Goal: Task Accomplishment & Management: Use online tool/utility

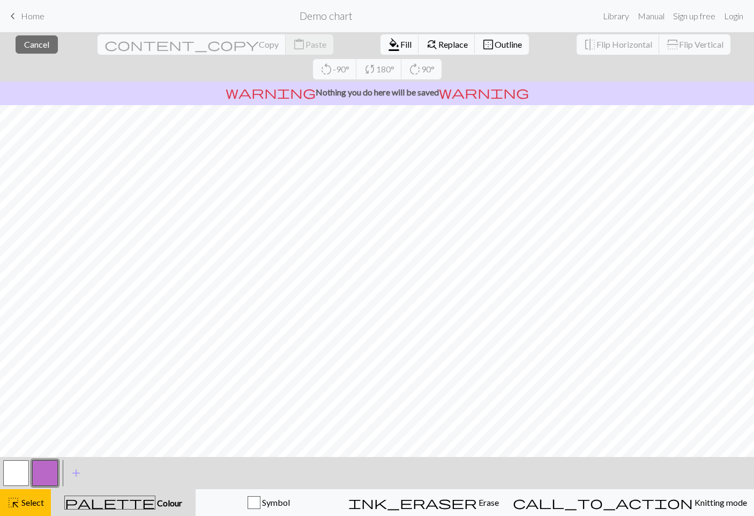
click at [57, 463] on button "button" at bounding box center [45, 473] width 26 height 26
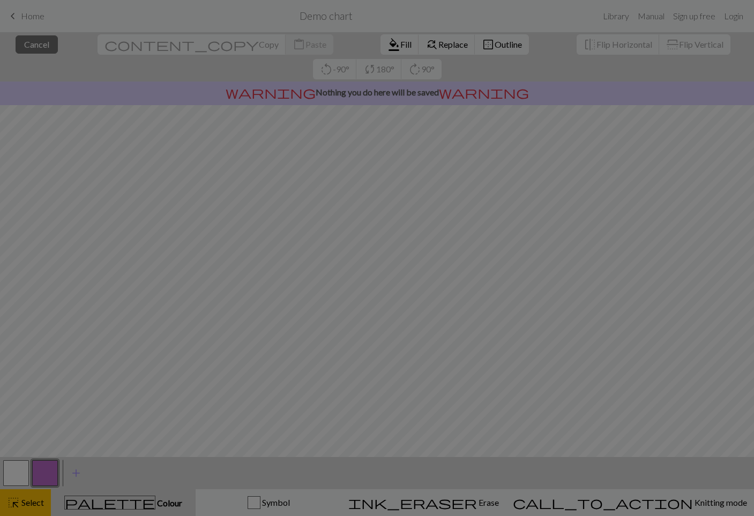
click at [16, 464] on div "Edit colour Name CC1 Use advanced picker workspace_premium Become a Pro user to…" at bounding box center [377, 258] width 754 height 516
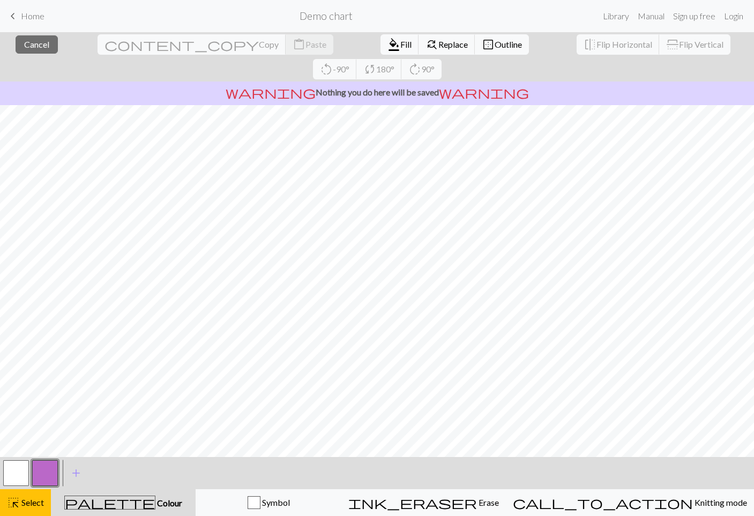
click at [40, 31] on nav "keyboard_arrow_left Home Demo chart Library Manual Sign up free Login" at bounding box center [377, 16] width 754 height 32
click at [42, 38] on button "close Cancel" at bounding box center [37, 44] width 42 height 18
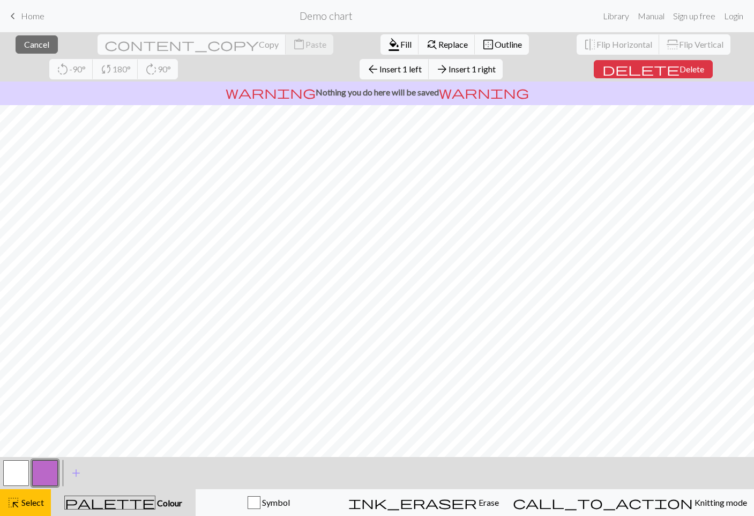
click at [449, 66] on span "Insert 1 right" at bounding box center [472, 69] width 47 height 10
click at [449, 72] on span "Insert 1 right" at bounding box center [472, 69] width 47 height 10
click at [379, 68] on span "Insert 1 left" at bounding box center [400, 69] width 42 height 10
click at [379, 69] on span "Insert 1 left" at bounding box center [400, 69] width 42 height 10
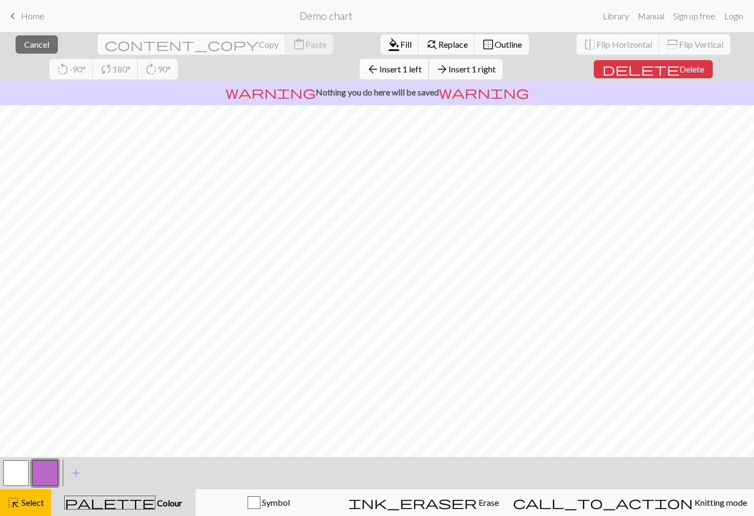
click at [379, 64] on span "Insert 1 left" at bounding box center [400, 69] width 42 height 10
click at [429, 76] on button "arrow_forward Insert 1 right" at bounding box center [466, 69] width 74 height 20
click at [429, 70] on button "arrow_forward Insert 1 right" at bounding box center [466, 69] width 74 height 20
click at [449, 67] on span "Insert 1 right" at bounding box center [472, 69] width 47 height 10
click at [449, 68] on span "Insert 1 right" at bounding box center [472, 69] width 47 height 10
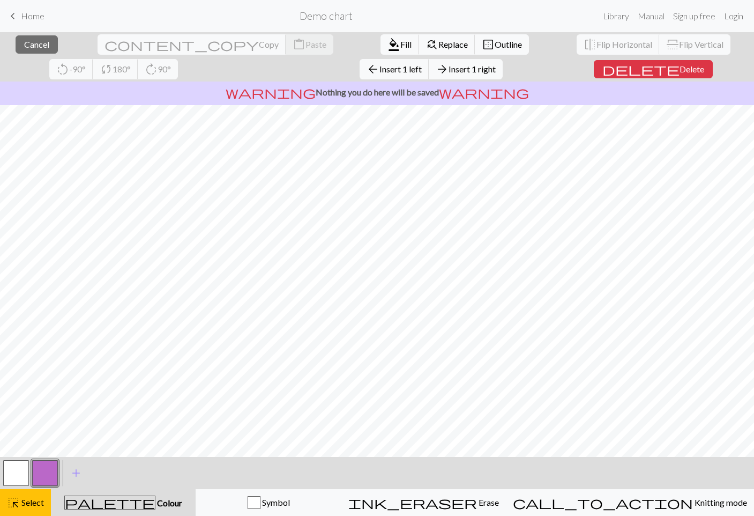
click at [63, 63] on div "close Cancel content_copy Copy content_paste Paste format_color_fill Fill find_…" at bounding box center [377, 56] width 754 height 49
click at [379, 72] on span "Insert 1 left" at bounding box center [400, 69] width 42 height 10
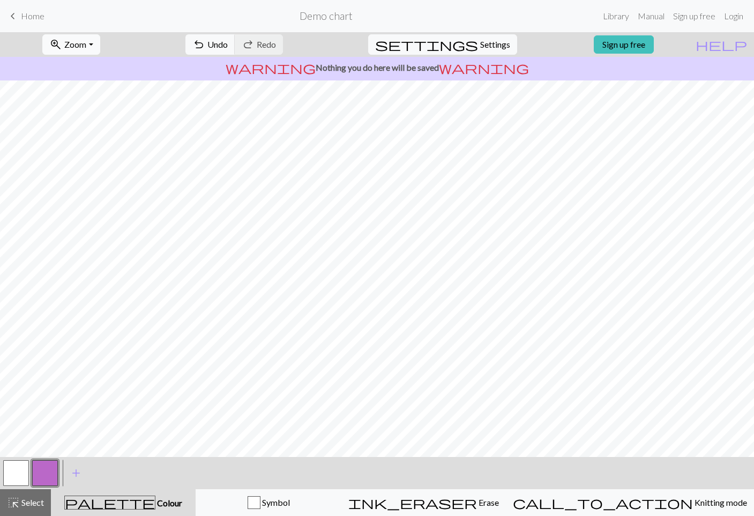
click at [62, 50] on span "zoom_in" at bounding box center [55, 44] width 13 height 15
click at [106, 150] on button "100%" at bounding box center [85, 145] width 85 height 17
click at [100, 53] on button "zoom_in Zoom Zoom" at bounding box center [70, 44] width 57 height 20
click at [98, 135] on button "50%" at bounding box center [85, 128] width 85 height 17
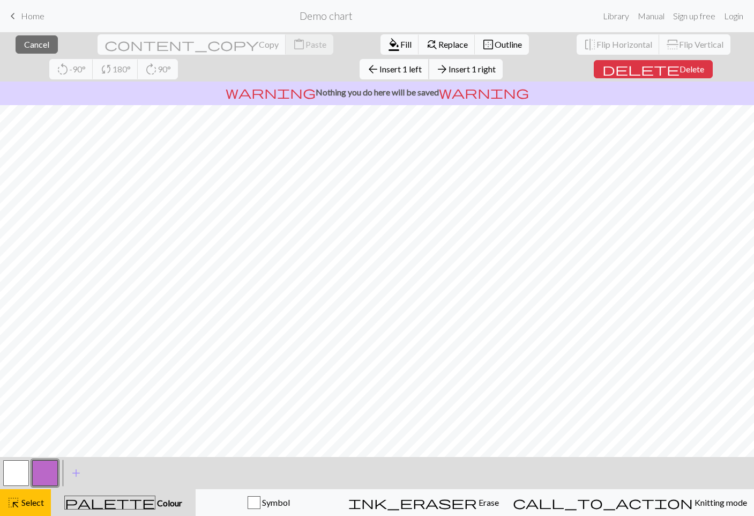
click at [379, 72] on span "Insert 1 left" at bounding box center [400, 69] width 42 height 10
click at [182, 86] on p "warning Nothing you do here will be saved warning" at bounding box center [376, 92] width 745 height 13
click at [379, 72] on span "Insert 1 left" at bounding box center [400, 69] width 42 height 10
click at [367, 72] on span "arrow_back" at bounding box center [373, 69] width 13 height 15
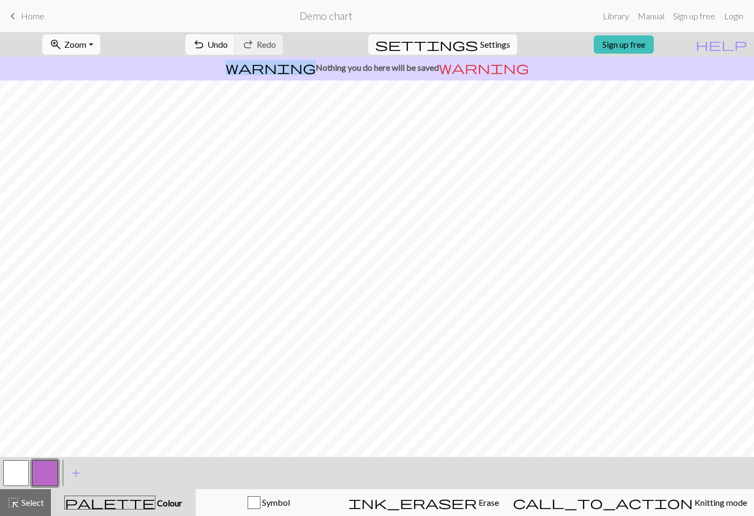
click at [86, 46] on span "Zoom" at bounding box center [75, 44] width 22 height 10
click at [92, 148] on button "100%" at bounding box center [85, 145] width 85 height 17
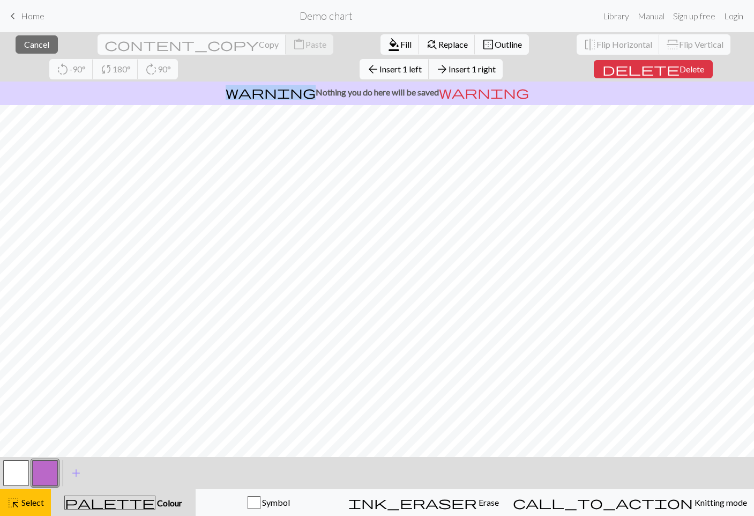
click at [360, 74] on button "arrow_back Insert 1 left" at bounding box center [395, 69] width 70 height 20
click at [379, 71] on span "Insert 1 left" at bounding box center [400, 69] width 42 height 10
click at [360, 60] on button "arrow_back Insert 1 left" at bounding box center [395, 69] width 70 height 20
click at [379, 70] on span "Insert 1 left" at bounding box center [400, 69] width 42 height 10
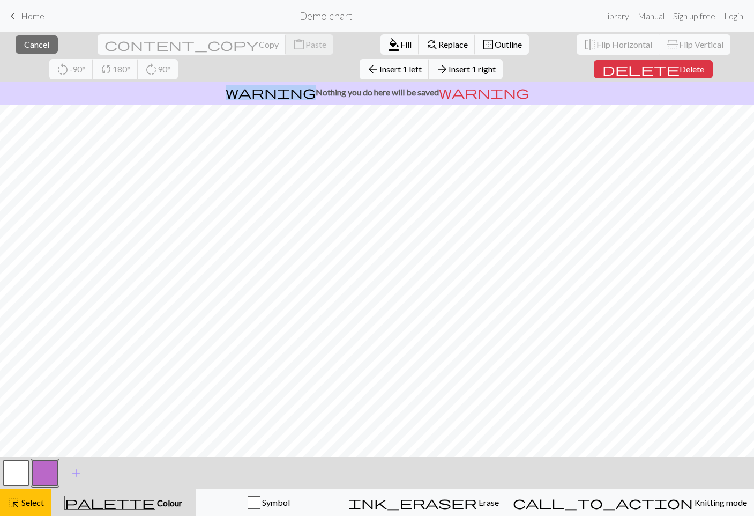
click at [379, 73] on span "Insert 1 left" at bounding box center [400, 69] width 42 height 10
click at [379, 70] on span "Insert 1 left" at bounding box center [400, 69] width 42 height 10
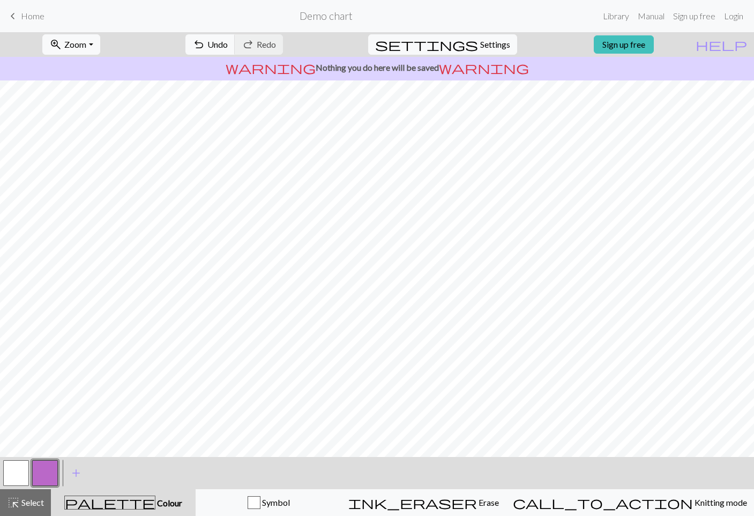
click at [183, 67] on p "warning Nothing you do here will be saved warning" at bounding box center [376, 67] width 745 height 13
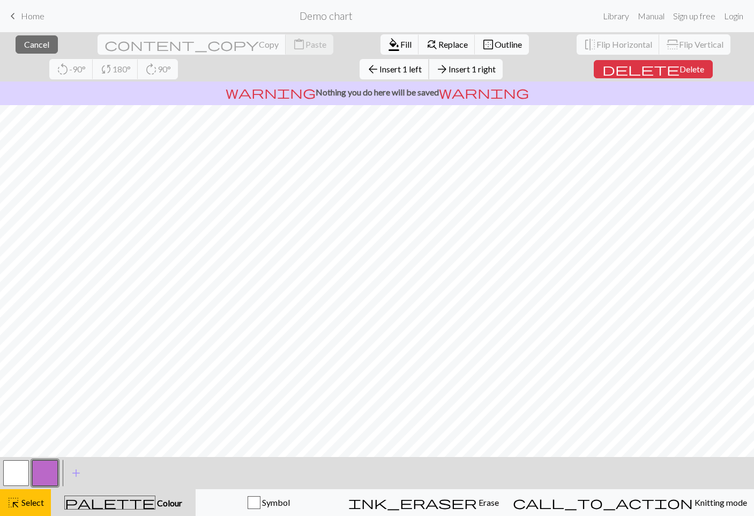
click at [360, 76] on button "arrow_back Insert 1 left" at bounding box center [395, 69] width 70 height 20
click at [379, 72] on span "Insert 1 left" at bounding box center [400, 69] width 42 height 10
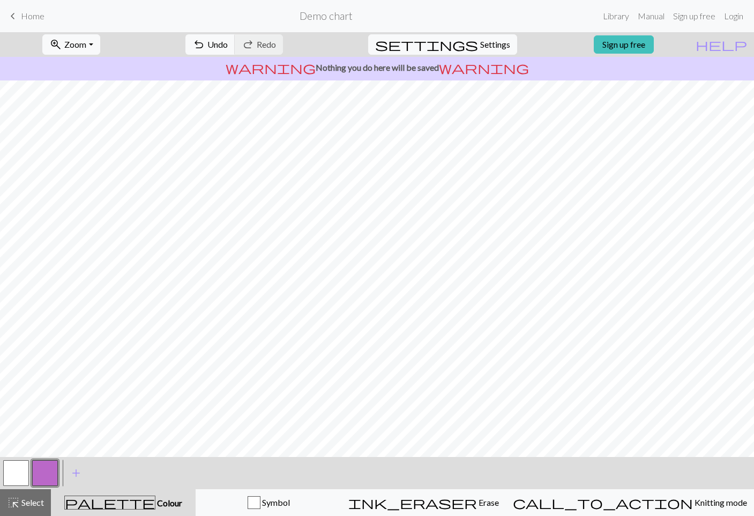
click at [20, 473] on button "button" at bounding box center [16, 473] width 26 height 26
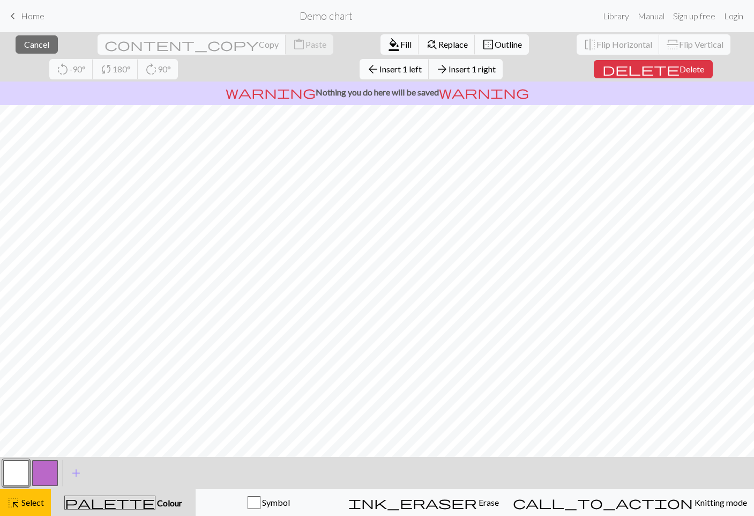
click at [379, 70] on span "Insert 1 left" at bounding box center [400, 69] width 42 height 10
click at [379, 69] on span "Insert 1 left" at bounding box center [400, 69] width 42 height 10
click at [379, 64] on span "Insert 1 left" at bounding box center [400, 69] width 42 height 10
click at [379, 73] on span "Insert 1 left" at bounding box center [400, 69] width 42 height 10
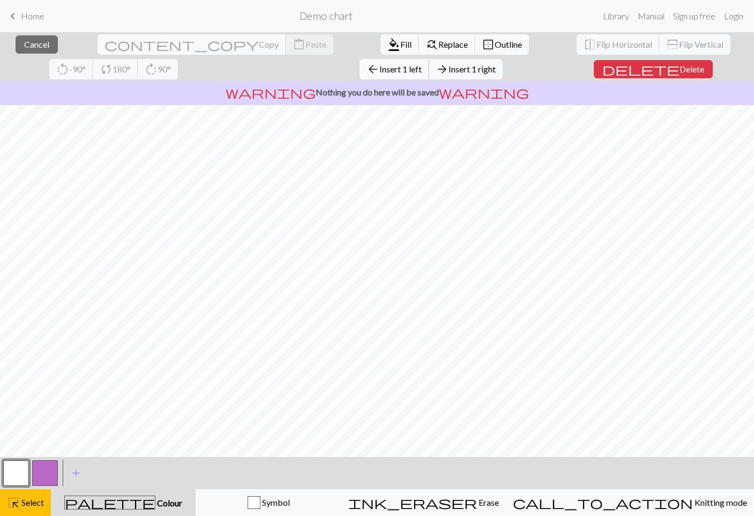
click at [379, 68] on span "Insert 1 left" at bounding box center [400, 69] width 42 height 10
click at [379, 72] on span "Insert 1 left" at bounding box center [400, 69] width 42 height 10
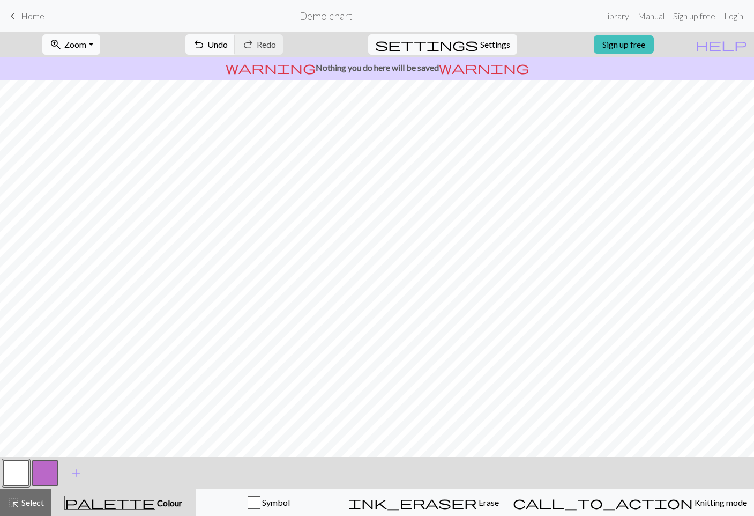
click at [82, 44] on span "Zoom" at bounding box center [75, 44] width 22 height 10
click at [88, 129] on button "50%" at bounding box center [85, 128] width 85 height 17
drag, startPoint x: 148, startPoint y: 495, endPoint x: 113, endPoint y: 496, distance: 35.4
click at [149, 495] on button "palette Colour Colour" at bounding box center [123, 502] width 145 height 27
click at [327, 495] on button "Symbol" at bounding box center [269, 502] width 146 height 27
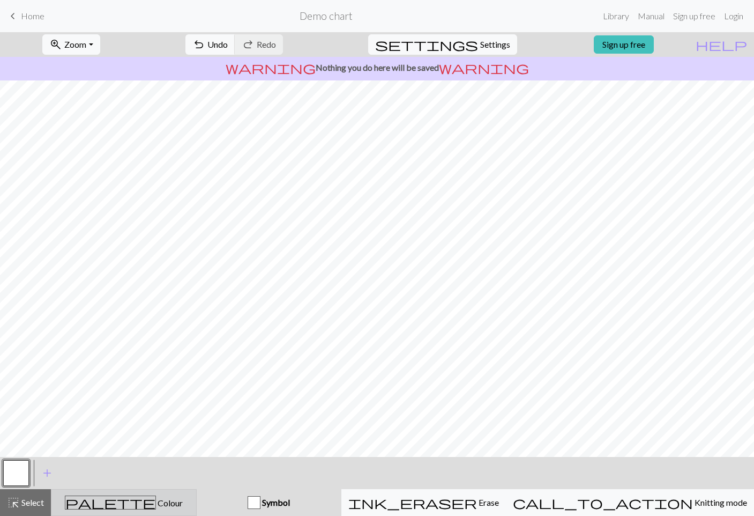
click at [190, 500] on div "palette Colour Colour" at bounding box center [124, 502] width 132 height 14
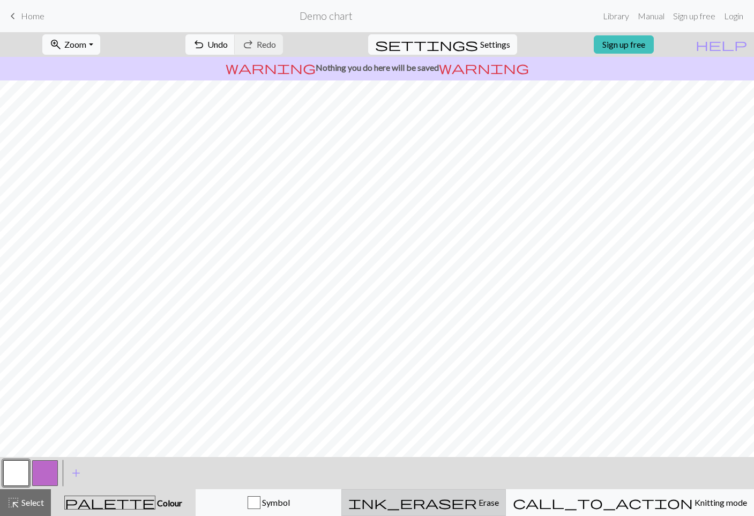
click at [453, 496] on div "ink_eraser Erase Erase" at bounding box center [423, 502] width 151 height 13
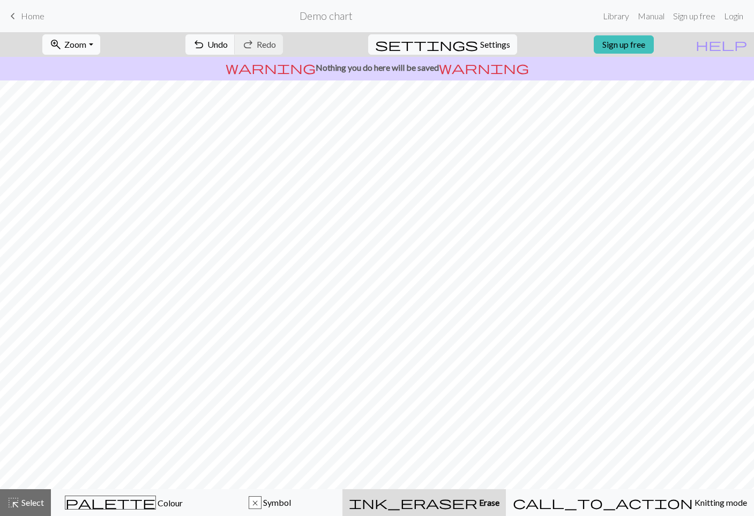
click at [86, 36] on button "zoom_in Zoom Zoom" at bounding box center [70, 44] width 57 height 20
click at [96, 62] on button "Fit all" at bounding box center [85, 67] width 85 height 17
click at [86, 46] on span "Zoom" at bounding box center [75, 44] width 22 height 10
click at [100, 85] on button "Fit width" at bounding box center [85, 85] width 85 height 17
click at [86, 47] on span "Zoom" at bounding box center [75, 44] width 22 height 10
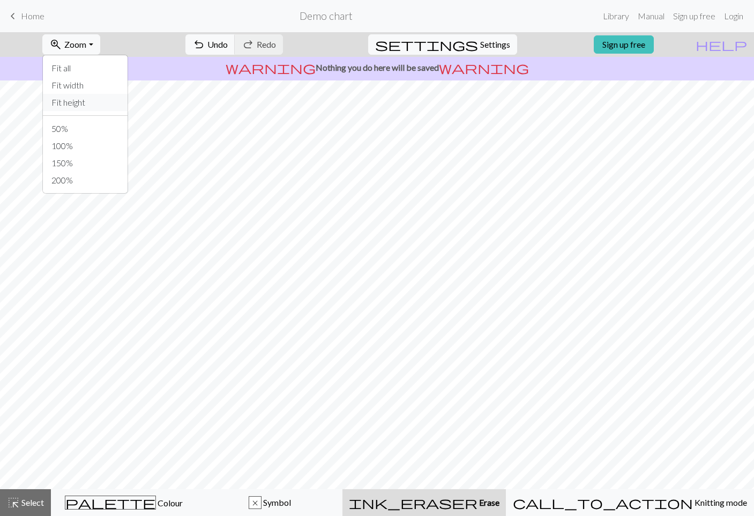
click at [108, 100] on button "Fit height" at bounding box center [85, 102] width 85 height 17
click at [86, 44] on span "Zoom" at bounding box center [75, 44] width 22 height 10
click at [107, 60] on button "Fit all" at bounding box center [85, 67] width 85 height 17
click at [205, 51] on span "undo" at bounding box center [198, 44] width 13 height 15
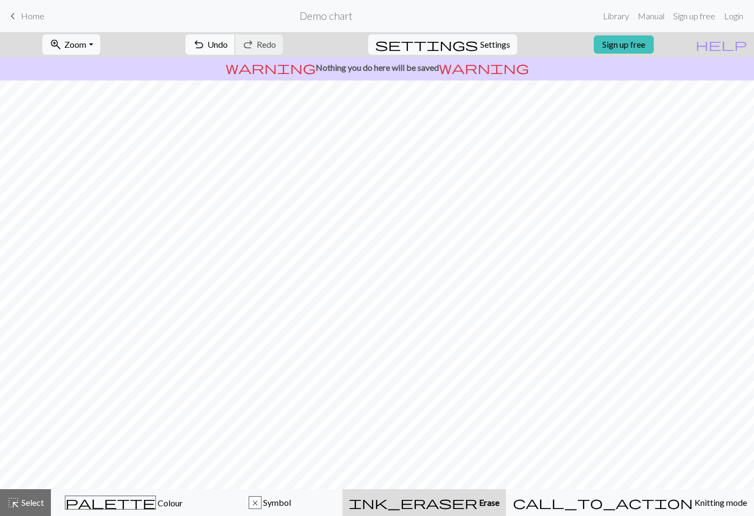
click at [228, 48] on span "Undo" at bounding box center [217, 44] width 20 height 10
click at [156, 498] on span "Colour" at bounding box center [169, 502] width 27 height 10
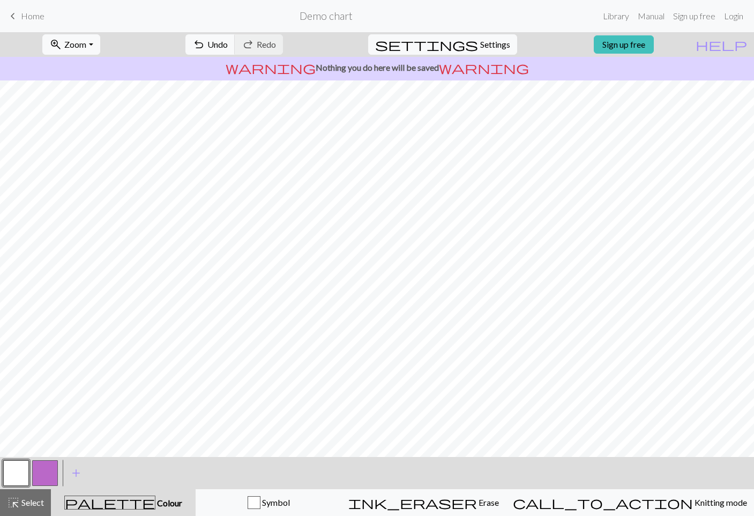
click at [53, 475] on button "button" at bounding box center [45, 473] width 26 height 26
drag, startPoint x: 14, startPoint y: 478, endPoint x: 36, endPoint y: 461, distance: 27.5
click at [13, 478] on button "button" at bounding box center [16, 473] width 26 height 26
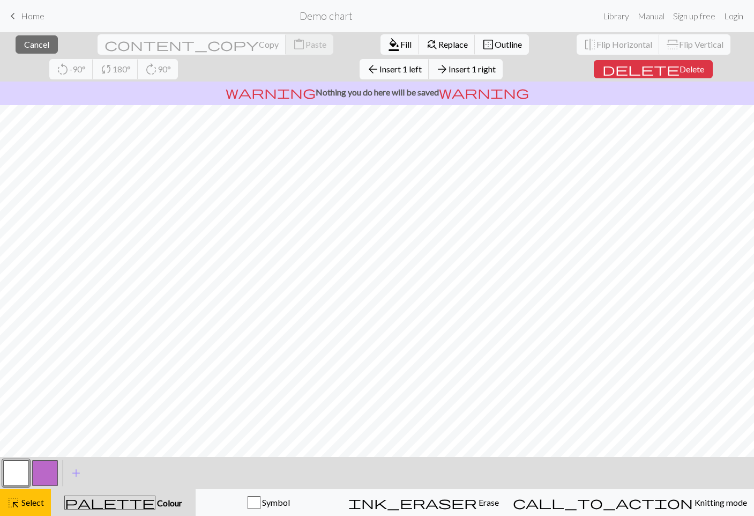
click at [379, 68] on span "Insert 1 left" at bounding box center [400, 69] width 42 height 10
click at [449, 68] on span "Insert 1 right" at bounding box center [472, 69] width 47 height 10
click at [370, 72] on span "Insert 1 above" at bounding box center [396, 69] width 53 height 10
click at [350, 77] on button "arrow_upward Insert 1 above" at bounding box center [390, 69] width 80 height 20
click at [350, 74] on button "arrow_upward Insert 1 above" at bounding box center [390, 69] width 80 height 20
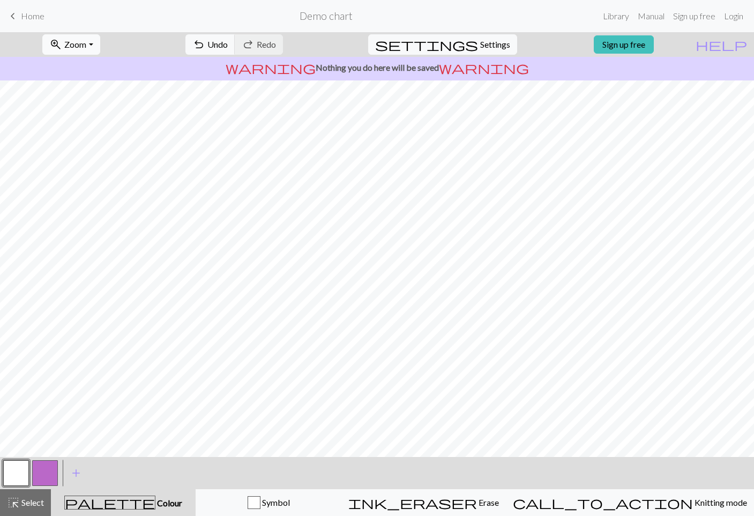
click at [62, 46] on span "zoom_in" at bounding box center [55, 44] width 13 height 15
click at [84, 122] on button "50%" at bounding box center [85, 128] width 85 height 17
click at [100, 45] on button "zoom_in Zoom Zoom" at bounding box center [70, 44] width 57 height 20
click at [87, 139] on button "100%" at bounding box center [85, 145] width 85 height 17
click at [92, 39] on button "zoom_in Zoom Zoom" at bounding box center [70, 44] width 57 height 20
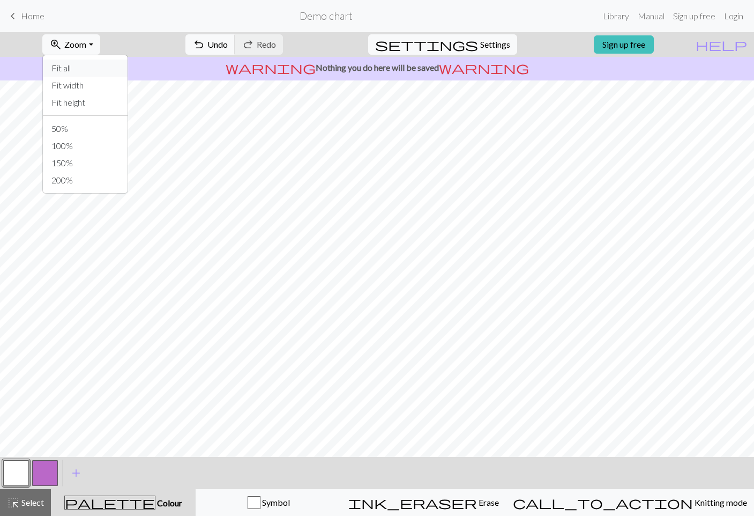
click at [82, 61] on button "Fit all" at bounding box center [85, 67] width 85 height 17
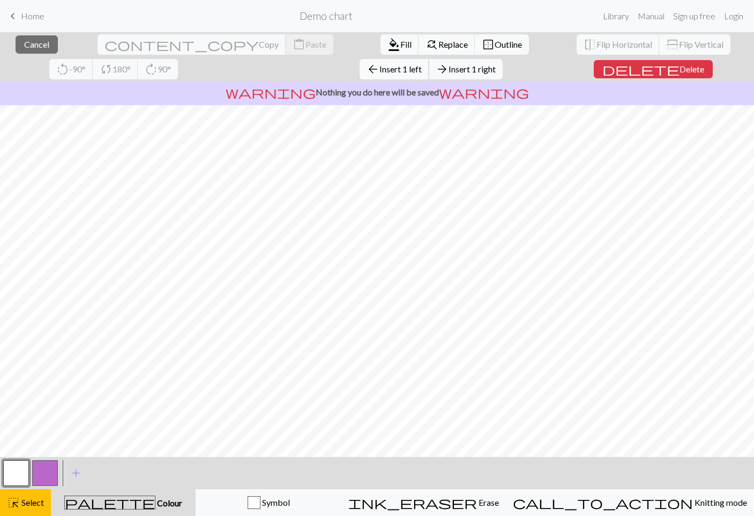
click at [379, 68] on span "Insert 1 left" at bounding box center [400, 69] width 42 height 10
click at [360, 60] on button "arrow_back Insert 1 left" at bounding box center [395, 69] width 70 height 20
click at [379, 72] on span "Insert 1 left" at bounding box center [400, 69] width 42 height 10
click at [379, 69] on span "Insert 1 left" at bounding box center [400, 69] width 42 height 10
click at [379, 66] on span "Insert 1 left" at bounding box center [400, 69] width 42 height 10
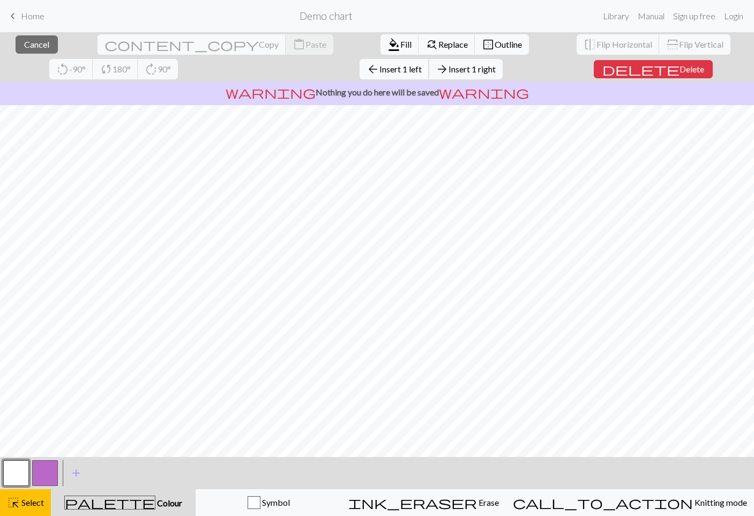
click at [360, 77] on button "arrow_back Insert 1 left" at bounding box center [395, 69] width 70 height 20
click at [379, 70] on span "Insert 1 left" at bounding box center [400, 69] width 42 height 10
click at [379, 71] on span "Insert 1 left" at bounding box center [400, 69] width 42 height 10
click at [360, 79] on button "arrow_back Insert 1 left" at bounding box center [395, 69] width 70 height 20
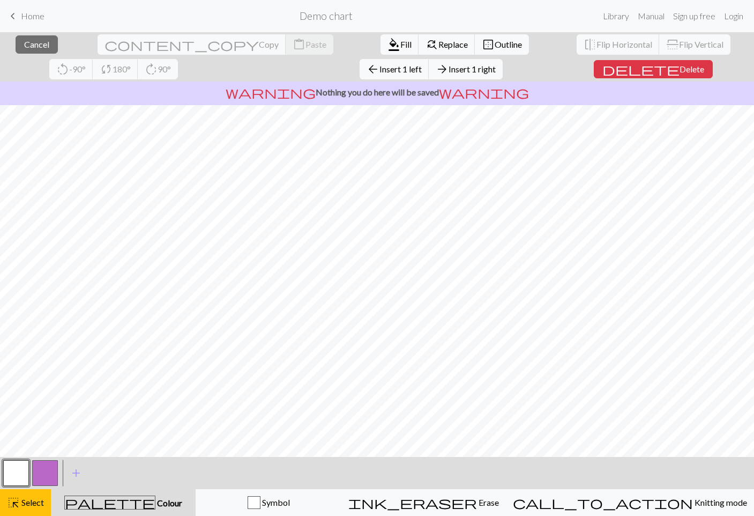
click at [190, 81] on div "warning Nothing you do here will be saved warning" at bounding box center [377, 93] width 754 height 24
click at [379, 66] on span "Insert 1 left" at bounding box center [400, 69] width 42 height 10
click at [352, 80] on div "arrow_back Insert 1 left arrow_forward Insert 1 right" at bounding box center [431, 69] width 159 height 25
click at [360, 74] on button "arrow_back Insert 1 left" at bounding box center [395, 69] width 70 height 20
click at [379, 72] on span "Insert 1 left" at bounding box center [400, 69] width 42 height 10
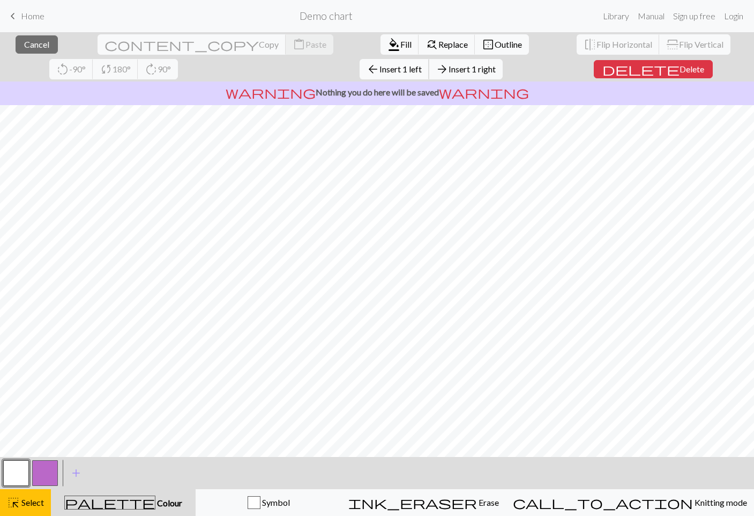
click at [379, 72] on span "Insert 1 left" at bounding box center [400, 69] width 42 height 10
click at [360, 79] on button "arrow_back Insert 1 left" at bounding box center [395, 69] width 70 height 20
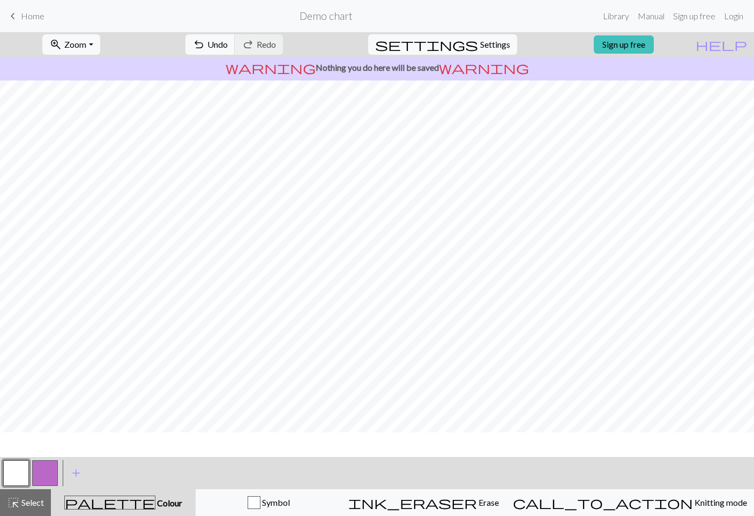
click at [191, 69] on p "warning Nothing you do here will be saved warning" at bounding box center [376, 67] width 745 height 13
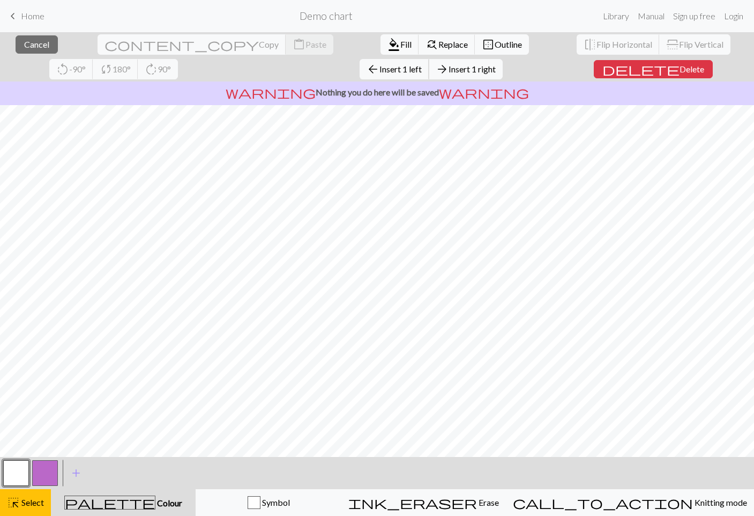
click at [379, 70] on span "Insert 1 left" at bounding box center [400, 69] width 42 height 10
click at [352, 58] on div "arrow_back Insert 1 left arrow_forward Insert 1 right" at bounding box center [431, 69] width 159 height 25
click at [379, 72] on span "Insert 1 left" at bounding box center [400, 69] width 42 height 10
click at [379, 67] on span "Insert 1 left" at bounding box center [400, 69] width 42 height 10
click at [379, 68] on span "Insert 1 left" at bounding box center [400, 69] width 42 height 10
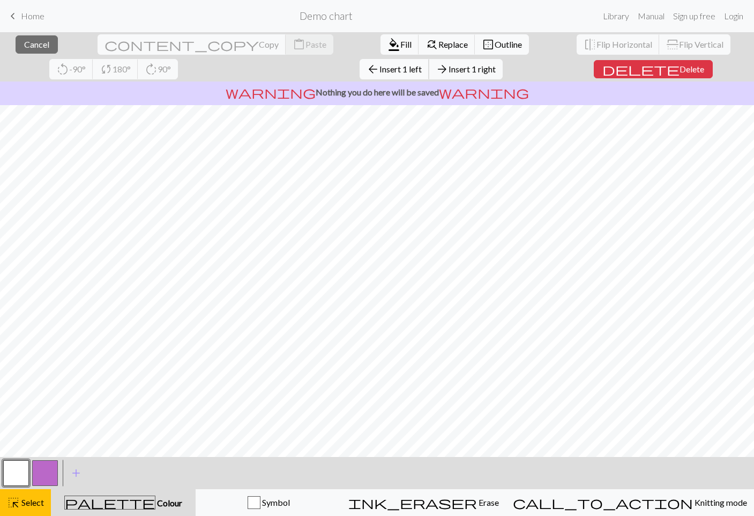
click at [379, 68] on span "Insert 1 left" at bounding box center [400, 69] width 42 height 10
click at [360, 75] on button "arrow_back Insert 1 left" at bounding box center [395, 69] width 70 height 20
click at [379, 71] on span "Insert 1 left" at bounding box center [400, 69] width 42 height 10
click at [360, 73] on button "arrow_back Insert 1 left" at bounding box center [395, 69] width 70 height 20
click at [360, 75] on button "arrow_back Insert 1 left" at bounding box center [395, 69] width 70 height 20
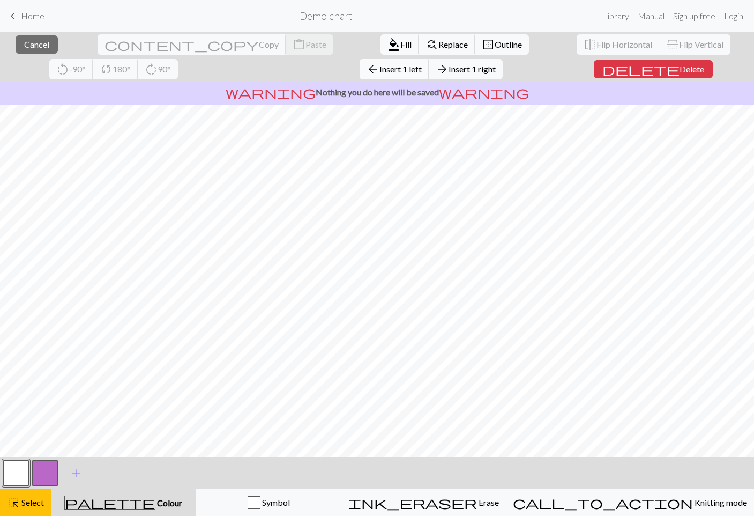
click at [379, 73] on span "Insert 1 left" at bounding box center [400, 69] width 42 height 10
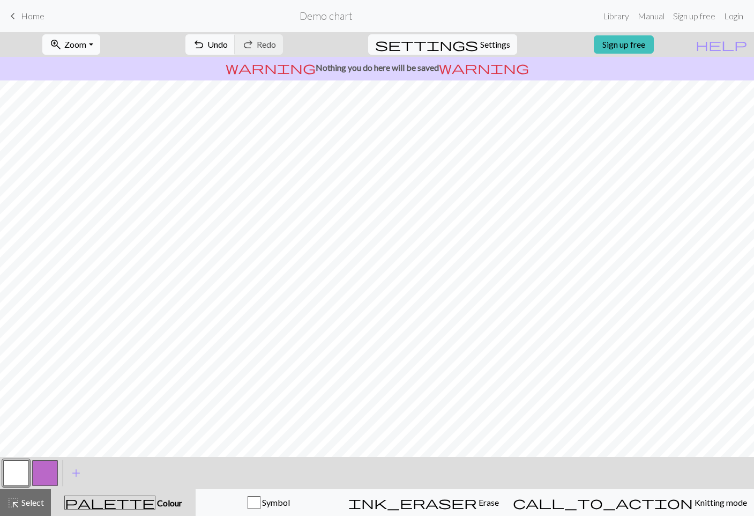
click at [86, 44] on span "Zoom" at bounding box center [75, 44] width 22 height 10
click at [99, 72] on button "Fit all" at bounding box center [85, 67] width 85 height 17
click at [80, 30] on nav "keyboard_arrow_left Home Demo chart Library Manual Sign up free Login" at bounding box center [377, 16] width 754 height 32
click at [86, 48] on span "Zoom" at bounding box center [75, 44] width 22 height 10
click at [89, 140] on button "100%" at bounding box center [85, 145] width 85 height 17
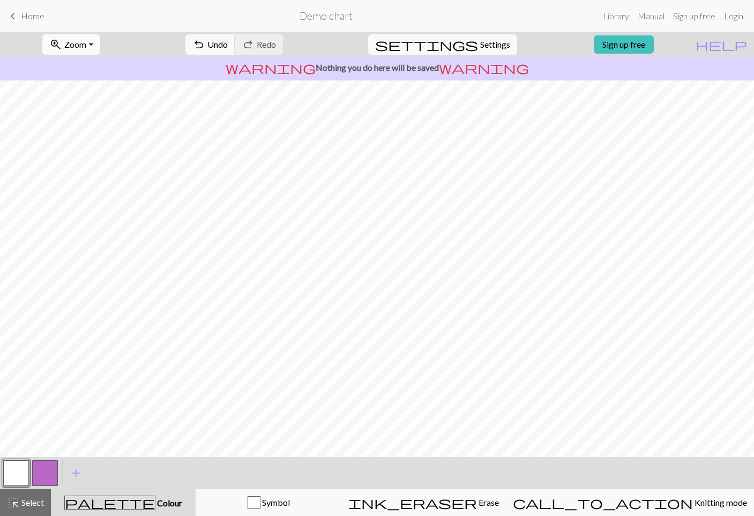
click at [90, 51] on button "zoom_in Zoom Zoom" at bounding box center [70, 44] width 57 height 20
click at [92, 138] on button "100%" at bounding box center [85, 145] width 85 height 17
click at [86, 47] on span "Zoom" at bounding box center [75, 44] width 22 height 10
click at [95, 126] on button "50%" at bounding box center [85, 128] width 85 height 17
click at [100, 65] on p "warning Nothing you do here will be saved warning" at bounding box center [376, 67] width 745 height 13
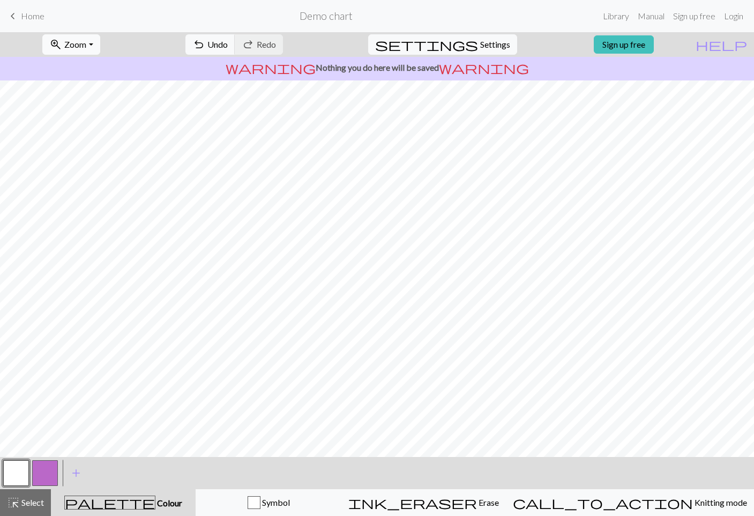
click at [86, 48] on span "Zoom" at bounding box center [75, 44] width 22 height 10
click at [104, 86] on button "Fit width" at bounding box center [85, 85] width 85 height 17
click at [86, 45] on span "Zoom" at bounding box center [75, 44] width 22 height 10
click at [96, 68] on button "Fit all" at bounding box center [85, 67] width 85 height 17
click at [86, 39] on span "Zoom" at bounding box center [75, 44] width 22 height 10
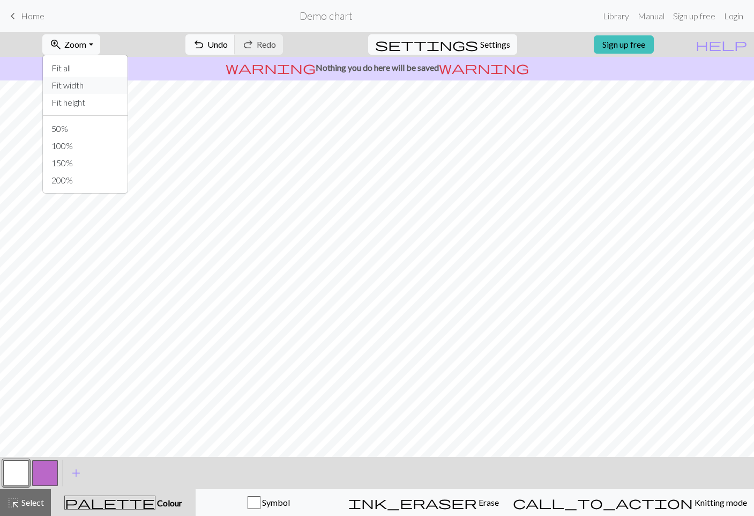
click at [98, 90] on button "Fit width" at bounding box center [85, 85] width 85 height 17
click at [95, 52] on button "zoom_in Zoom Zoom" at bounding box center [70, 44] width 57 height 20
click at [97, 102] on button "Fit height" at bounding box center [85, 102] width 85 height 17
click at [62, 42] on span "zoom_in" at bounding box center [55, 44] width 13 height 15
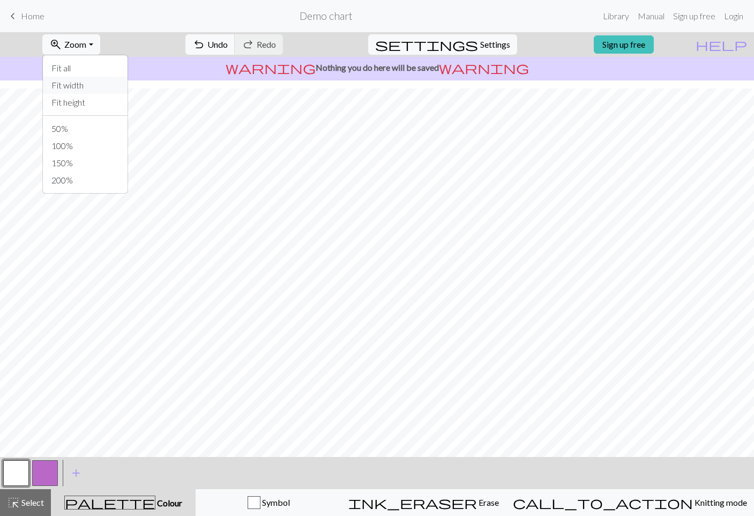
click at [99, 82] on button "Fit width" at bounding box center [85, 85] width 85 height 17
click at [91, 54] on button "zoom_in Zoom Zoom" at bounding box center [70, 44] width 57 height 20
click at [97, 64] on button "Fit all" at bounding box center [85, 67] width 85 height 17
click at [84, 56] on div "zoom_in Zoom Zoom Fit all Fit width Fit height 50% 100% 150% 200%" at bounding box center [70, 44] width 73 height 25
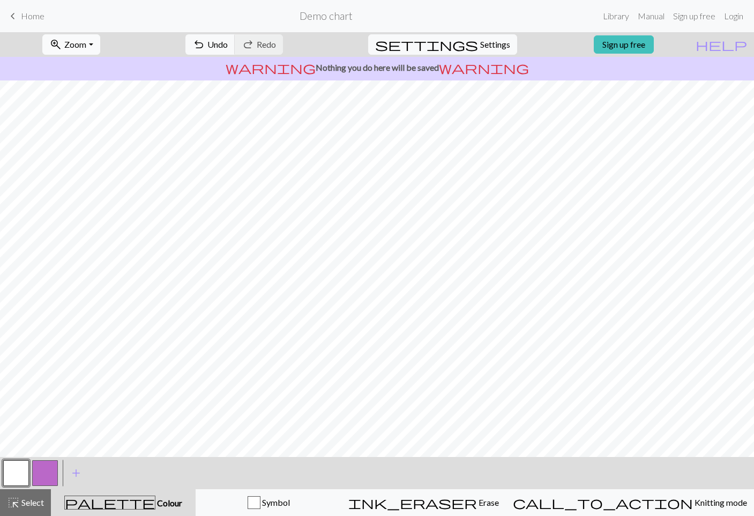
click at [86, 48] on span "Zoom" at bounding box center [75, 44] width 22 height 10
click at [101, 140] on button "100%" at bounding box center [85, 145] width 85 height 17
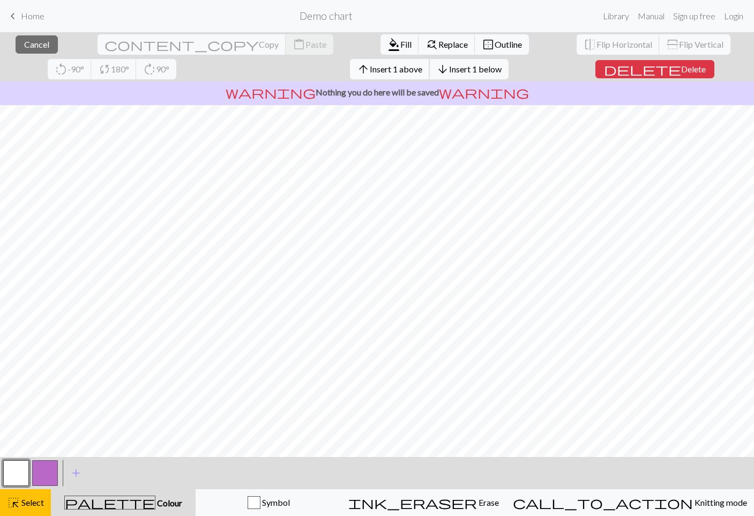
click at [370, 67] on span "Insert 1 above" at bounding box center [396, 69] width 53 height 10
click at [357, 68] on span "arrow_upward" at bounding box center [363, 69] width 13 height 15
click at [357, 72] on span "arrow_upward" at bounding box center [363, 69] width 13 height 15
click at [357, 70] on span "arrow_upward" at bounding box center [363, 69] width 13 height 15
click at [370, 68] on span "Insert 1 above" at bounding box center [396, 69] width 53 height 10
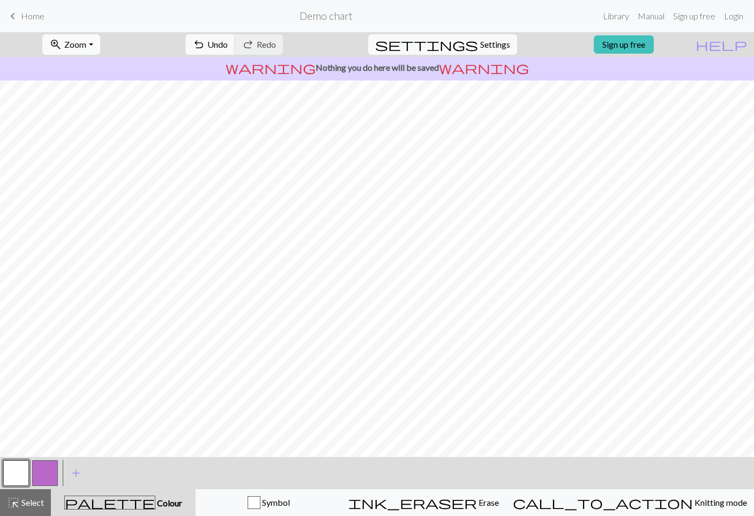
click at [62, 44] on span "zoom_in" at bounding box center [55, 44] width 13 height 15
click at [180, 48] on div "zoom_in Zoom Zoom Fit all Fit width Fit height 50% 100% 150% 200% undo Undo Und…" at bounding box center [344, 44] width 689 height 25
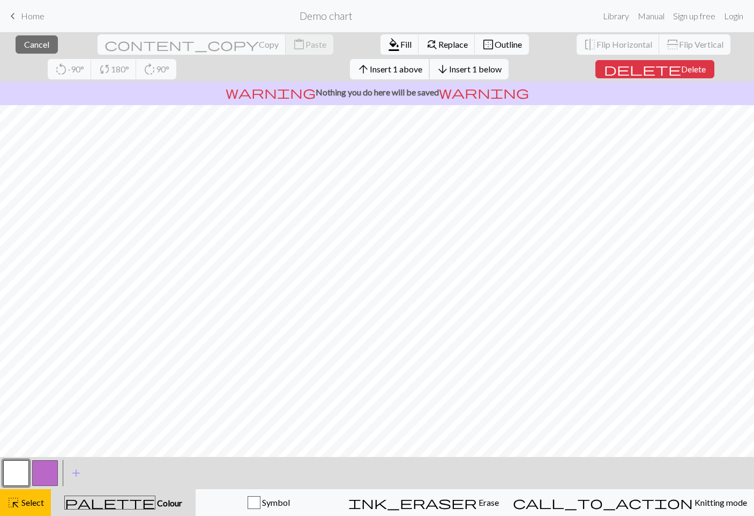
click at [350, 61] on button "arrow_upward Insert 1 above" at bounding box center [390, 69] width 80 height 20
click at [350, 77] on button "arrow_upward Insert 1 above" at bounding box center [390, 69] width 80 height 20
click at [370, 68] on span "Insert 1 above" at bounding box center [396, 69] width 53 height 10
click at [357, 76] on span "arrow_upward" at bounding box center [363, 69] width 13 height 15
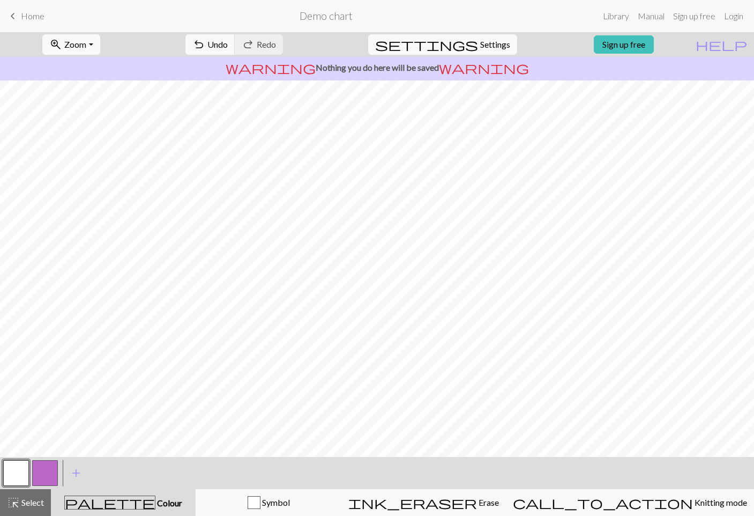
click at [94, 38] on button "zoom_in Zoom Zoom" at bounding box center [70, 44] width 57 height 20
click at [99, 70] on button "Fit all" at bounding box center [85, 67] width 85 height 17
click at [78, 471] on span "add" at bounding box center [76, 472] width 13 height 15
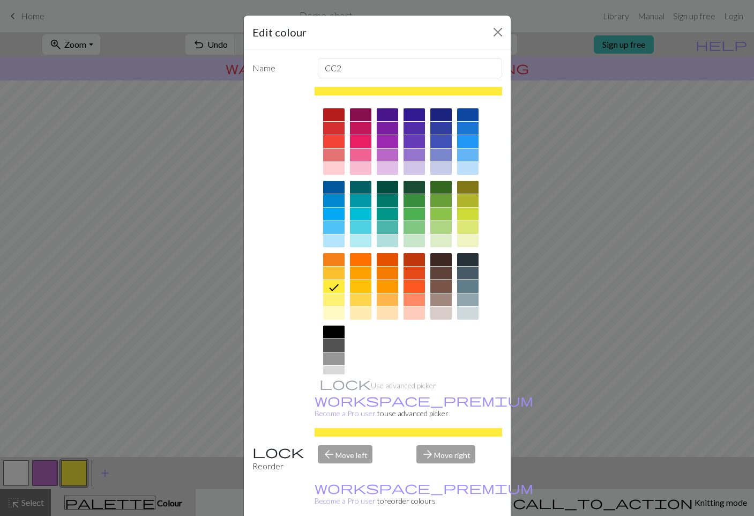
click at [439, 201] on div at bounding box center [440, 200] width 21 height 13
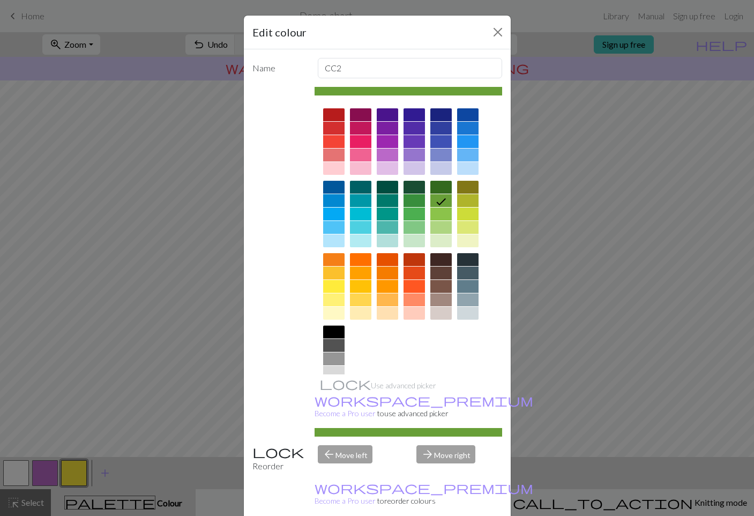
drag, startPoint x: 436, startPoint y: 507, endPoint x: 367, endPoint y: 488, distance: 71.1
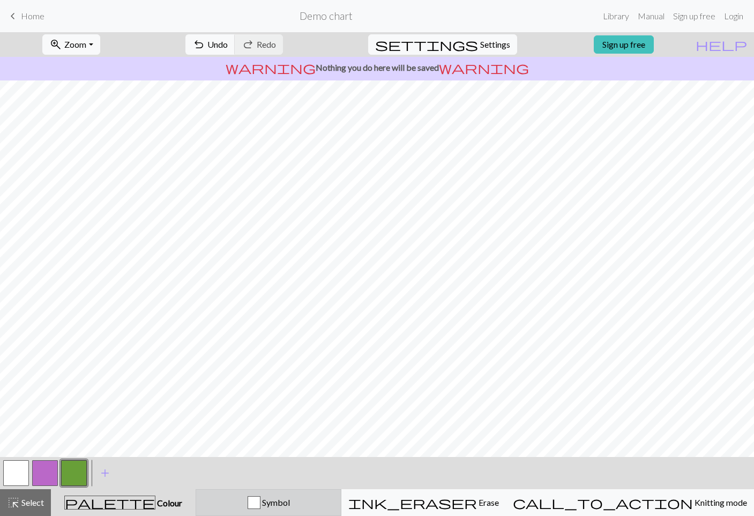
click at [260, 503] on div "button" at bounding box center [254, 502] width 13 height 13
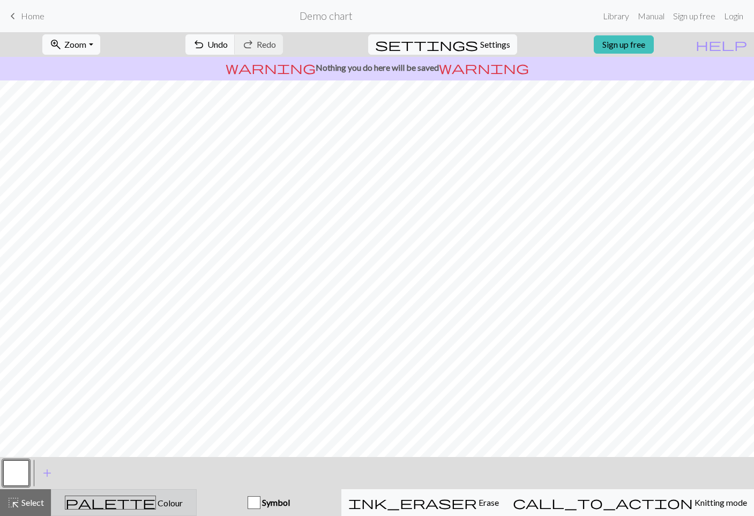
click at [168, 498] on div "palette Colour Colour" at bounding box center [124, 502] width 132 height 14
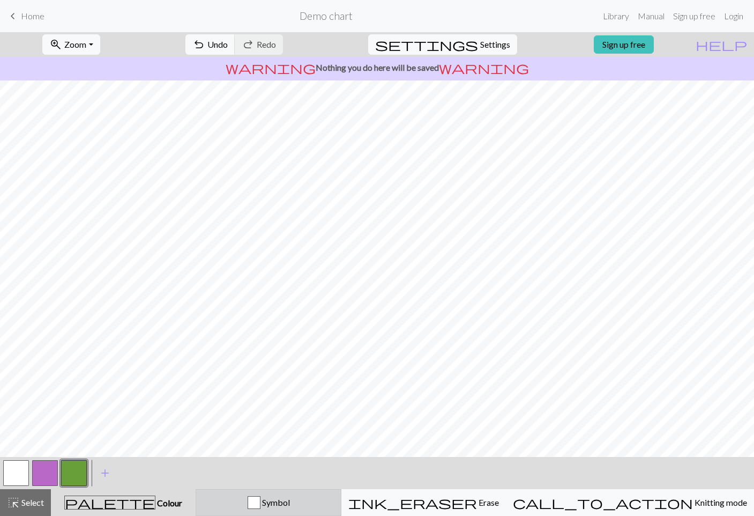
click at [274, 504] on div "Symbol" at bounding box center [269, 502] width 132 height 13
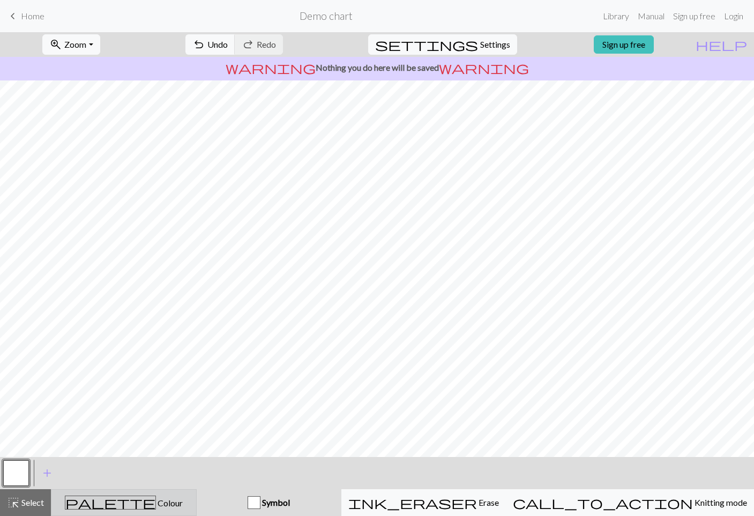
click at [160, 506] on span "Colour" at bounding box center [169, 502] width 27 height 10
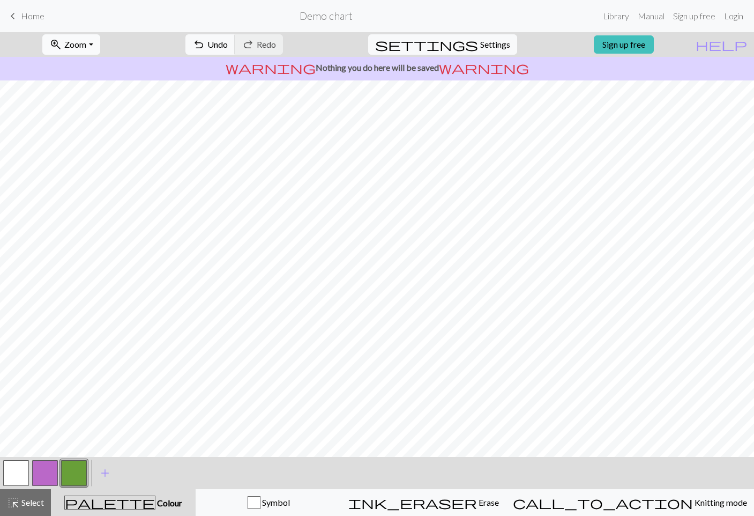
click at [100, 39] on button "zoom_in Zoom Zoom" at bounding box center [70, 44] width 57 height 20
click at [115, 140] on button "100%" at bounding box center [85, 145] width 85 height 17
click at [88, 38] on button "zoom_in Zoom Zoom" at bounding box center [70, 44] width 57 height 20
click at [25, 462] on button "button" at bounding box center [16, 473] width 26 height 26
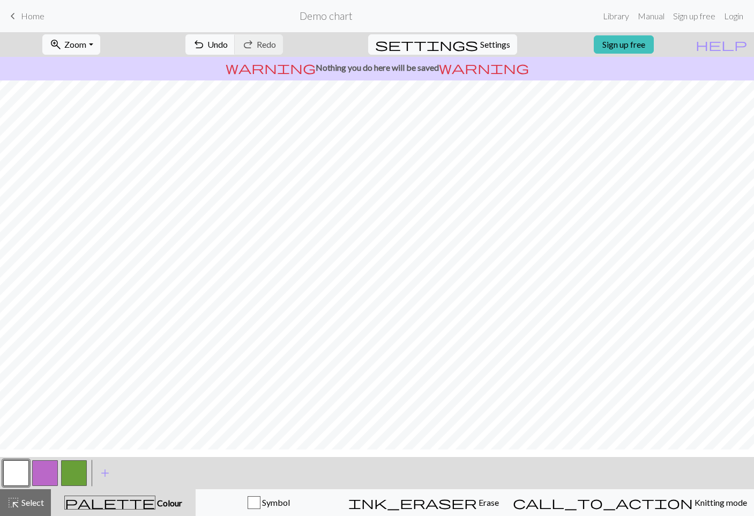
scroll to position [0, 254]
click at [86, 471] on button "button" at bounding box center [74, 473] width 26 height 26
click at [98, 51] on button "zoom_in Zoom Zoom" at bounding box center [70, 44] width 57 height 20
click at [103, 70] on button "Fit all" at bounding box center [85, 67] width 85 height 17
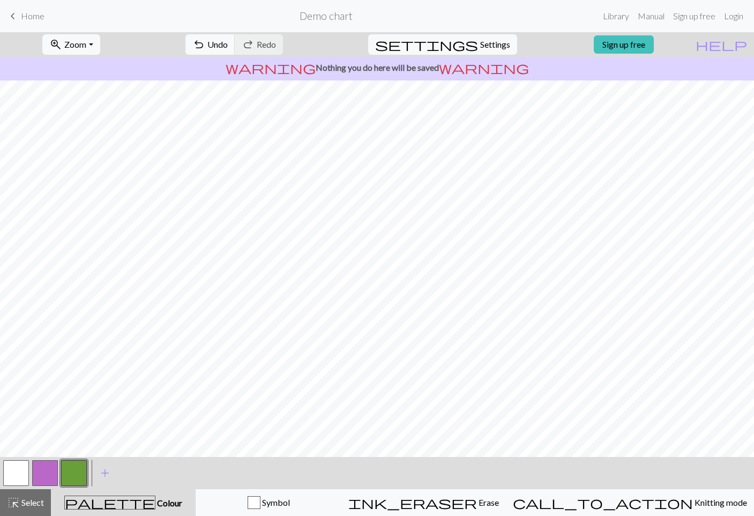
click at [12, 471] on button "button" at bounding box center [16, 473] width 26 height 26
click at [74, 472] on button "button" at bounding box center [74, 473] width 26 height 26
click at [0, 472] on div "< > add Add a colour" at bounding box center [377, 473] width 754 height 32
drag, startPoint x: 8, startPoint y: 468, endPoint x: 36, endPoint y: 457, distance: 30.8
click at [9, 468] on button "button" at bounding box center [16, 473] width 26 height 26
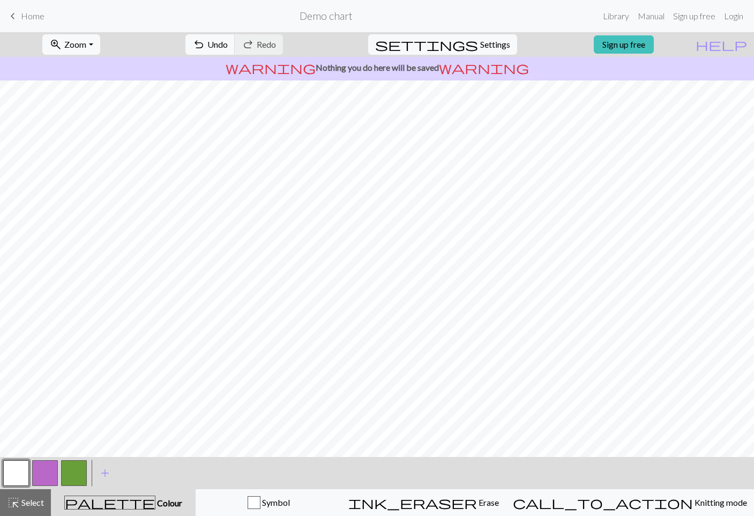
click at [84, 468] on button "button" at bounding box center [74, 473] width 26 height 26
click at [13, 496] on span "highlight_alt" at bounding box center [13, 502] width 13 height 15
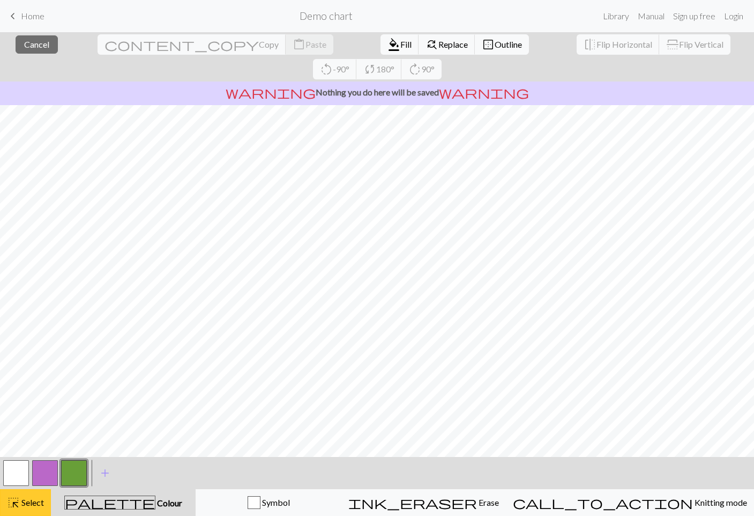
drag, startPoint x: 19, startPoint y: 500, endPoint x: 25, endPoint y: 500, distance: 6.4
click at [20, 500] on div "highlight_alt Select Select" at bounding box center [25, 502] width 37 height 13
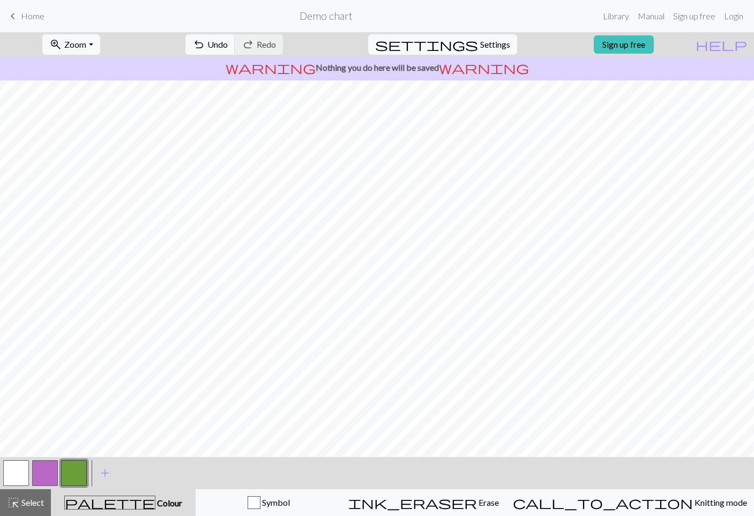
click at [29, 499] on span "Select" at bounding box center [32, 502] width 24 height 10
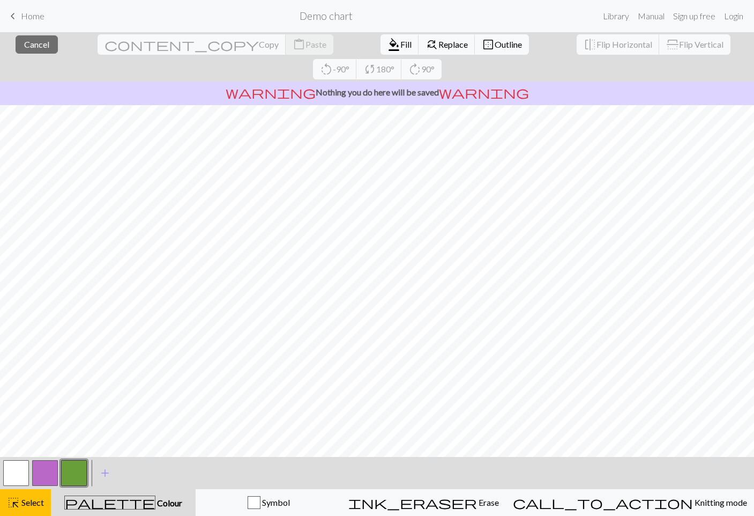
click at [75, 472] on button "button" at bounding box center [74, 473] width 26 height 26
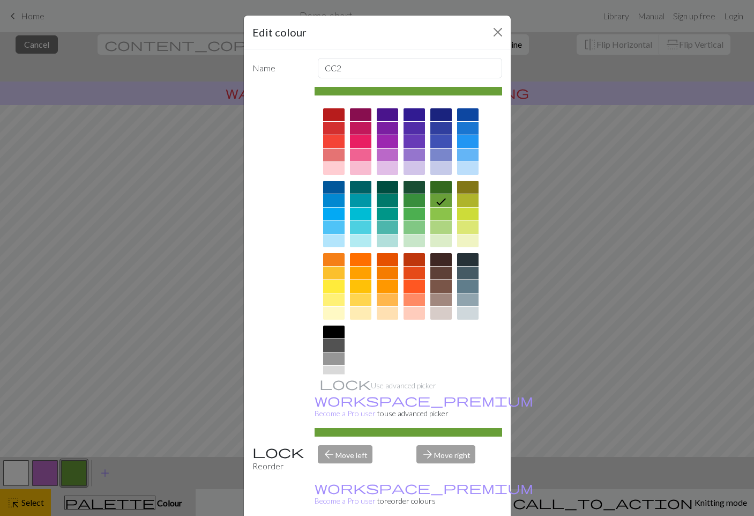
drag, startPoint x: 441, startPoint y: 502, endPoint x: 434, endPoint y: 485, distance: 18.0
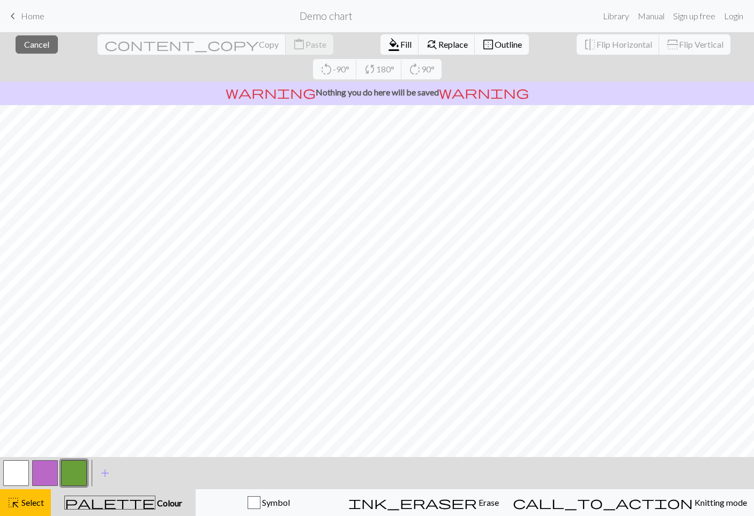
click at [81, 472] on button "button" at bounding box center [74, 473] width 26 height 26
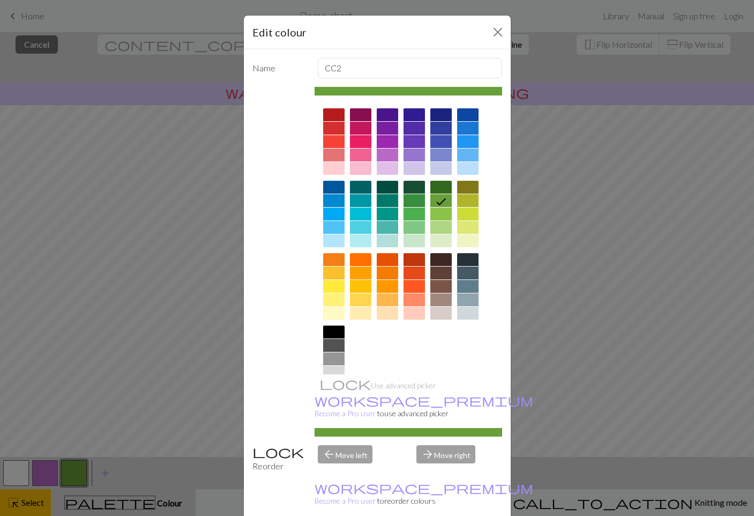
click at [26, 501] on div "Edit colour Name CC2 Use advanced picker workspace_premium Become a Pro user to…" at bounding box center [377, 258] width 754 height 516
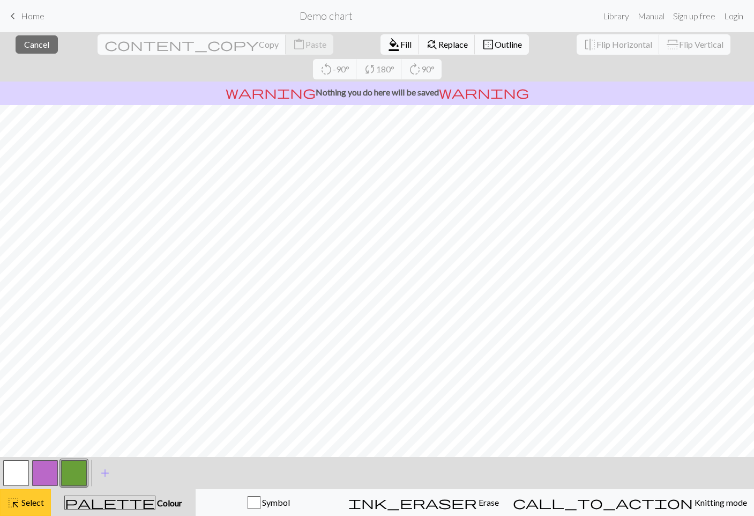
click at [40, 497] on span "Select" at bounding box center [32, 502] width 24 height 10
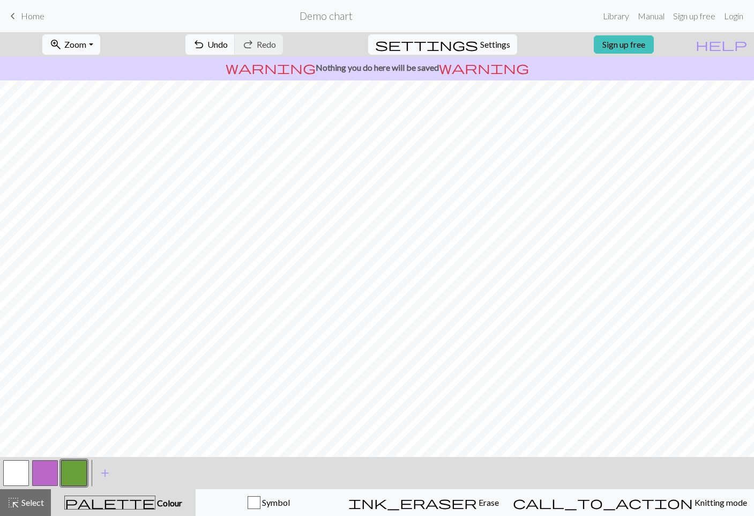
click at [1, 467] on div "< > add Add a colour" at bounding box center [377, 473] width 754 height 32
click at [18, 465] on button "button" at bounding box center [16, 473] width 26 height 26
click at [20, 467] on button "button" at bounding box center [16, 473] width 26 height 26
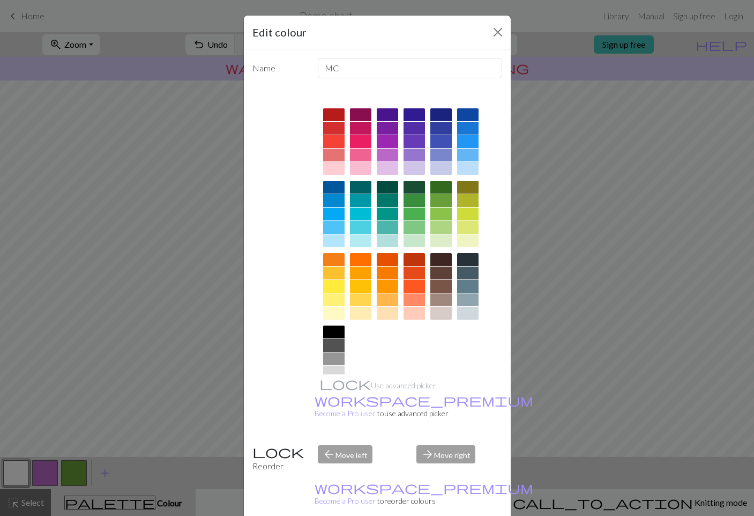
click at [76, 467] on div "Edit colour Name MC Use advanced picker workspace_premium Become a Pro user to …" at bounding box center [377, 258] width 754 height 516
click at [76, 467] on button "button" at bounding box center [74, 473] width 26 height 26
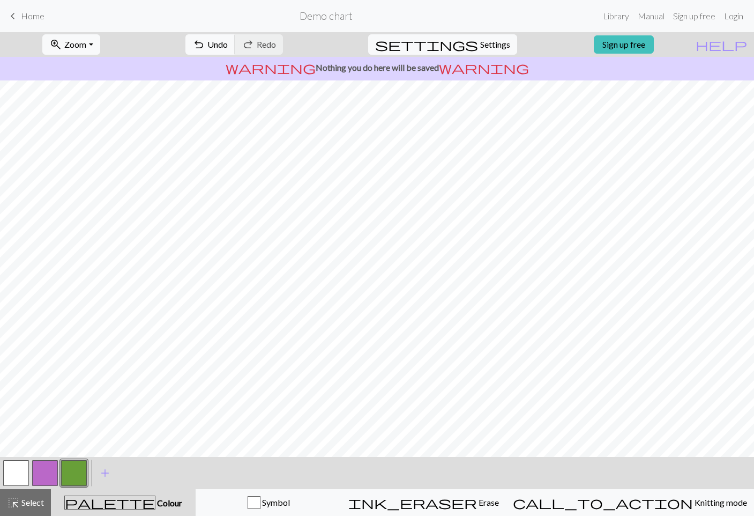
click at [16, 467] on button "button" at bounding box center [16, 473] width 26 height 26
click at [78, 462] on button "button" at bounding box center [74, 473] width 26 height 26
click at [14, 472] on button "button" at bounding box center [16, 473] width 26 height 26
click at [79, 468] on button "button" at bounding box center [74, 473] width 26 height 26
click at [17, 464] on button "button" at bounding box center [16, 473] width 26 height 26
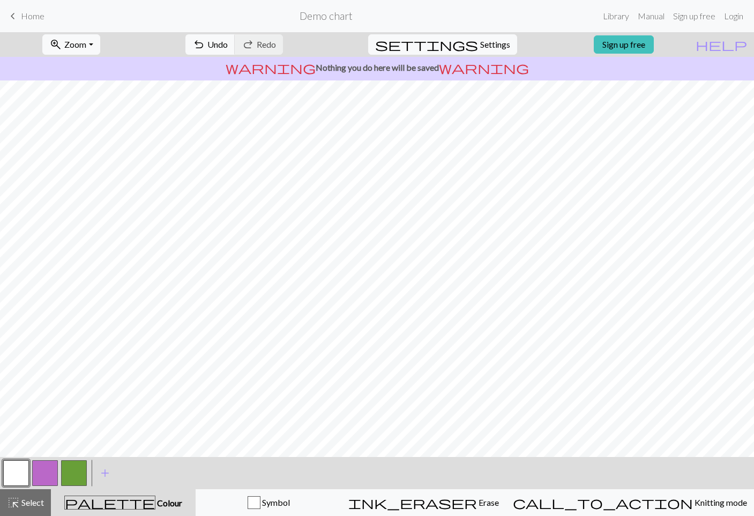
click at [77, 469] on button "button" at bounding box center [74, 473] width 26 height 26
click at [87, 35] on button "zoom_in Zoom Zoom" at bounding box center [70, 44] width 57 height 20
click at [91, 131] on button "50%" at bounding box center [85, 128] width 85 height 17
click at [86, 48] on span "Zoom" at bounding box center [75, 44] width 22 height 10
click at [102, 141] on button "100%" at bounding box center [85, 145] width 85 height 17
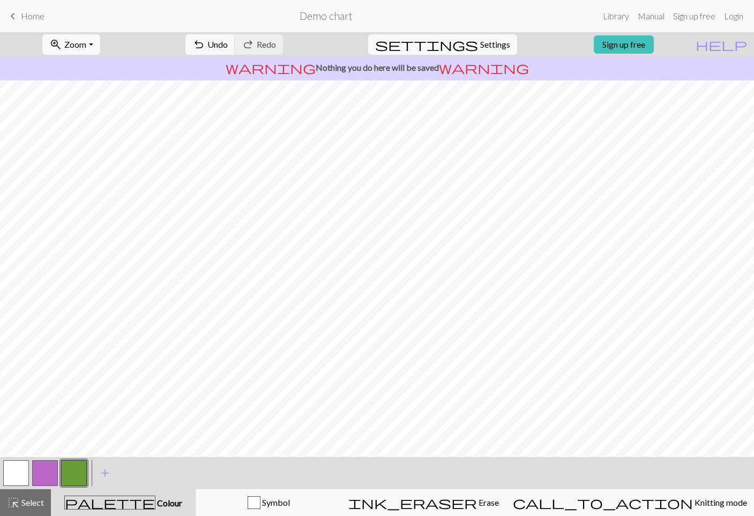
scroll to position [62, 0]
click at [49, 467] on button "button" at bounding box center [45, 473] width 26 height 26
drag, startPoint x: 11, startPoint y: 467, endPoint x: 22, endPoint y: 449, distance: 21.1
click at [14, 465] on button "button" at bounding box center [16, 473] width 26 height 26
click at [59, 465] on div at bounding box center [45, 472] width 29 height 29
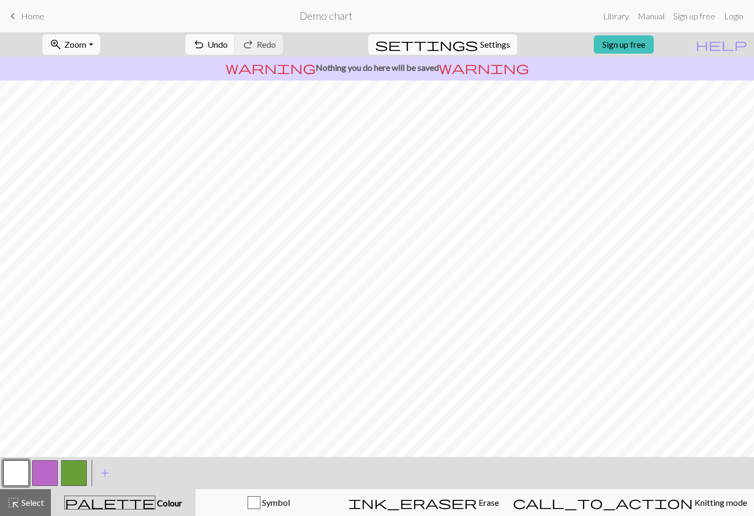
click at [47, 469] on button "button" at bounding box center [45, 473] width 26 height 26
click at [62, 48] on span "zoom_in" at bounding box center [55, 44] width 13 height 15
click at [94, 92] on button "Fit width" at bounding box center [85, 85] width 85 height 17
click at [100, 46] on button "zoom_in Zoom Zoom" at bounding box center [70, 44] width 57 height 20
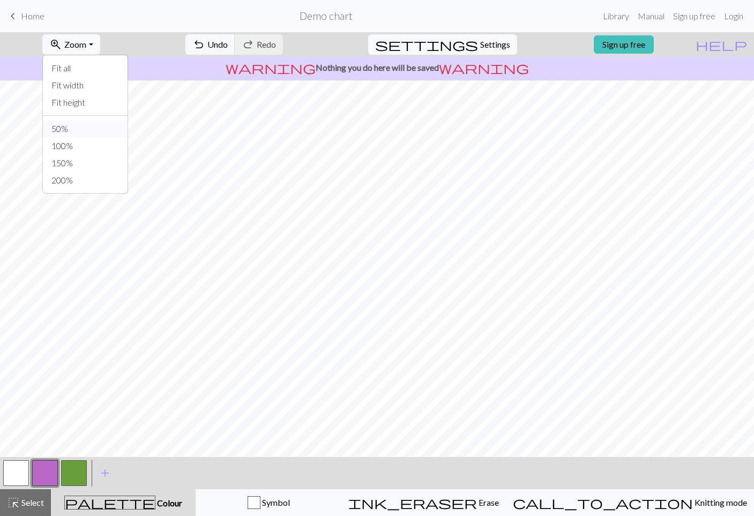
click at [92, 133] on button "50%" at bounding box center [85, 128] width 85 height 17
click at [93, 56] on div "zoom_in Zoom Zoom Fit all Fit width Fit height 50% 100% 150% 200%" at bounding box center [70, 44] width 73 height 25
click at [86, 47] on span "Zoom" at bounding box center [75, 44] width 22 height 10
click at [93, 145] on button "100%" at bounding box center [85, 145] width 85 height 17
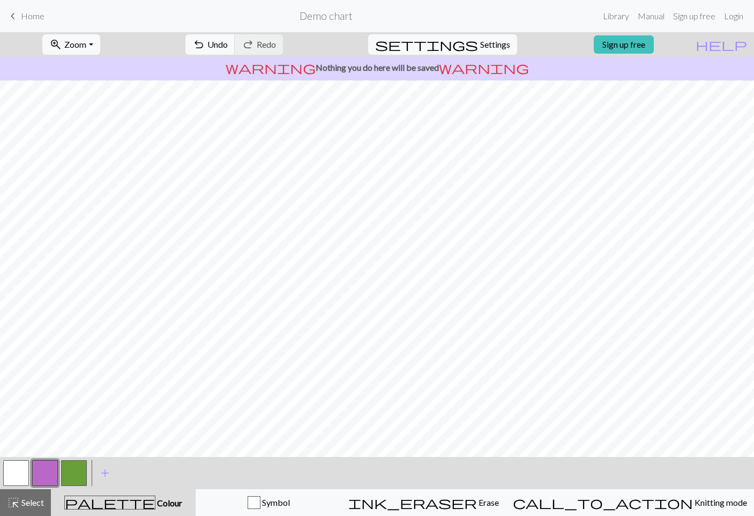
click at [70, 465] on button "button" at bounding box center [74, 473] width 26 height 26
click at [15, 468] on button "button" at bounding box center [16, 473] width 26 height 26
click at [68, 469] on button "button" at bounding box center [74, 473] width 26 height 26
click at [89, 53] on button "zoom_in Zoom Zoom" at bounding box center [70, 44] width 57 height 20
click at [186, 38] on div "zoom_in Zoom Zoom Fit all Fit width Fit height 50% 100% 150% 200% undo Undo Und…" at bounding box center [344, 44] width 689 height 25
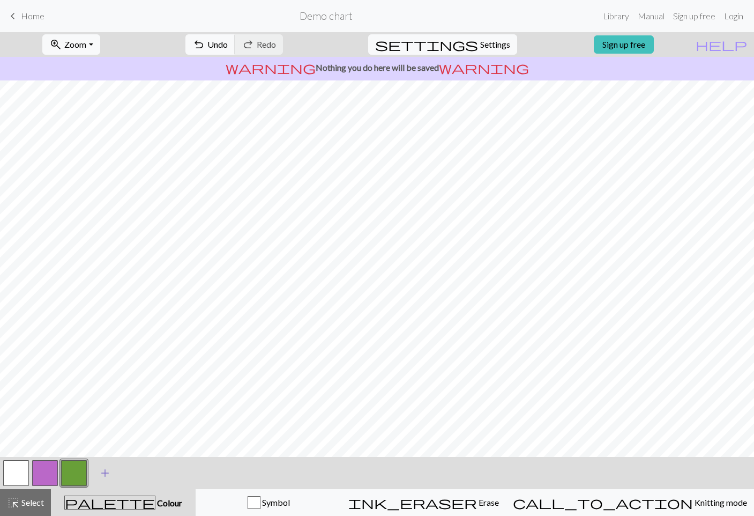
click at [106, 472] on span "add" at bounding box center [105, 472] width 13 height 15
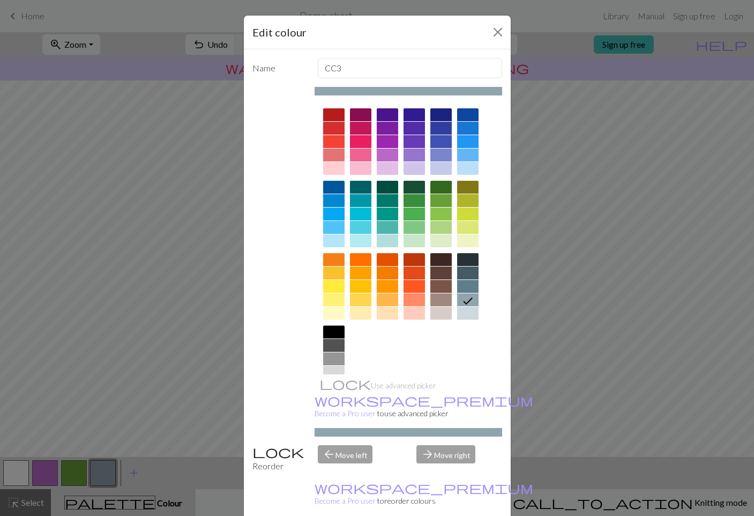
click at [441, 273] on div at bounding box center [440, 272] width 21 height 13
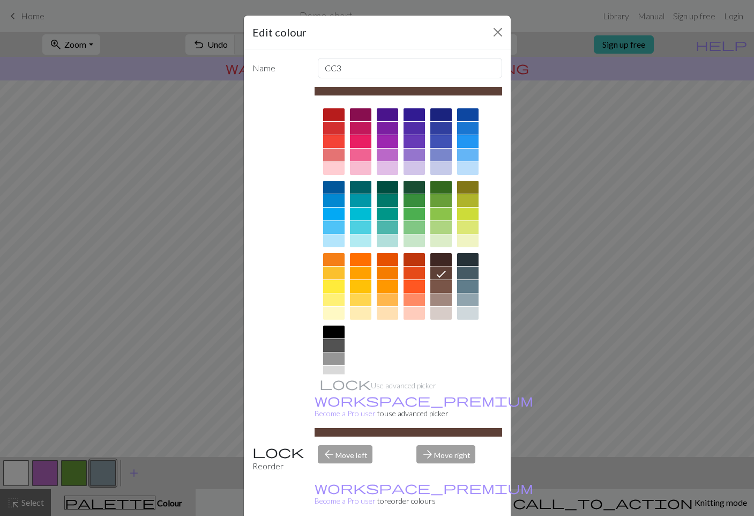
click at [441, 286] on div at bounding box center [440, 286] width 21 height 13
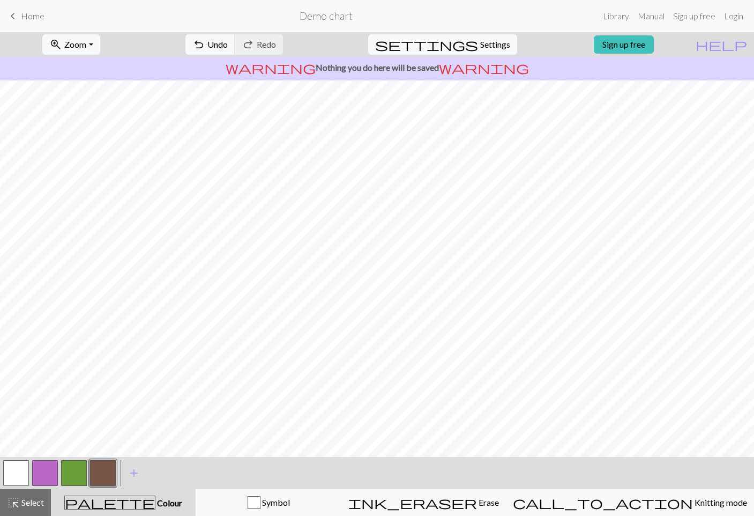
click at [56, 463] on button "button" at bounding box center [45, 473] width 26 height 26
click at [14, 462] on button "button" at bounding box center [16, 473] width 26 height 26
click at [43, 472] on button "button" at bounding box center [45, 473] width 26 height 26
click at [113, 468] on button "button" at bounding box center [103, 473] width 26 height 26
click at [23, 468] on button "button" at bounding box center [16, 473] width 26 height 26
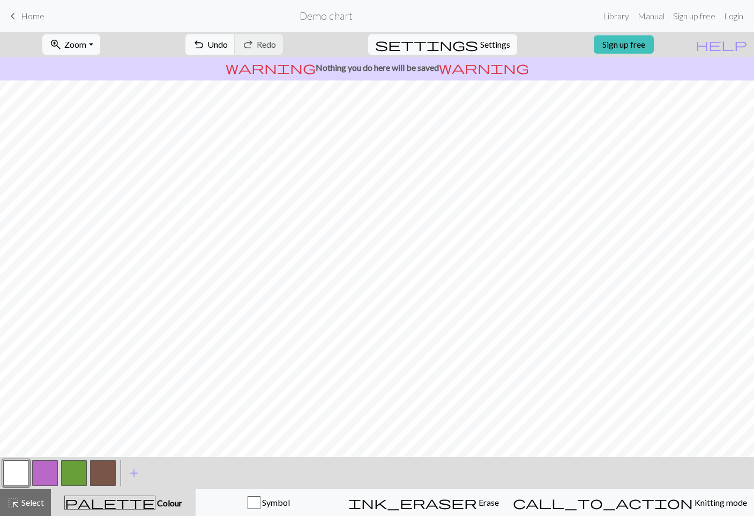
click at [100, 473] on button "button" at bounding box center [103, 473] width 26 height 26
drag, startPoint x: 16, startPoint y: 472, endPoint x: 24, endPoint y: 455, distance: 18.5
click at [18, 472] on button "button" at bounding box center [16, 473] width 26 height 26
click at [113, 472] on button "button" at bounding box center [103, 473] width 26 height 26
click at [14, 471] on button "button" at bounding box center [16, 473] width 26 height 26
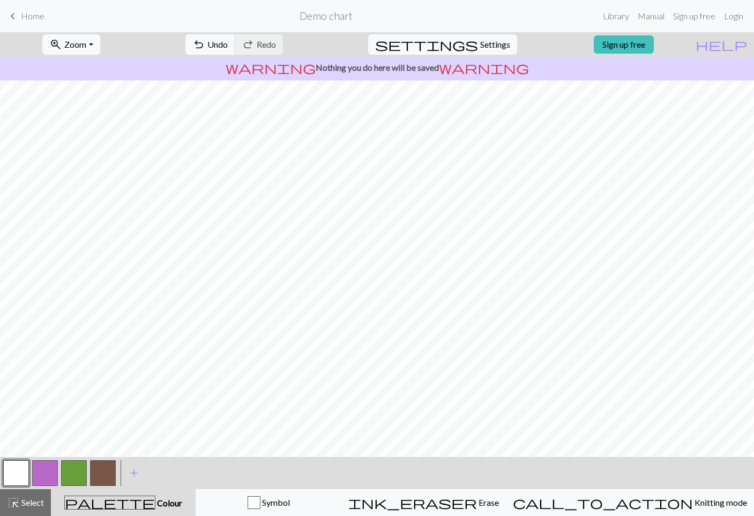
click at [103, 469] on button "button" at bounding box center [103, 473] width 26 height 26
click at [42, 504] on span "Select" at bounding box center [32, 502] width 24 height 10
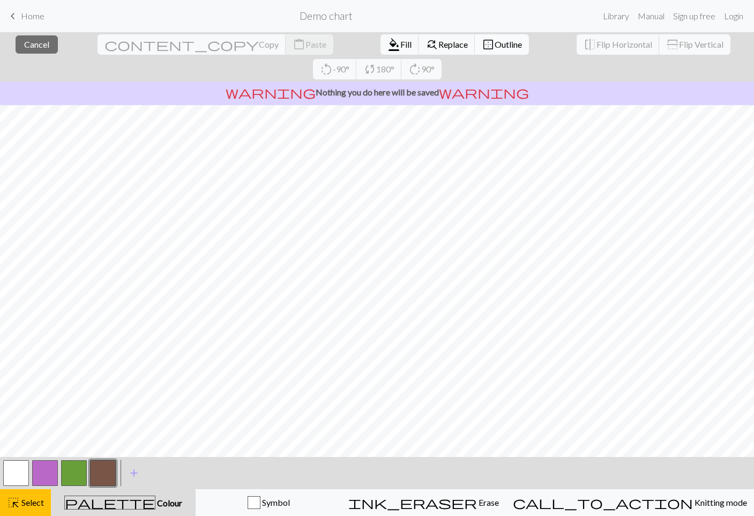
click at [495, 40] on span "Outline" at bounding box center [508, 44] width 27 height 10
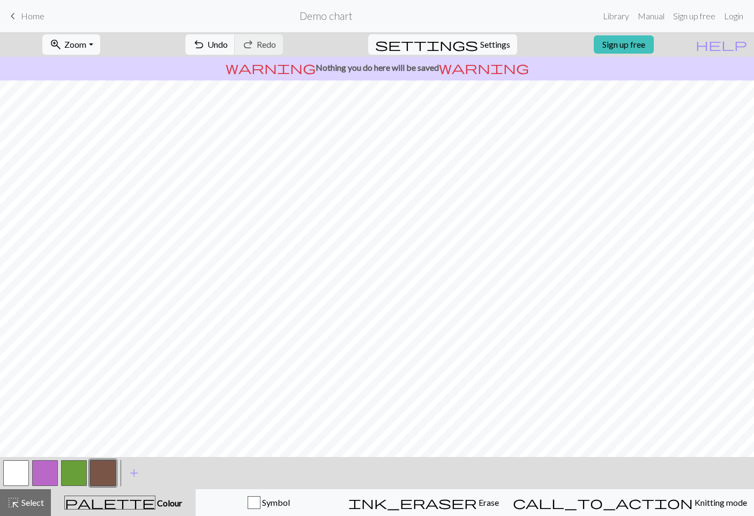
click at [19, 475] on button "button" at bounding box center [16, 473] width 26 height 26
click at [228, 43] on span "Undo" at bounding box center [217, 44] width 20 height 10
click at [90, 467] on button "button" at bounding box center [103, 473] width 26 height 26
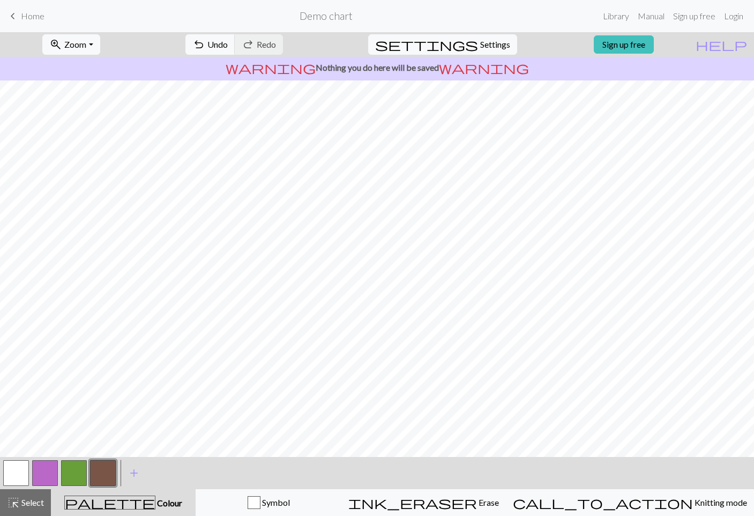
click at [12, 467] on button "button" at bounding box center [16, 473] width 26 height 26
click at [110, 466] on button "button" at bounding box center [103, 473] width 26 height 26
click at [16, 472] on button "button" at bounding box center [16, 473] width 26 height 26
click at [103, 475] on button "button" at bounding box center [103, 473] width 26 height 26
click at [9, 472] on button "button" at bounding box center [16, 473] width 26 height 26
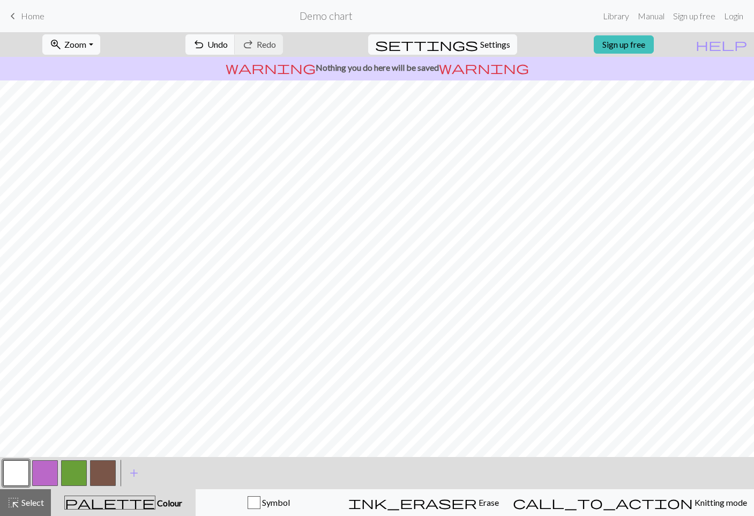
click at [105, 471] on button "button" at bounding box center [103, 473] width 26 height 26
click at [23, 461] on button "button" at bounding box center [16, 473] width 26 height 26
click at [109, 474] on button "button" at bounding box center [103, 473] width 26 height 26
click at [17, 476] on button "button" at bounding box center [16, 473] width 26 height 26
click at [102, 470] on button "button" at bounding box center [103, 473] width 26 height 26
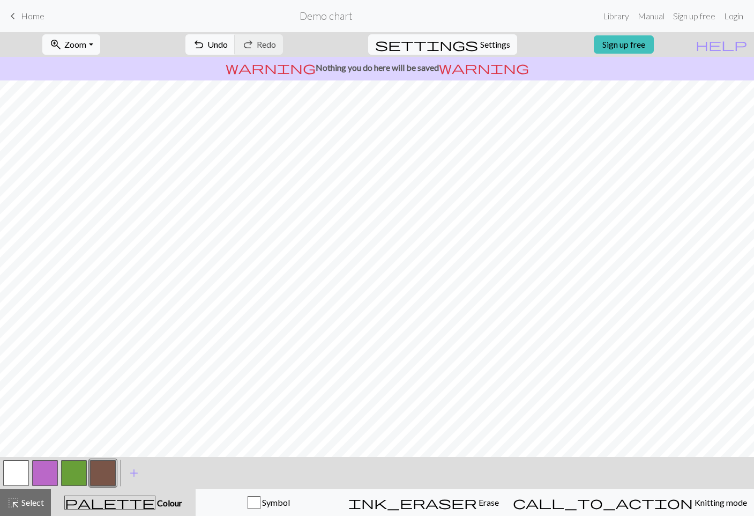
click at [21, 460] on button "button" at bounding box center [16, 473] width 26 height 26
click at [103, 469] on button "button" at bounding box center [103, 473] width 26 height 26
click at [17, 471] on button "button" at bounding box center [16, 473] width 26 height 26
click at [106, 475] on button "button" at bounding box center [103, 473] width 26 height 26
click at [14, 475] on button "button" at bounding box center [16, 473] width 26 height 26
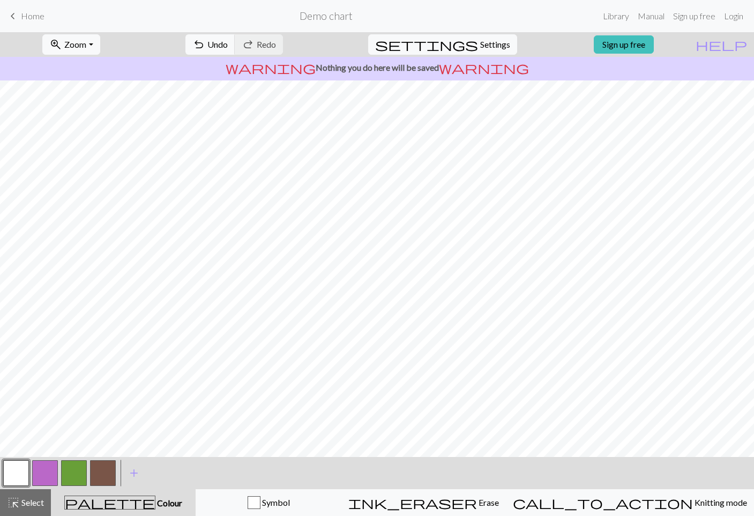
click at [97, 466] on button "button" at bounding box center [103, 473] width 26 height 26
click at [16, 466] on button "button" at bounding box center [16, 473] width 26 height 26
click at [94, 461] on button "button" at bounding box center [103, 473] width 26 height 26
click at [17, 465] on button "button" at bounding box center [16, 473] width 26 height 26
click at [102, 468] on button "button" at bounding box center [103, 473] width 26 height 26
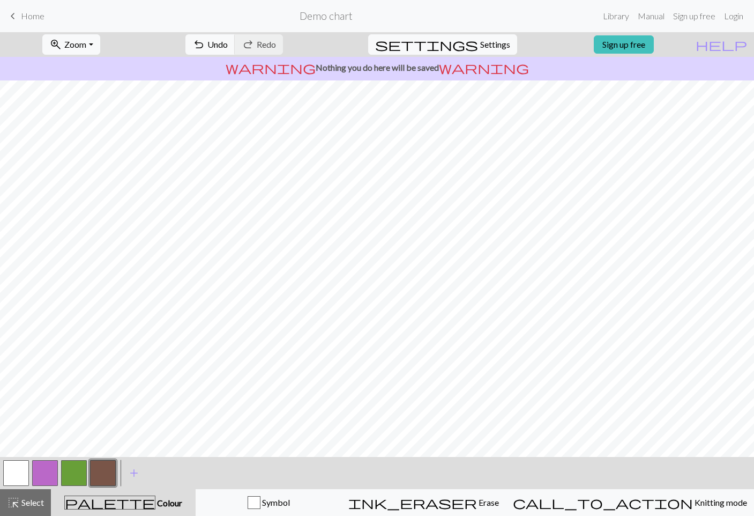
click at [26, 464] on button "button" at bounding box center [16, 473] width 26 height 26
click at [99, 466] on button "button" at bounding box center [103, 473] width 26 height 26
click at [23, 472] on button "button" at bounding box center [16, 473] width 26 height 26
click at [103, 467] on button "button" at bounding box center [103, 473] width 26 height 26
click at [25, 467] on button "button" at bounding box center [16, 473] width 26 height 26
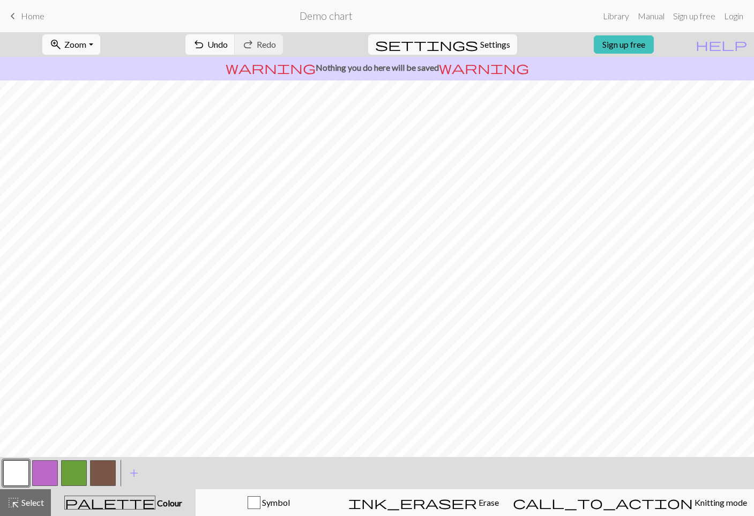
click at [108, 472] on button "button" at bounding box center [103, 473] width 26 height 26
click at [23, 473] on button "button" at bounding box center [16, 473] width 26 height 26
click at [115, 467] on button "button" at bounding box center [103, 473] width 26 height 26
click at [26, 464] on button "button" at bounding box center [16, 473] width 26 height 26
click at [108, 467] on button "button" at bounding box center [103, 473] width 26 height 26
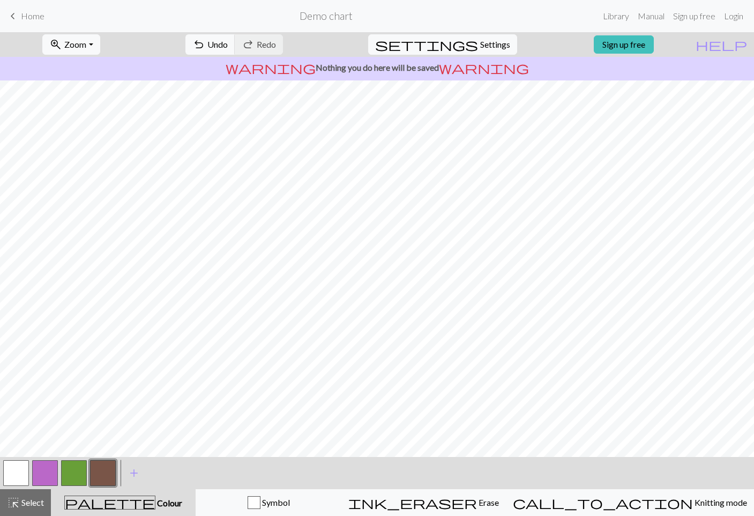
click at [18, 466] on button "button" at bounding box center [16, 473] width 26 height 26
click at [105, 469] on button "button" at bounding box center [103, 473] width 26 height 26
click at [14, 469] on button "button" at bounding box center [16, 473] width 26 height 26
click at [100, 473] on button "button" at bounding box center [103, 473] width 26 height 26
click at [24, 466] on button "button" at bounding box center [16, 473] width 26 height 26
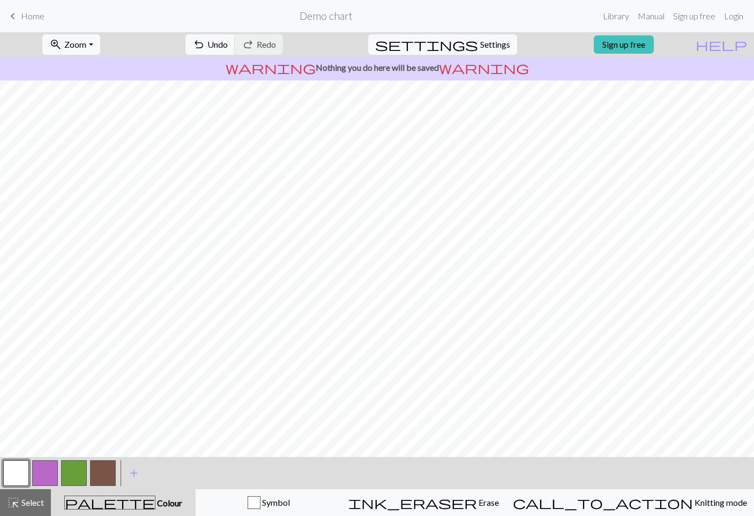
click at [108, 463] on button "button" at bounding box center [103, 473] width 26 height 26
click at [24, 465] on button "button" at bounding box center [16, 473] width 26 height 26
click at [111, 469] on button "button" at bounding box center [103, 473] width 26 height 26
click at [12, 467] on button "button" at bounding box center [16, 473] width 26 height 26
drag, startPoint x: 104, startPoint y: 469, endPoint x: 115, endPoint y: 459, distance: 14.8
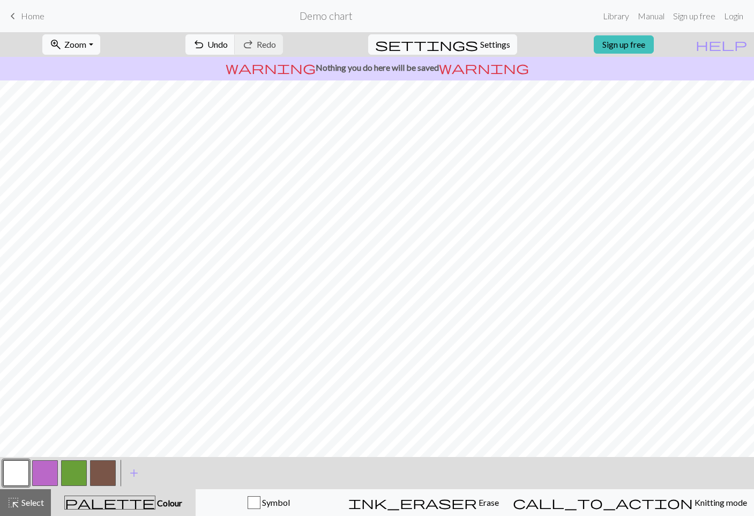
click at [105, 469] on button "button" at bounding box center [103, 473] width 26 height 26
drag, startPoint x: 25, startPoint y: 497, endPoint x: 41, endPoint y: 453, distance: 47.0
click at [26, 496] on div "highlight_alt Select Select" at bounding box center [25, 502] width 37 height 13
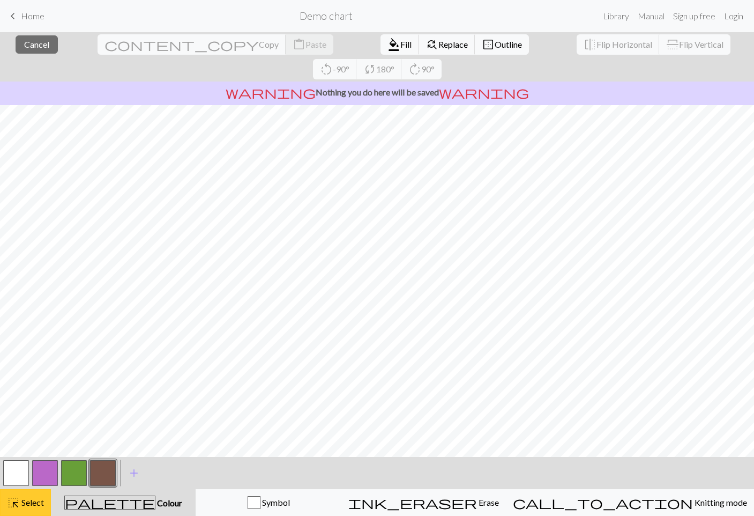
click at [38, 501] on span "Select" at bounding box center [32, 502] width 24 height 10
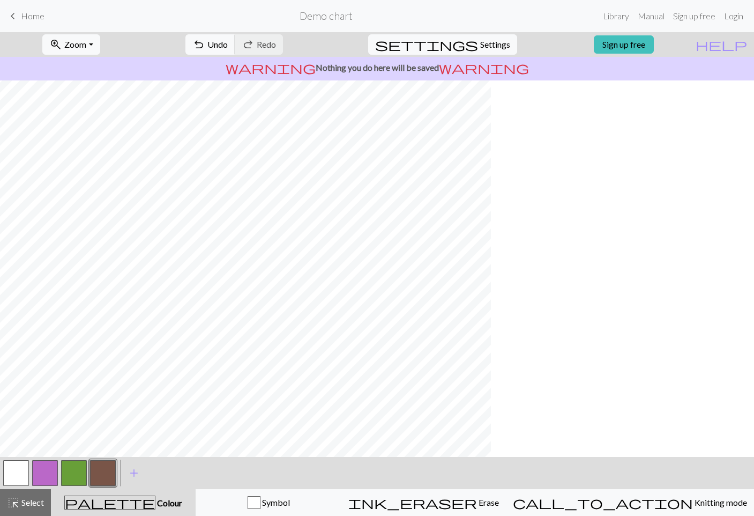
scroll to position [71, 64]
click at [23, 501] on span "Select" at bounding box center [32, 502] width 24 height 10
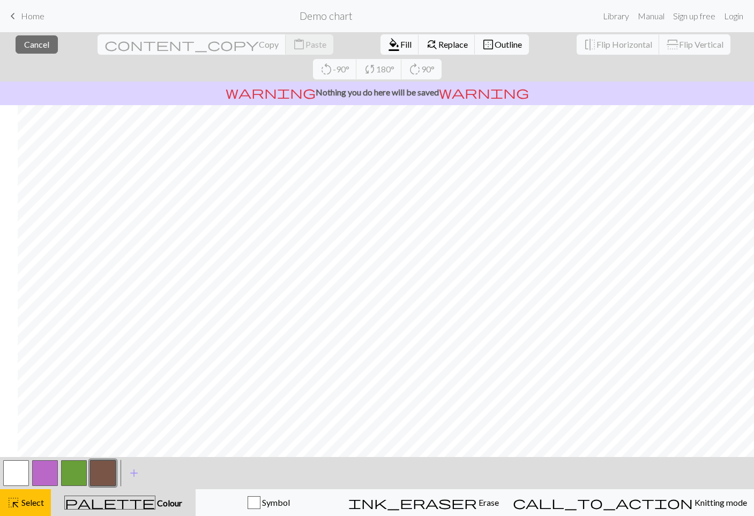
scroll to position [71, 531]
drag, startPoint x: 40, startPoint y: 475, endPoint x: 57, endPoint y: 458, distance: 24.3
click at [40, 474] on button "button" at bounding box center [45, 473] width 26 height 26
click at [34, 495] on button "highlight_alt Select Select" at bounding box center [25, 502] width 51 height 27
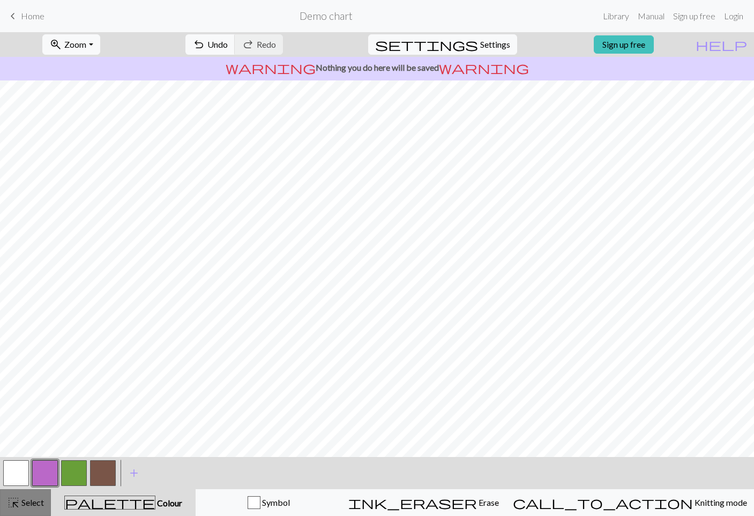
drag, startPoint x: 26, startPoint y: 499, endPoint x: 29, endPoint y: 493, distance: 7.0
click at [27, 499] on span "Select" at bounding box center [32, 502] width 24 height 10
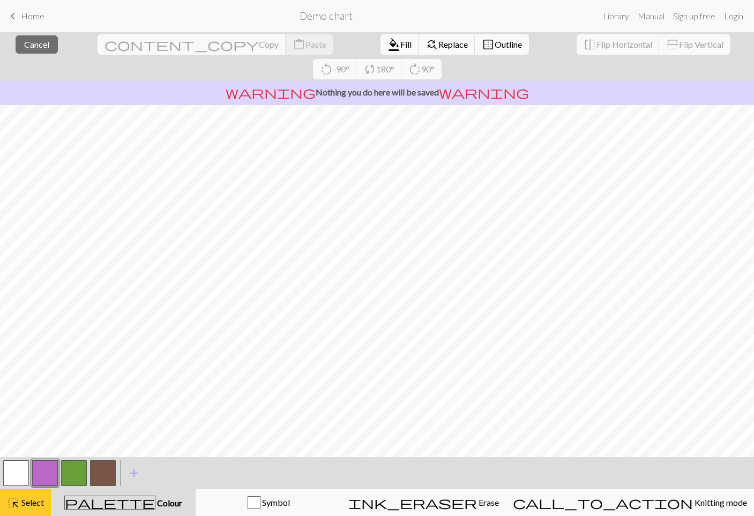
click at [40, 505] on span "Select" at bounding box center [32, 502] width 24 height 10
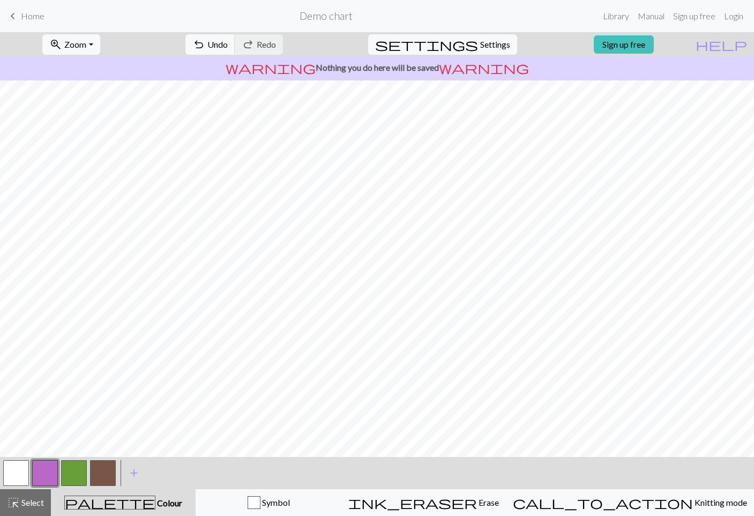
click at [25, 473] on button "button" at bounding box center [16, 473] width 26 height 26
click at [51, 472] on button "button" at bounding box center [45, 473] width 26 height 26
click at [25, 474] on button "button" at bounding box center [16, 473] width 26 height 26
drag, startPoint x: 36, startPoint y: 470, endPoint x: 59, endPoint y: 449, distance: 31.5
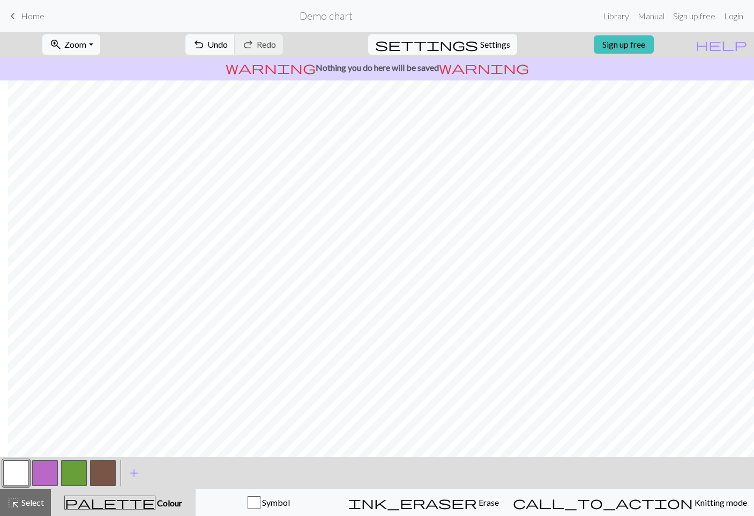
click at [36, 469] on button "button" at bounding box center [45, 473] width 26 height 26
click at [23, 499] on span "Select" at bounding box center [32, 502] width 24 height 10
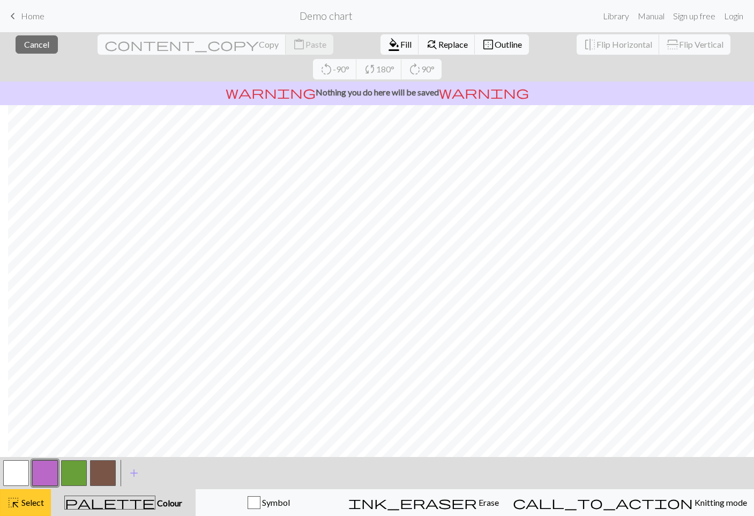
click at [35, 504] on span "Select" at bounding box center [32, 502] width 24 height 10
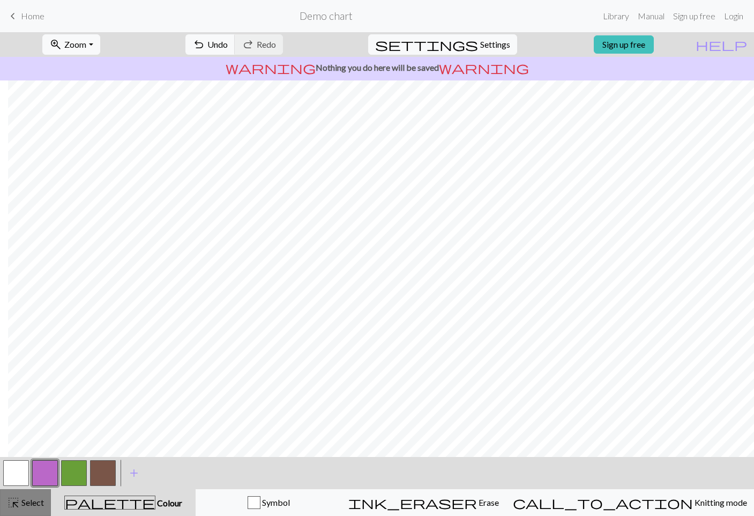
click at [33, 509] on button "highlight_alt Select Select" at bounding box center [25, 502] width 51 height 27
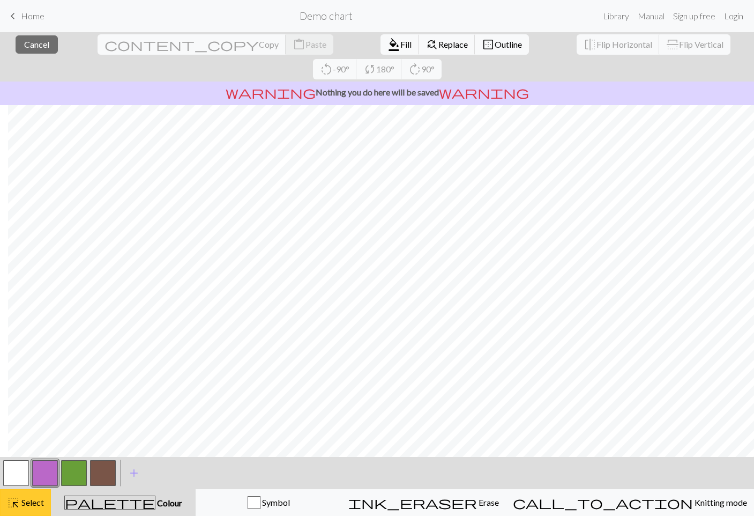
click at [44, 499] on button "highlight_alt Select Select" at bounding box center [25, 502] width 51 height 27
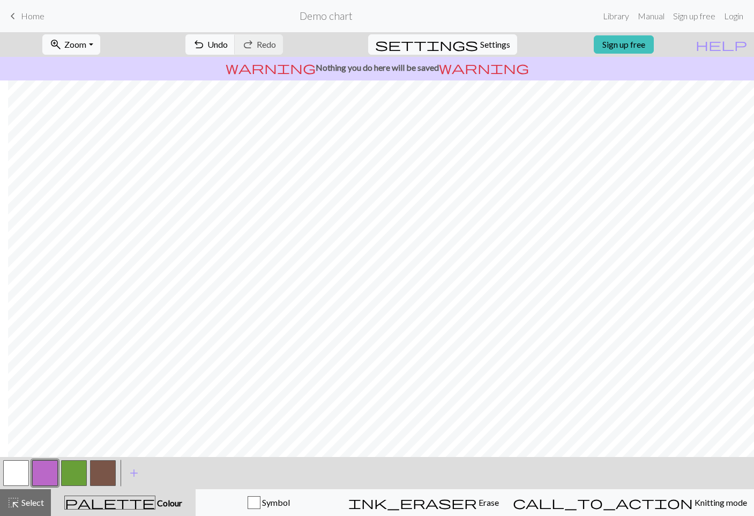
click at [95, 475] on button "button" at bounding box center [103, 473] width 26 height 26
drag, startPoint x: 109, startPoint y: 37, endPoint x: 103, endPoint y: 49, distance: 13.9
click at [100, 36] on button "zoom_in Zoom Zoom" at bounding box center [70, 44] width 57 height 20
click at [83, 84] on button "Fit width" at bounding box center [85, 85] width 85 height 17
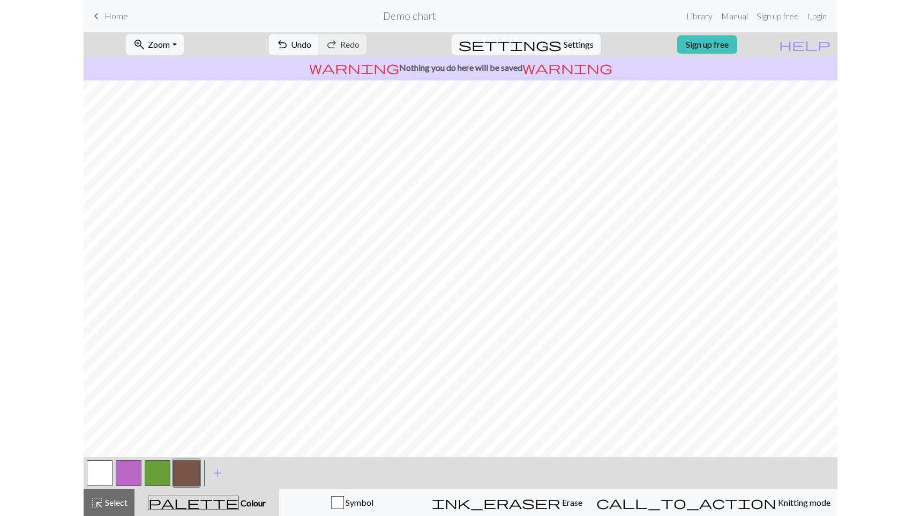
scroll to position [0, 0]
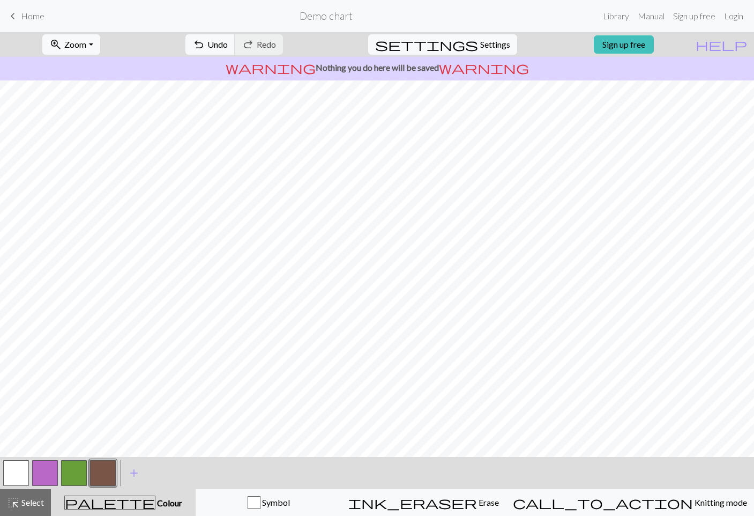
click at [19, 476] on button "button" at bounding box center [16, 473] width 26 height 26
click at [96, 467] on button "button" at bounding box center [103, 473] width 26 height 26
click at [45, 472] on button "button" at bounding box center [45, 473] width 26 height 26
click at [20, 469] on button "button" at bounding box center [16, 473] width 26 height 26
click at [51, 466] on button "button" at bounding box center [45, 473] width 26 height 26
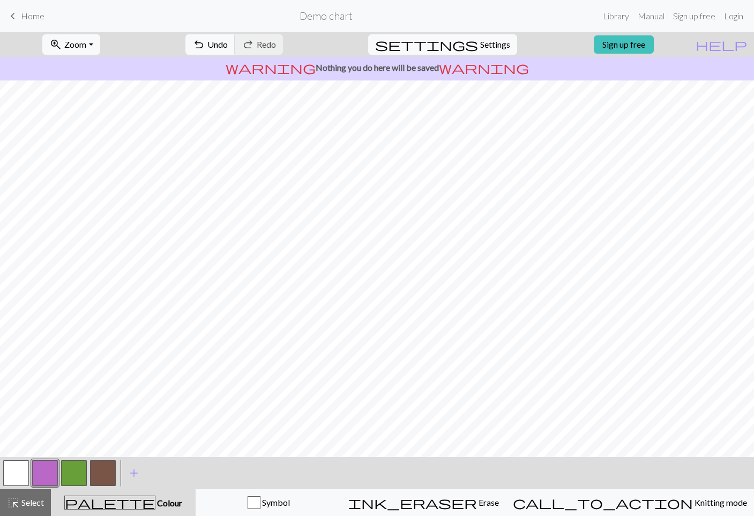
click at [24, 474] on button "button" at bounding box center [16, 473] width 26 height 26
click at [55, 469] on button "button" at bounding box center [45, 473] width 26 height 26
click at [32, 470] on button "button" at bounding box center [45, 473] width 26 height 26
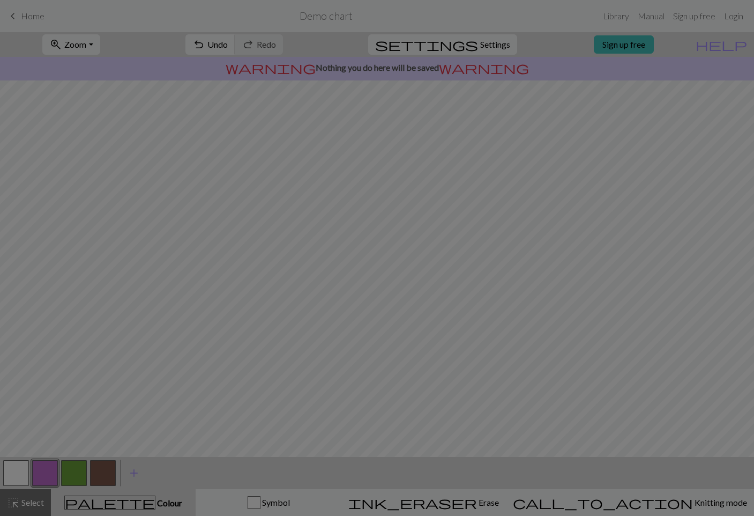
click at [29, 471] on div "Edit colour Name CC1 Use advanced picker workspace_premium Become a Pro user to…" at bounding box center [377, 258] width 754 height 516
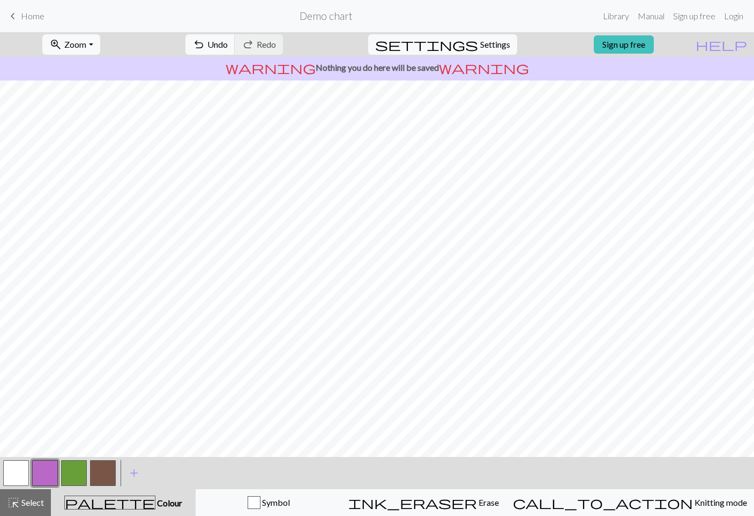
click at [25, 471] on button "button" at bounding box center [16, 473] width 26 height 26
click at [50, 476] on button "button" at bounding box center [45, 473] width 26 height 26
click at [17, 471] on button "button" at bounding box center [16, 473] width 26 height 26
click at [45, 469] on button "button" at bounding box center [45, 473] width 26 height 26
click at [97, 471] on button "button" at bounding box center [103, 473] width 26 height 26
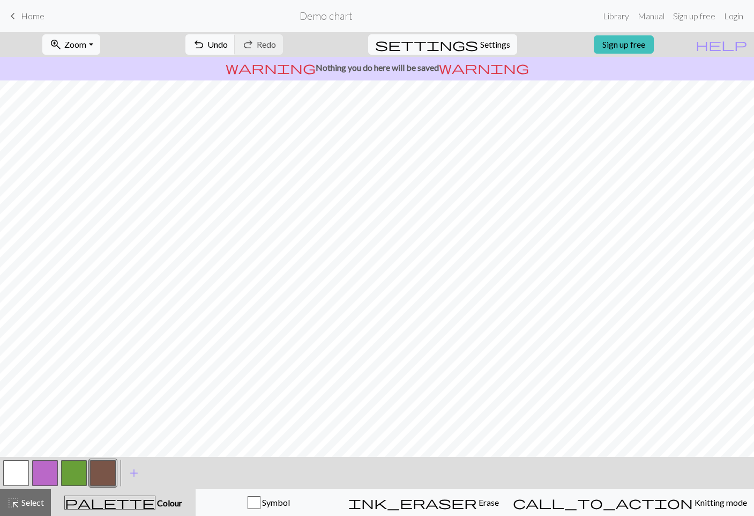
click at [67, 466] on button "button" at bounding box center [74, 473] width 26 height 26
click at [52, 472] on button "button" at bounding box center [45, 473] width 26 height 26
click at [102, 471] on button "button" at bounding box center [103, 473] width 26 height 26
click at [20, 466] on button "button" at bounding box center [16, 473] width 26 height 26
click at [108, 461] on button "button" at bounding box center [103, 473] width 26 height 26
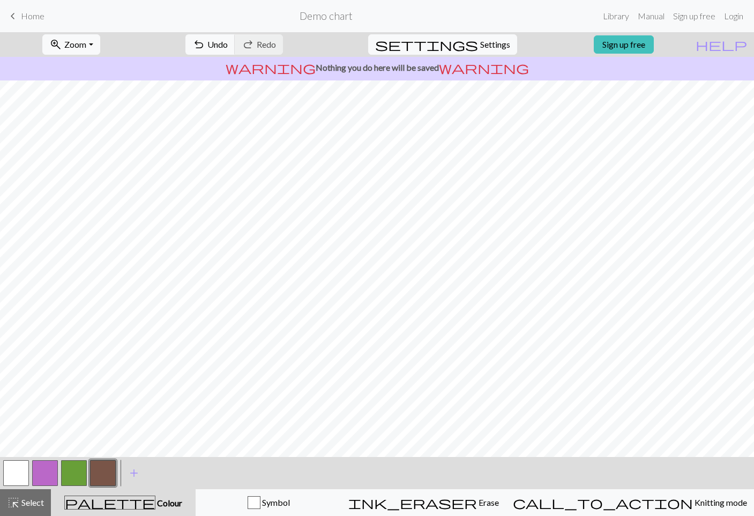
click at [14, 473] on button "button" at bounding box center [16, 473] width 26 height 26
click at [105, 474] on button "button" at bounding box center [103, 473] width 26 height 26
click at [19, 467] on button "button" at bounding box center [16, 473] width 26 height 26
click at [102, 475] on button "button" at bounding box center [103, 473] width 26 height 26
click at [14, 466] on button "button" at bounding box center [16, 473] width 26 height 26
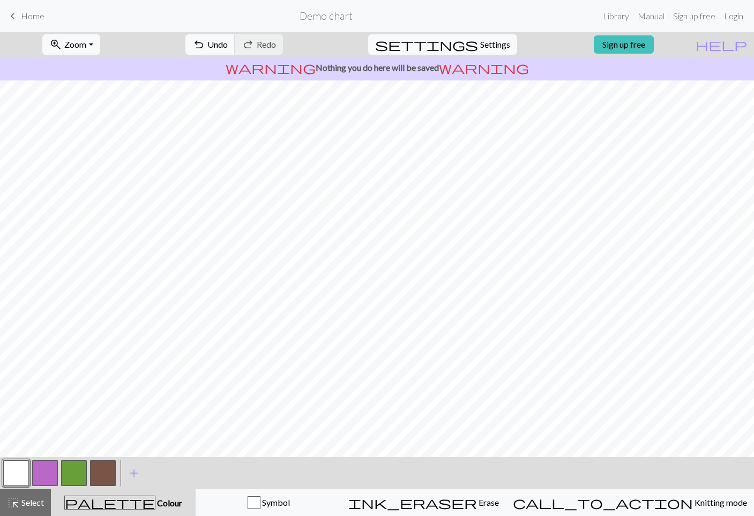
click at [100, 472] on button "button" at bounding box center [103, 473] width 26 height 26
click at [20, 505] on span "Select" at bounding box center [32, 502] width 24 height 10
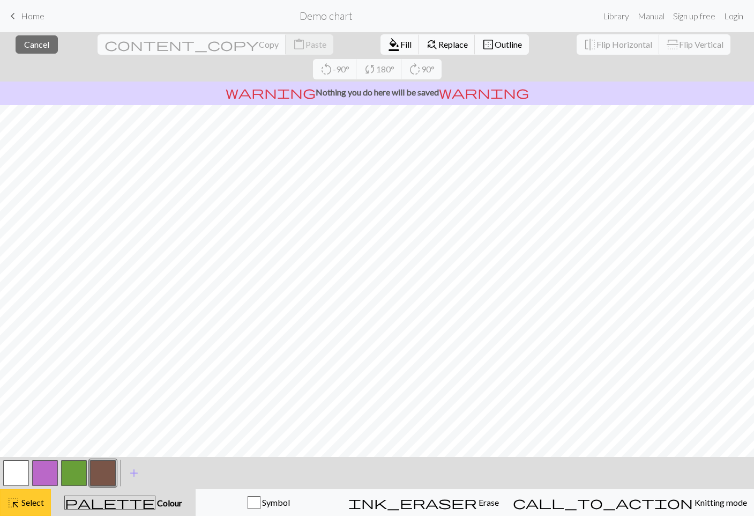
click at [27, 494] on button "highlight_alt Select Select" at bounding box center [25, 502] width 51 height 27
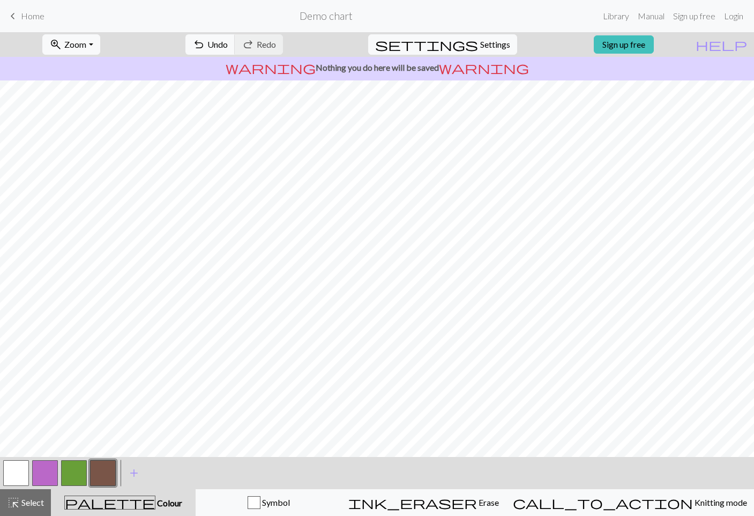
click at [16, 461] on button "button" at bounding box center [16, 473] width 26 height 26
click at [106, 469] on button "button" at bounding box center [103, 473] width 26 height 26
drag, startPoint x: 18, startPoint y: 464, endPoint x: 23, endPoint y: 458, distance: 8.0
click at [20, 463] on button "button" at bounding box center [16, 473] width 26 height 26
click at [102, 469] on button "button" at bounding box center [103, 473] width 26 height 26
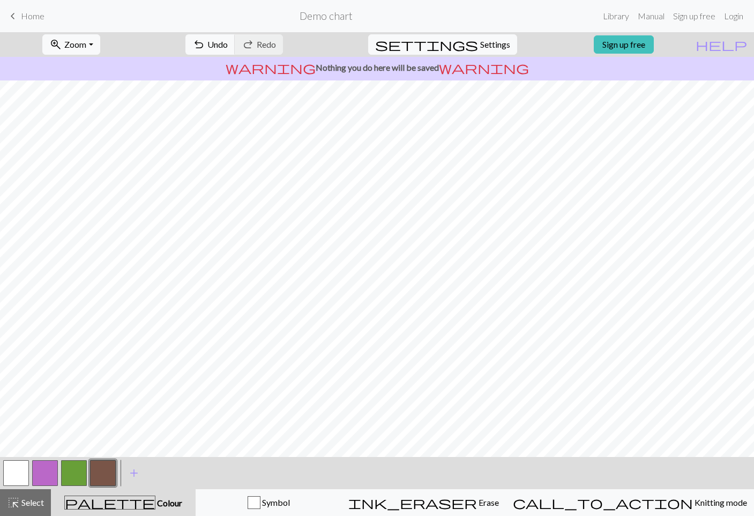
click at [19, 465] on button "button" at bounding box center [16, 473] width 26 height 26
click at [102, 467] on button "button" at bounding box center [103, 473] width 26 height 26
click at [18, 470] on button "button" at bounding box center [16, 473] width 26 height 26
click at [100, 474] on button "button" at bounding box center [103, 473] width 26 height 26
drag, startPoint x: 18, startPoint y: 475, endPoint x: 28, endPoint y: 457, distance: 20.6
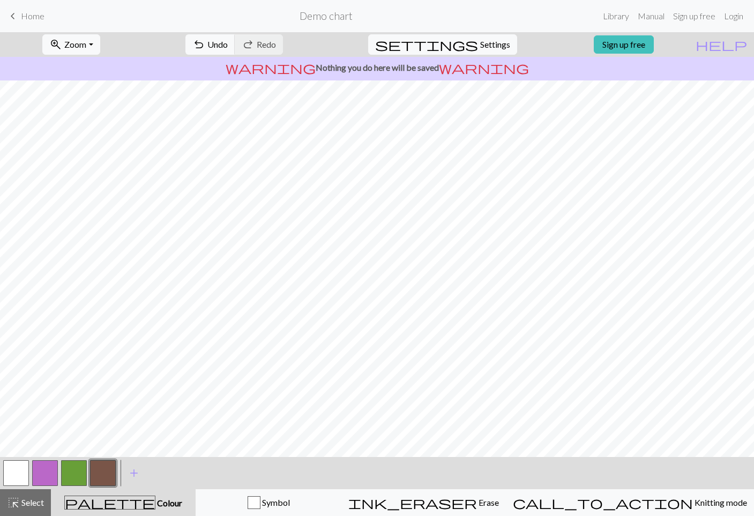
click at [18, 475] on button "button" at bounding box center [16, 473] width 26 height 26
click at [104, 463] on button "button" at bounding box center [103, 473] width 26 height 26
click at [16, 477] on button "button" at bounding box center [16, 473] width 26 height 26
click at [112, 463] on button "button" at bounding box center [103, 473] width 26 height 26
click at [109, 476] on button "button" at bounding box center [103, 473] width 26 height 26
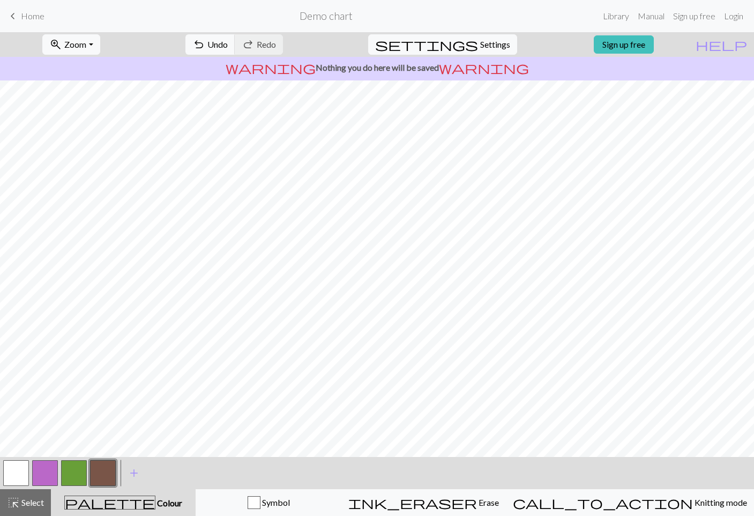
click at [167, 376] on div "Edit colour Name CC3 Use advanced picker workspace_premium Become a Pro user to…" at bounding box center [377, 258] width 754 height 516
click at [20, 478] on button "button" at bounding box center [16, 473] width 26 height 26
click at [106, 471] on button "button" at bounding box center [103, 473] width 26 height 26
click at [26, 466] on button "button" at bounding box center [16, 473] width 26 height 26
click at [101, 468] on button "button" at bounding box center [103, 473] width 26 height 26
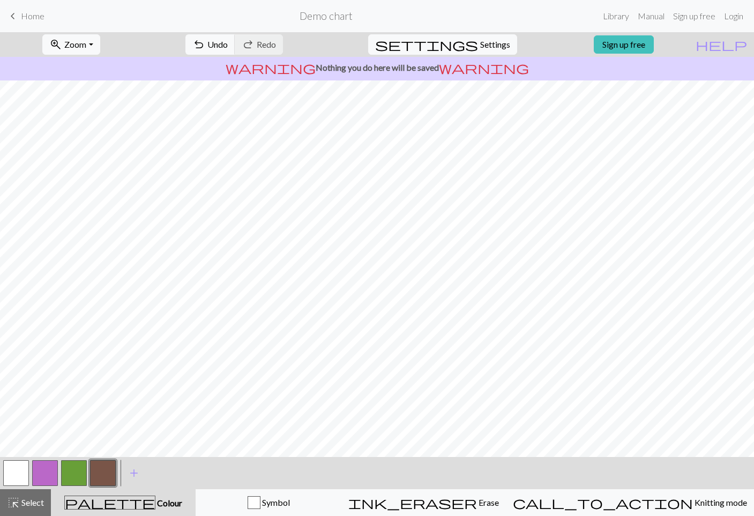
click at [12, 475] on button "button" at bounding box center [16, 473] width 26 height 26
click at [91, 467] on button "button" at bounding box center [103, 473] width 26 height 26
click at [4, 463] on button "button" at bounding box center [16, 473] width 26 height 26
click at [92, 477] on button "button" at bounding box center [103, 473] width 26 height 26
click at [19, 473] on button "button" at bounding box center [16, 473] width 26 height 26
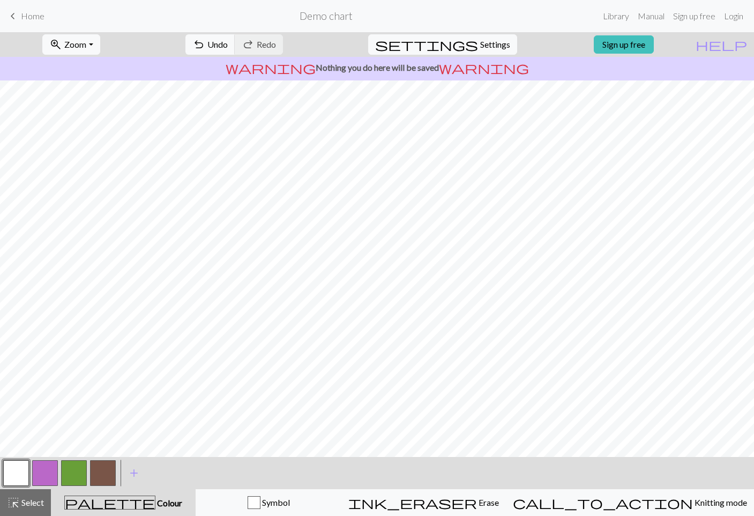
click at [96, 469] on button "button" at bounding box center [103, 473] width 26 height 26
click at [3, 473] on button "button" at bounding box center [16, 473] width 26 height 26
click at [111, 473] on button "button" at bounding box center [103, 473] width 26 height 26
click at [15, 473] on button "button" at bounding box center [16, 473] width 26 height 26
click at [102, 465] on button "button" at bounding box center [103, 473] width 26 height 26
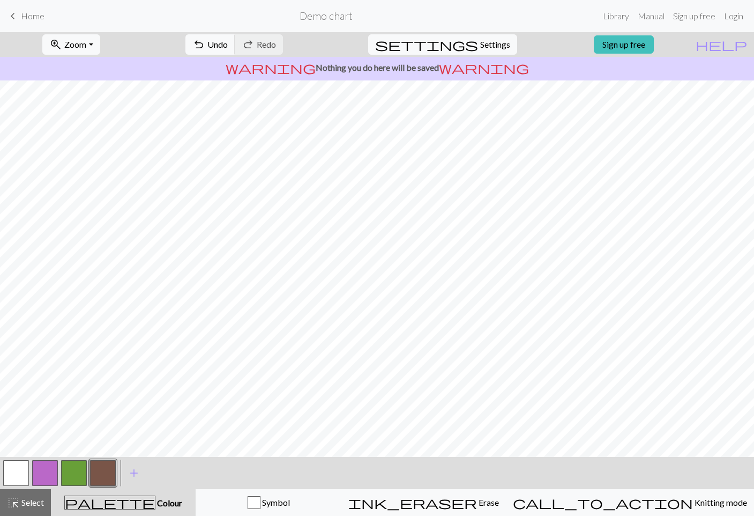
click at [19, 473] on button "button" at bounding box center [16, 473] width 26 height 26
click at [98, 478] on button "button" at bounding box center [103, 473] width 26 height 26
click at [14, 466] on button "button" at bounding box center [16, 473] width 26 height 26
click at [109, 464] on button "button" at bounding box center [103, 473] width 26 height 26
click at [25, 471] on button "button" at bounding box center [16, 473] width 26 height 26
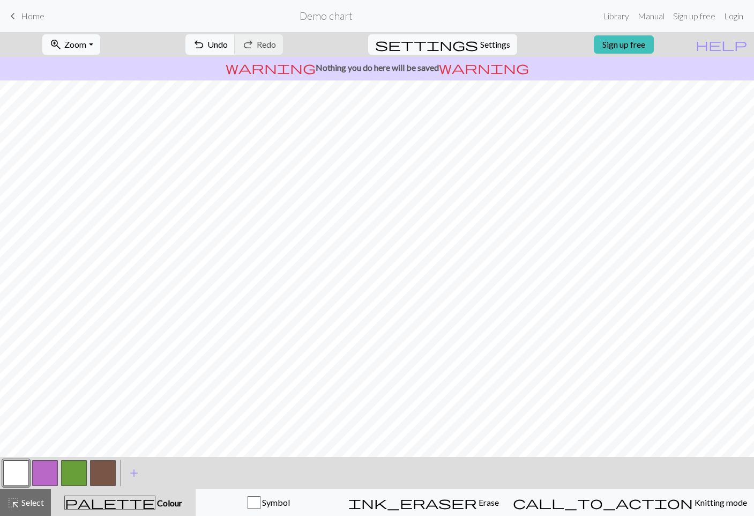
click at [101, 465] on button "button" at bounding box center [103, 473] width 26 height 26
click at [19, 472] on button "button" at bounding box center [16, 473] width 26 height 26
click at [100, 472] on button "button" at bounding box center [103, 473] width 26 height 26
click at [9, 473] on button "button" at bounding box center [16, 473] width 26 height 26
click at [472, 498] on div "ink_eraser Erase Erase" at bounding box center [423, 502] width 151 height 13
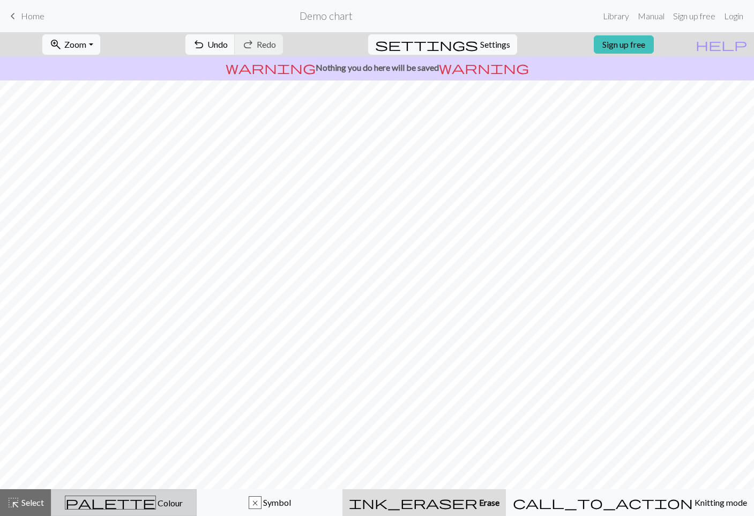
click at [154, 493] on button "palette Colour Colour" at bounding box center [124, 502] width 146 height 27
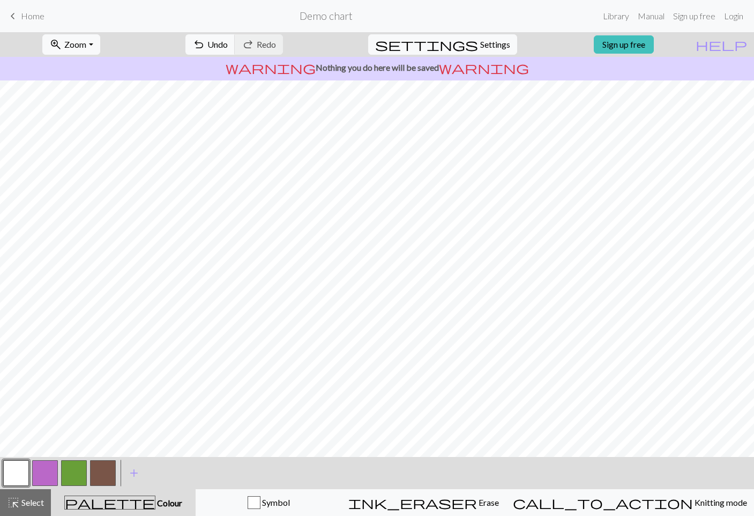
click at [103, 468] on button "button" at bounding box center [103, 473] width 26 height 26
click at [12, 466] on button "button" at bounding box center [16, 473] width 26 height 26
drag, startPoint x: 94, startPoint y: 465, endPoint x: 102, endPoint y: 460, distance: 9.8
click at [94, 465] on button "button" at bounding box center [103, 473] width 26 height 26
drag, startPoint x: 19, startPoint y: 469, endPoint x: 24, endPoint y: 460, distance: 10.3
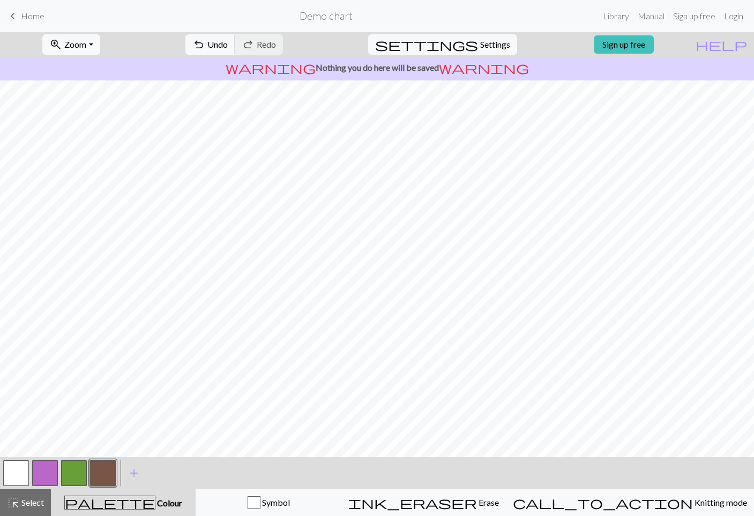
click at [18, 469] on button "button" at bounding box center [16, 473] width 26 height 26
click at [108, 460] on button "button" at bounding box center [103, 473] width 26 height 26
click at [19, 469] on button "button" at bounding box center [16, 473] width 26 height 26
click at [109, 471] on button "button" at bounding box center [103, 473] width 26 height 26
click at [17, 471] on button "button" at bounding box center [16, 473] width 26 height 26
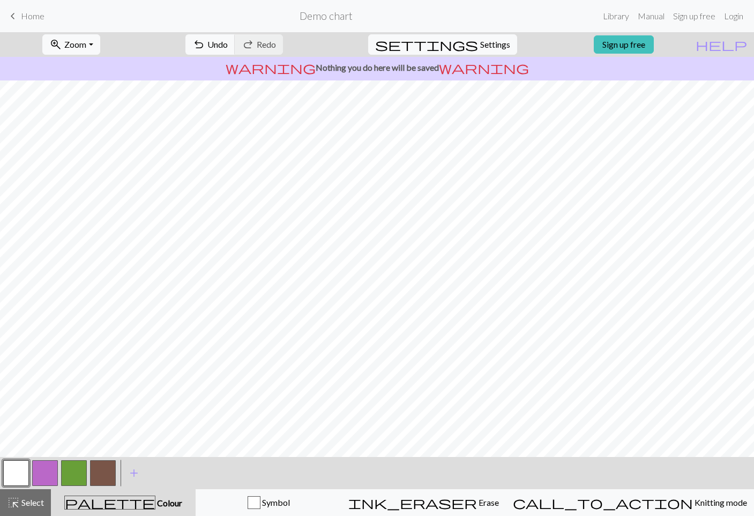
click at [102, 473] on button "button" at bounding box center [103, 473] width 26 height 26
click at [20, 466] on button "button" at bounding box center [16, 473] width 26 height 26
click at [116, 472] on div at bounding box center [102, 472] width 29 height 29
click at [114, 471] on button "button" at bounding box center [103, 473] width 26 height 26
click at [11, 475] on button "button" at bounding box center [16, 473] width 26 height 26
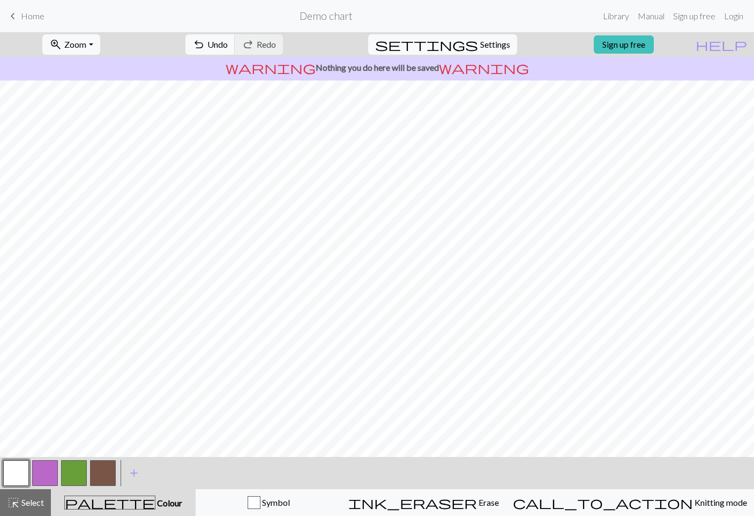
click at [109, 475] on button "button" at bounding box center [103, 473] width 26 height 26
click at [9, 472] on button "button" at bounding box center [16, 473] width 26 height 26
drag, startPoint x: 102, startPoint y: 473, endPoint x: 109, endPoint y: 470, distance: 8.0
click at [103, 473] on button "button" at bounding box center [103, 473] width 26 height 26
click at [5, 476] on button "button" at bounding box center [16, 473] width 26 height 26
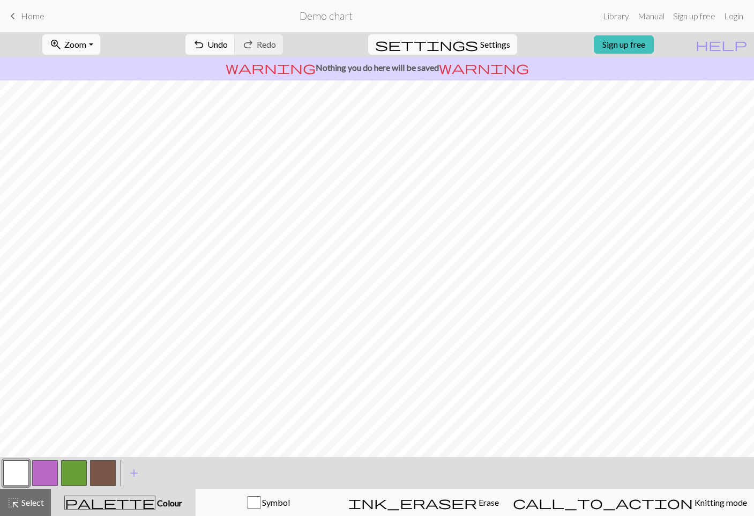
click at [110, 466] on button "button" at bounding box center [103, 473] width 26 height 26
click at [18, 473] on button "button" at bounding box center [16, 473] width 26 height 26
click at [107, 473] on button "button" at bounding box center [103, 473] width 26 height 26
drag, startPoint x: 27, startPoint y: 474, endPoint x: 31, endPoint y: 464, distance: 11.4
click at [26, 474] on button "button" at bounding box center [16, 473] width 26 height 26
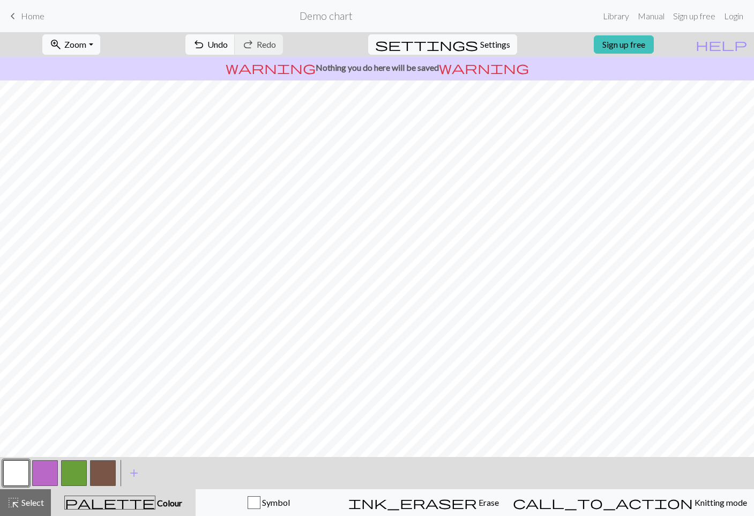
click at [93, 457] on div "< >" at bounding box center [60, 473] width 116 height 32
click at [101, 467] on button "button" at bounding box center [103, 473] width 26 height 26
click at [16, 464] on button "button" at bounding box center [16, 473] width 26 height 26
click at [111, 471] on button "button" at bounding box center [103, 473] width 26 height 26
click at [19, 473] on button "button" at bounding box center [16, 473] width 26 height 26
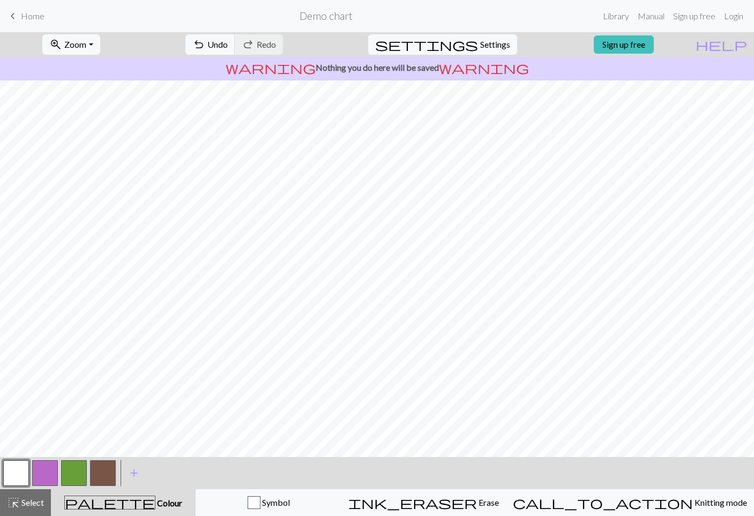
drag, startPoint x: 99, startPoint y: 468, endPoint x: 101, endPoint y: 457, distance: 12.1
click at [99, 468] on button "button" at bounding box center [103, 473] width 26 height 26
click at [19, 507] on span "highlight_alt" at bounding box center [13, 502] width 13 height 15
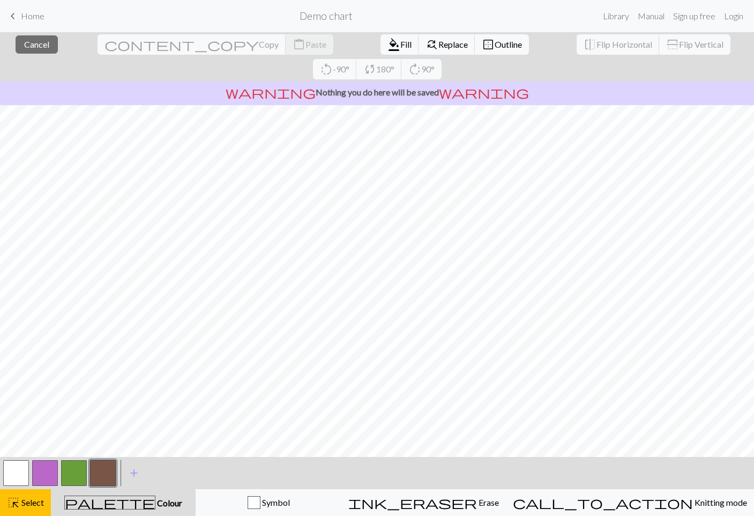
drag, startPoint x: 13, startPoint y: 469, endPoint x: 19, endPoint y: 458, distance: 12.5
click at [14, 469] on button "button" at bounding box center [16, 473] width 26 height 26
click at [14, 473] on button "button" at bounding box center [16, 473] width 26 height 26
click at [28, 495] on div "Edit colour Name MC Use advanced picker workspace_premium Become a Pro user to …" at bounding box center [377, 258] width 754 height 516
drag, startPoint x: 29, startPoint y: 502, endPoint x: 71, endPoint y: 479, distance: 47.7
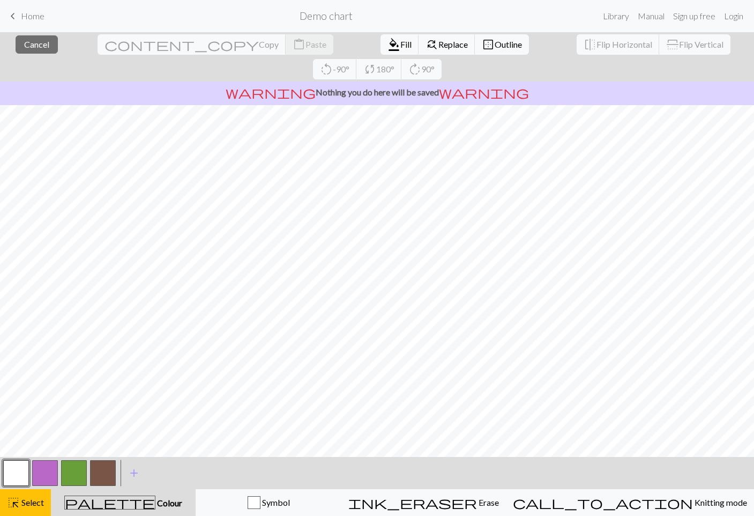
click at [29, 502] on span "Select" at bounding box center [32, 502] width 24 height 10
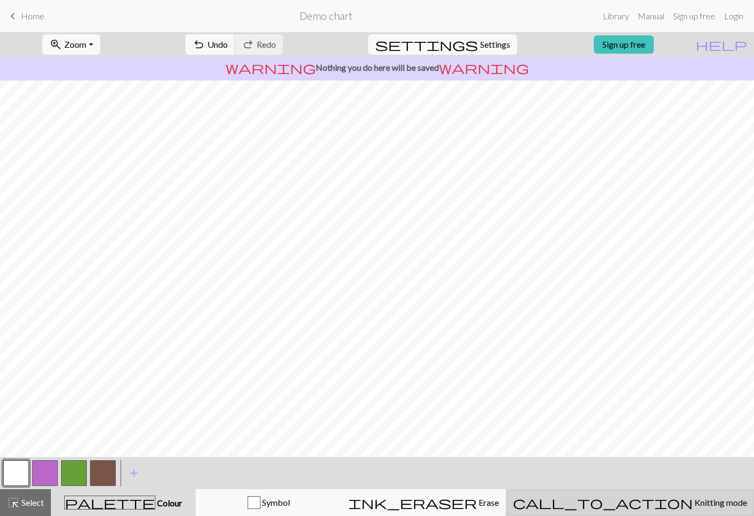
click at [509, 506] on span "Knitting mode" at bounding box center [720, 502] width 54 height 10
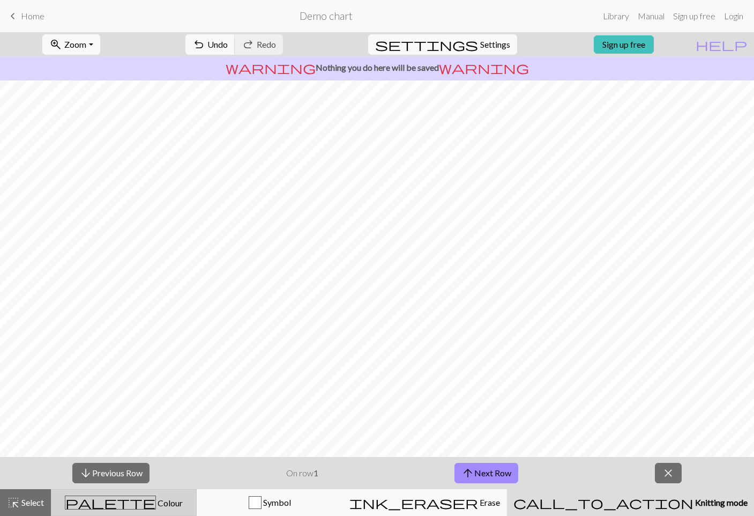
click at [83, 492] on button "palette Colour Colour" at bounding box center [124, 502] width 146 height 27
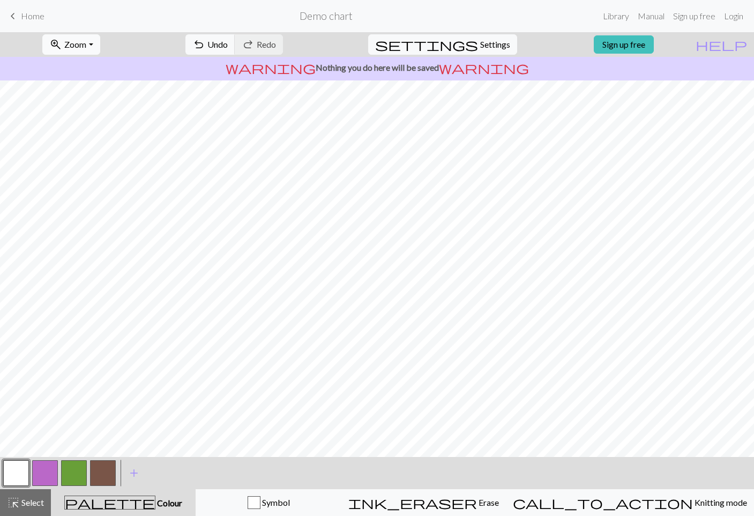
click at [60, 43] on button "zoom_in Zoom Zoom" at bounding box center [70, 44] width 57 height 20
click at [81, 69] on button "Fit all" at bounding box center [85, 67] width 85 height 17
click at [85, 48] on span "Zoom" at bounding box center [75, 44] width 22 height 10
click at [89, 141] on button "100%" at bounding box center [85, 145] width 85 height 17
click at [98, 50] on button "zoom_in Zoom Zoom" at bounding box center [70, 44] width 57 height 20
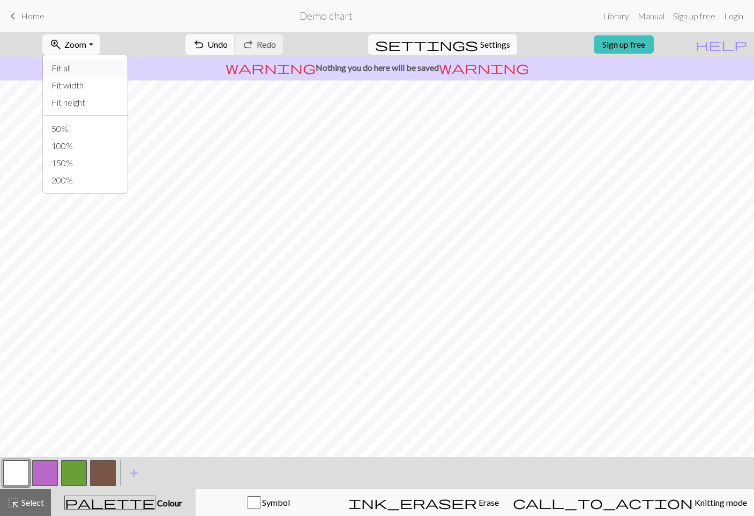
click at [102, 73] on button "Fit all" at bounding box center [85, 67] width 85 height 17
click at [17, 478] on button "button" at bounding box center [16, 473] width 26 height 26
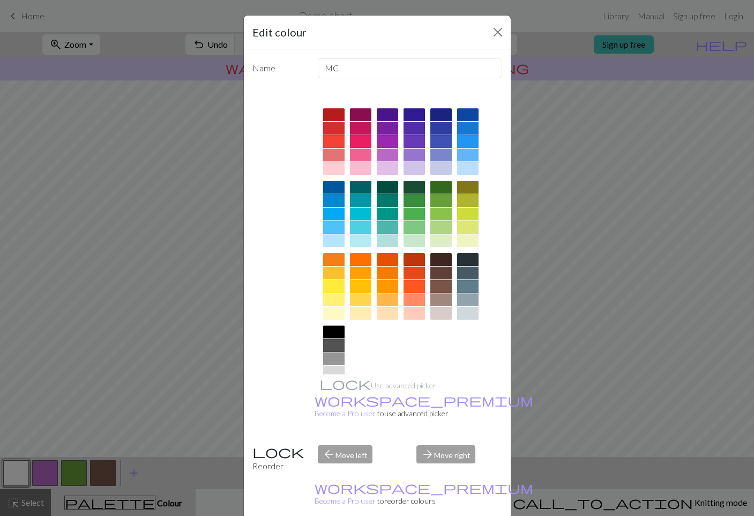
click at [171, 205] on div "Edit colour Name MC Use advanced picker workspace_premium Become a Pro user to …" at bounding box center [377, 258] width 754 height 516
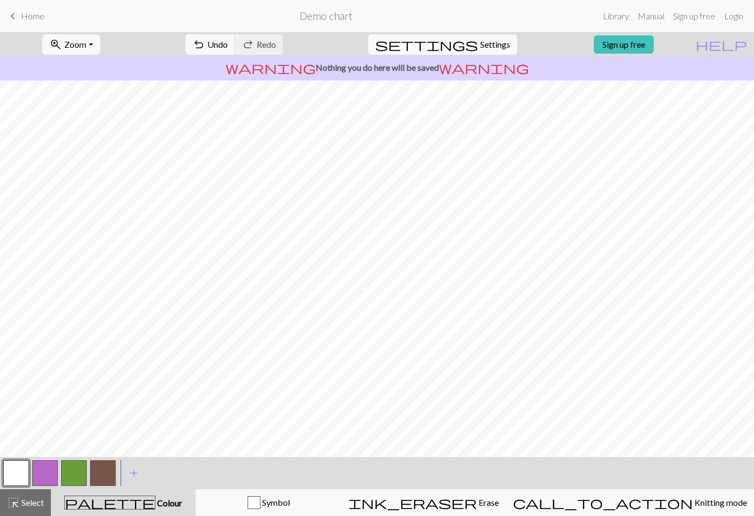
click at [36, 471] on button "button" at bounding box center [45, 473] width 26 height 26
click at [21, 467] on button "button" at bounding box center [16, 473] width 26 height 26
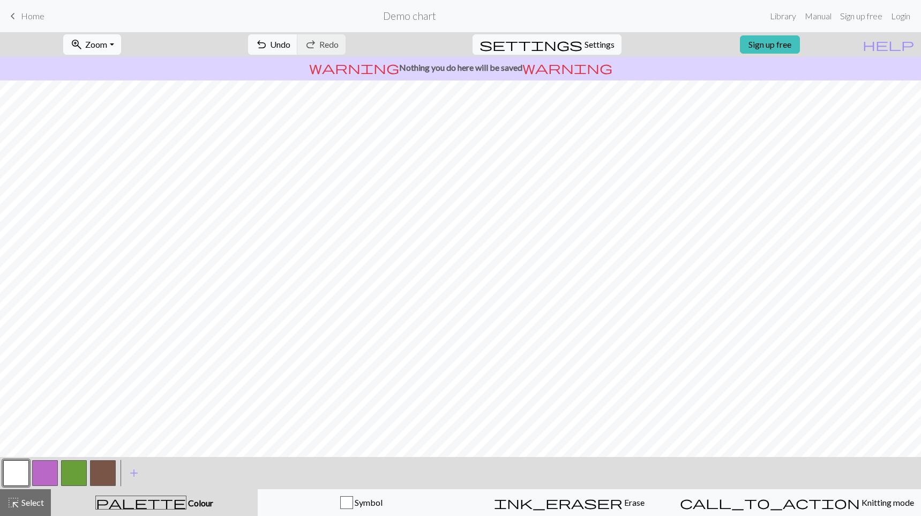
click at [121, 41] on button "zoom_in Zoom Zoom" at bounding box center [91, 44] width 57 height 20
click at [110, 72] on button "Fit all" at bounding box center [106, 67] width 85 height 17
drag, startPoint x: 893, startPoint y: 12, endPoint x: 709, endPoint y: 16, distance: 183.9
click at [509, 16] on form "Demo chart" at bounding box center [409, 15] width 713 height 21
drag, startPoint x: 174, startPoint y: 463, endPoint x: 364, endPoint y: 79, distance: 427.8
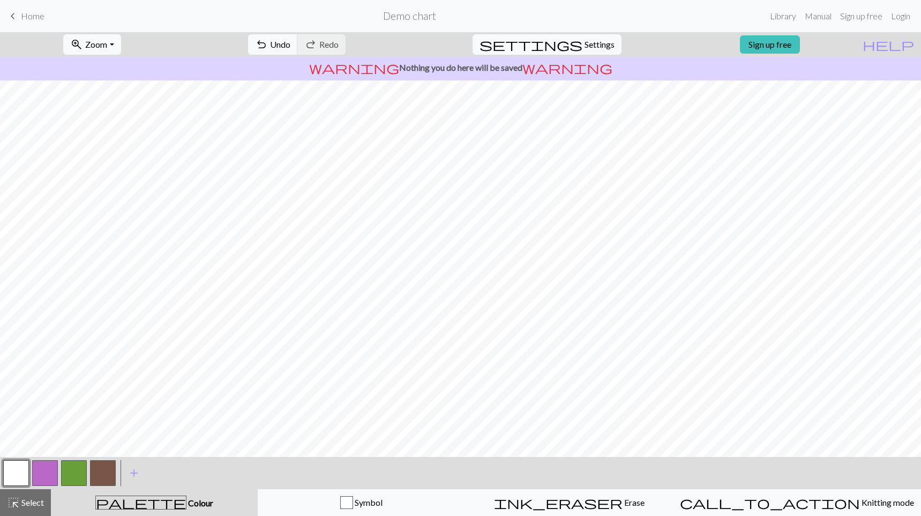
click at [363, 79] on div "warning Nothing you do here will be saved warning" at bounding box center [460, 69] width 921 height 24
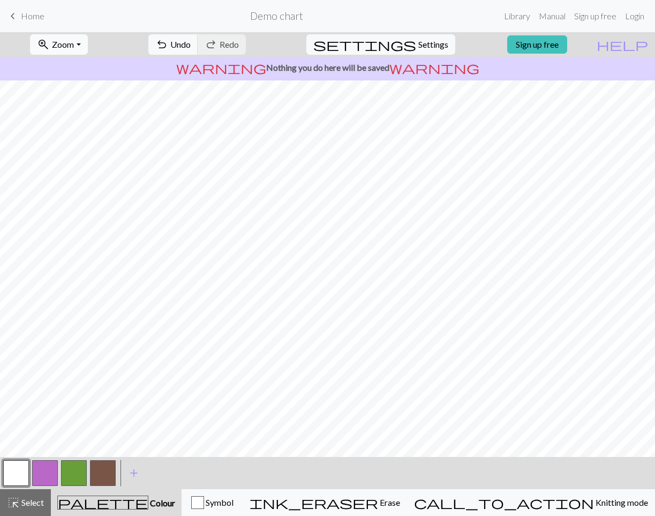
click at [87, 40] on button "zoom_in Zoom Zoom" at bounding box center [58, 44] width 57 height 20
click at [89, 72] on button "Fit all" at bounding box center [73, 67] width 85 height 17
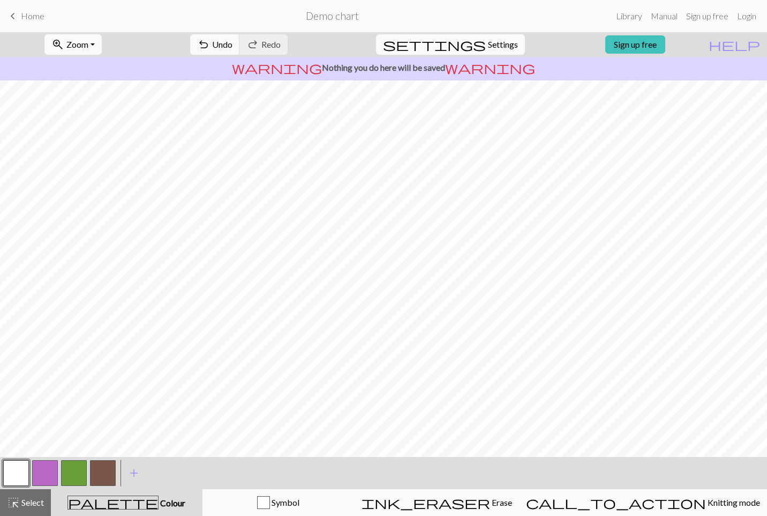
click at [102, 47] on button "zoom_in Zoom Zoom" at bounding box center [72, 44] width 57 height 20
click at [105, 73] on button "Fit all" at bounding box center [87, 67] width 85 height 17
click at [44, 472] on button "button" at bounding box center [45, 473] width 26 height 26
click at [21, 463] on button "button" at bounding box center [16, 473] width 26 height 26
click at [44, 460] on button "button" at bounding box center [45, 473] width 26 height 26
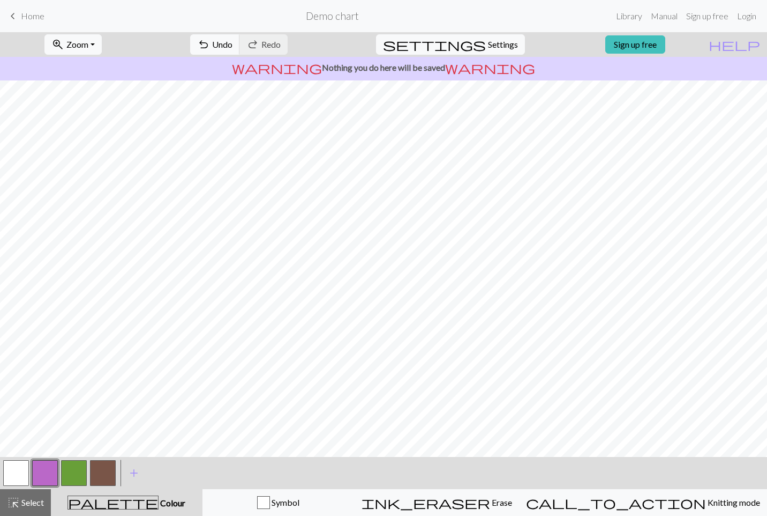
click at [107, 461] on button "button" at bounding box center [103, 473] width 26 height 26
click at [50, 468] on button "button" at bounding box center [45, 473] width 26 height 26
click at [130, 481] on button "add Add a colour" at bounding box center [134, 472] width 27 height 27
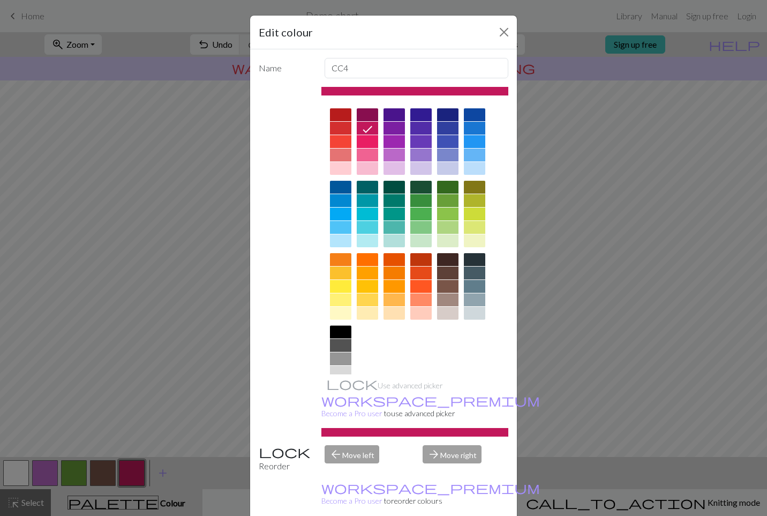
click at [393, 154] on div at bounding box center [394, 154] width 21 height 13
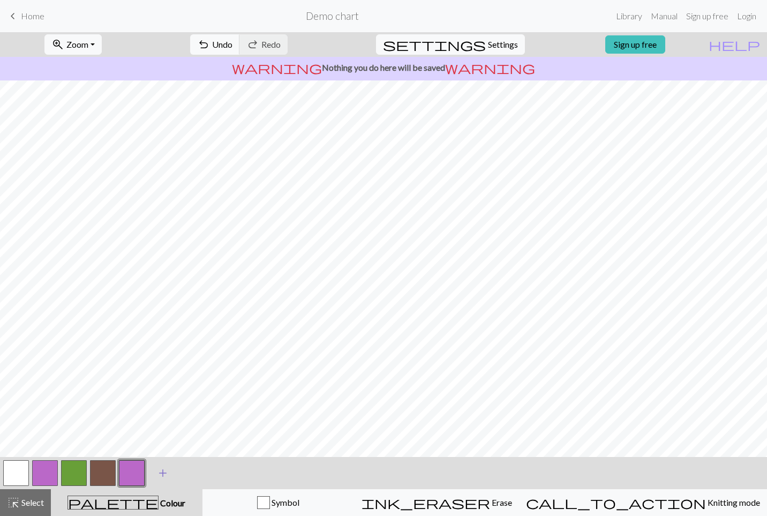
drag, startPoint x: 141, startPoint y: 466, endPoint x: 166, endPoint y: 461, distance: 24.6
click at [166, 461] on div "< > add Add a colour" at bounding box center [383, 473] width 767 height 32
click at [210, 41] on span "undo" at bounding box center [203, 44] width 13 height 15
click at [210, 39] on span "undo" at bounding box center [203, 44] width 13 height 15
click at [108, 466] on button "button" at bounding box center [103, 473] width 26 height 26
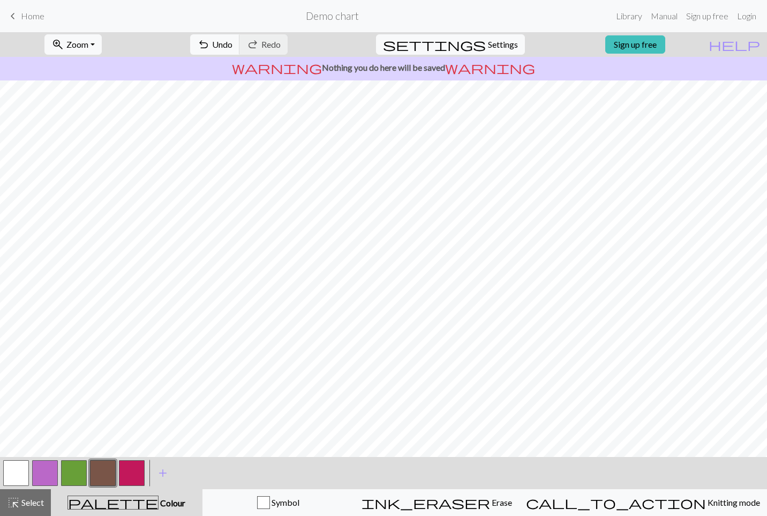
click at [25, 474] on button "button" at bounding box center [16, 473] width 26 height 26
click at [93, 475] on button "button" at bounding box center [103, 473] width 26 height 26
click at [18, 468] on button "button" at bounding box center [16, 473] width 26 height 26
click at [106, 473] on button "button" at bounding box center [103, 473] width 26 height 26
click at [25, 469] on button "button" at bounding box center [16, 473] width 26 height 26
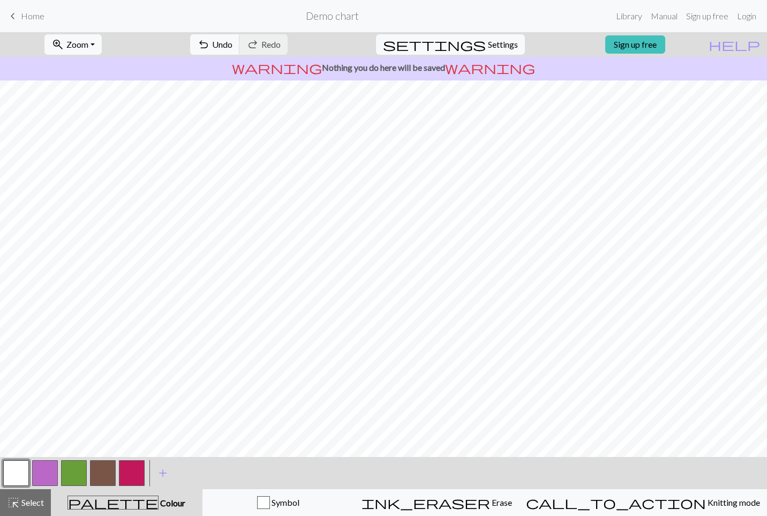
click at [110, 465] on button "button" at bounding box center [103, 473] width 26 height 26
click at [14, 478] on button "button" at bounding box center [16, 473] width 26 height 26
click at [105, 481] on button "button" at bounding box center [103, 473] width 26 height 26
click at [14, 482] on button "button" at bounding box center [16, 473] width 26 height 26
click at [102, 472] on button "button" at bounding box center [103, 473] width 26 height 26
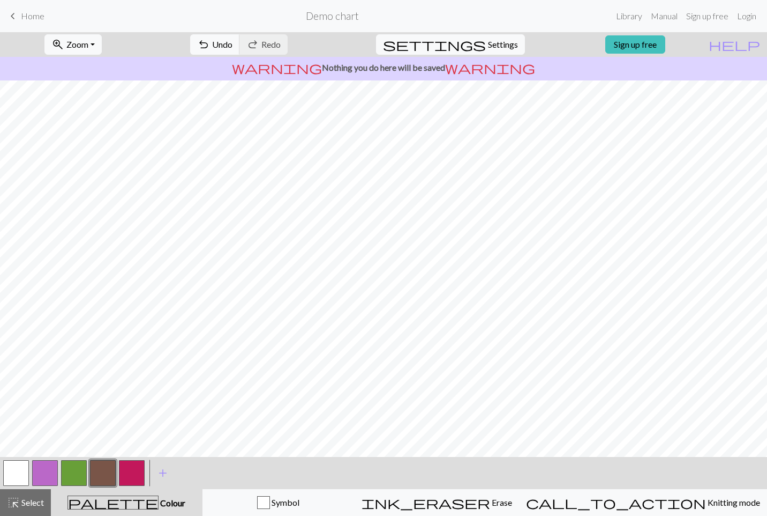
click at [19, 471] on button "button" at bounding box center [16, 473] width 26 height 26
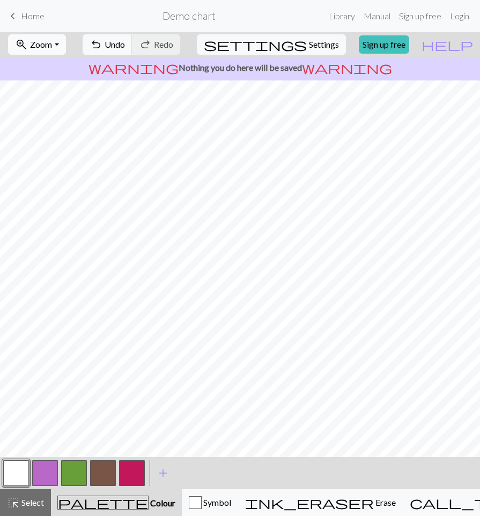
click at [52, 45] on span "Zoom" at bounding box center [41, 44] width 22 height 10
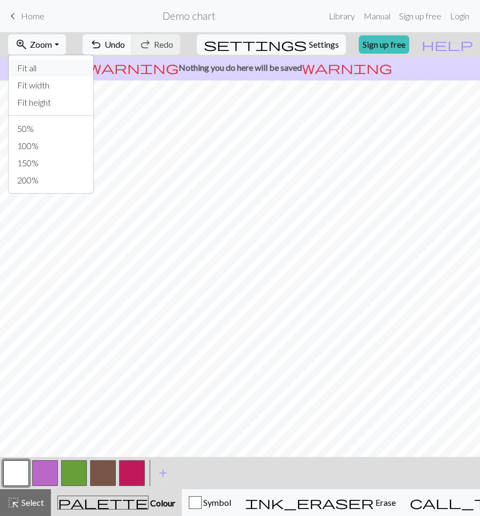
click at [73, 71] on button "Fit all" at bounding box center [51, 67] width 85 height 17
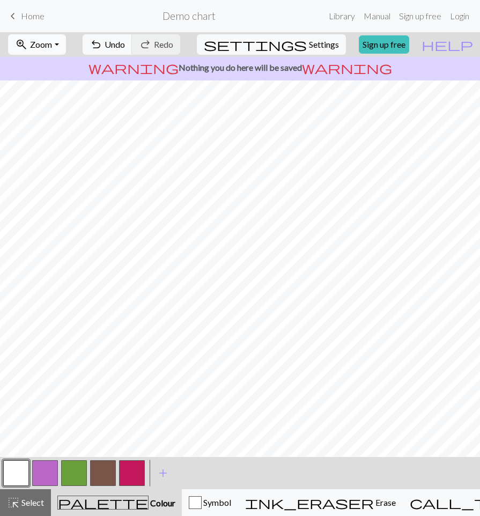
click at [65, 51] on button "zoom_in Zoom Zoom" at bounding box center [36, 44] width 57 height 20
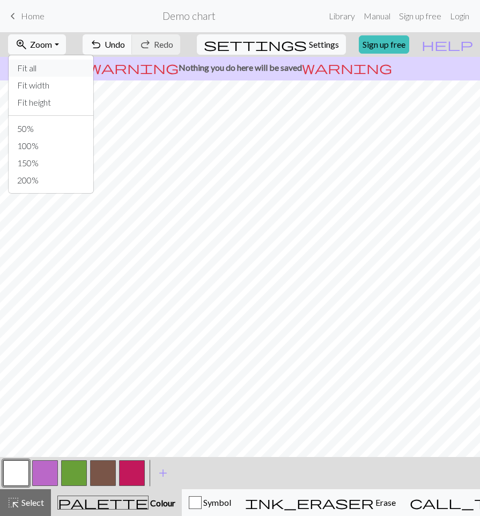
click at [73, 75] on button "Fit all" at bounding box center [51, 67] width 85 height 17
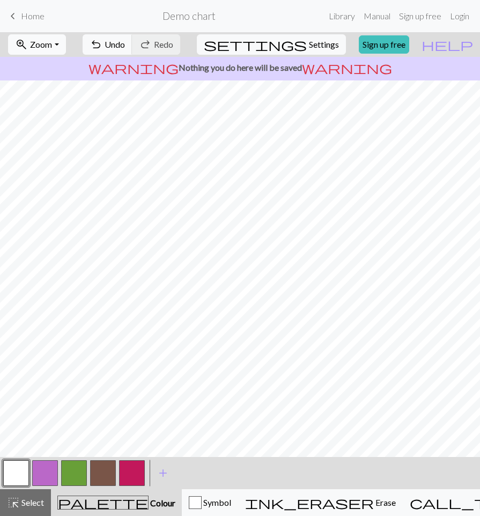
click at [65, 50] on button "zoom_in Zoom Zoom" at bounding box center [36, 44] width 57 height 20
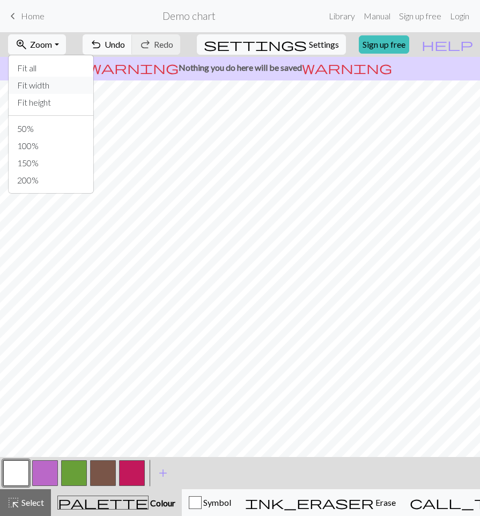
click at [78, 79] on button "Fit width" at bounding box center [51, 85] width 85 height 17
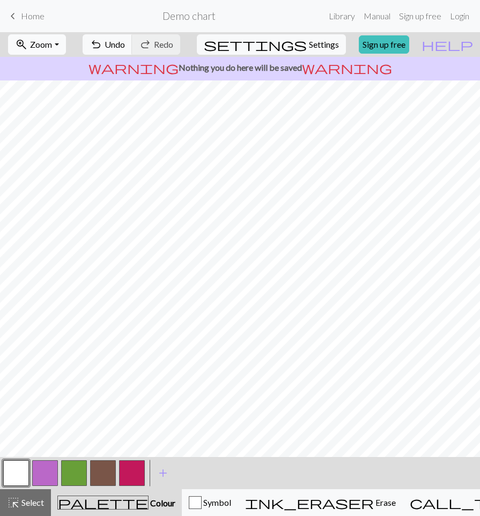
click at [65, 49] on button "zoom_in Zoom Zoom" at bounding box center [36, 44] width 57 height 20
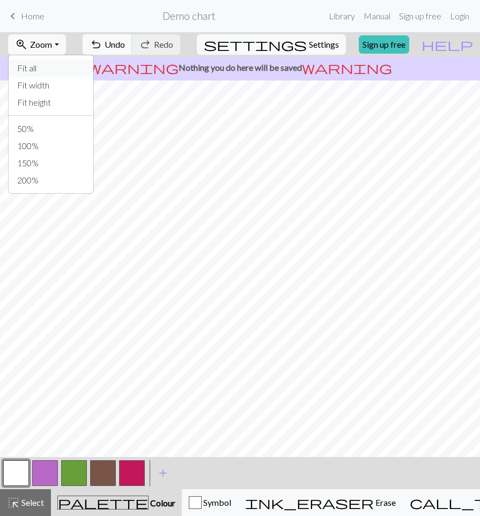
click at [67, 70] on button "Fit all" at bounding box center [51, 67] width 85 height 17
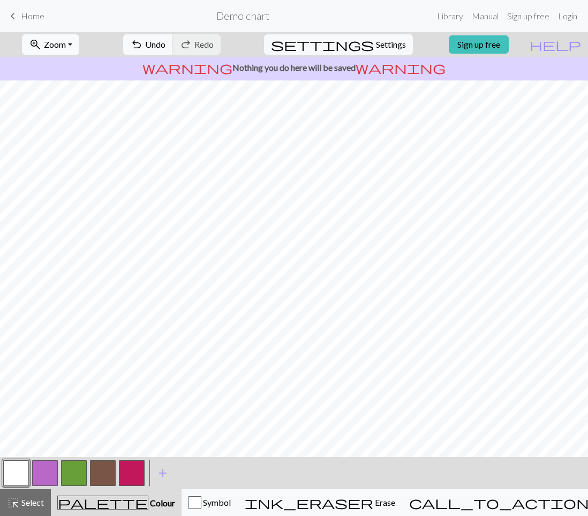
click at [75, 38] on button "zoom_in Zoom Zoom" at bounding box center [50, 44] width 57 height 20
click at [77, 73] on button "Fit all" at bounding box center [65, 67] width 85 height 17
click at [76, 51] on button "zoom_in Zoom Zoom" at bounding box center [50, 44] width 57 height 20
click at [71, 124] on button "50%" at bounding box center [65, 128] width 85 height 17
click at [66, 43] on span "Zoom" at bounding box center [55, 44] width 22 height 10
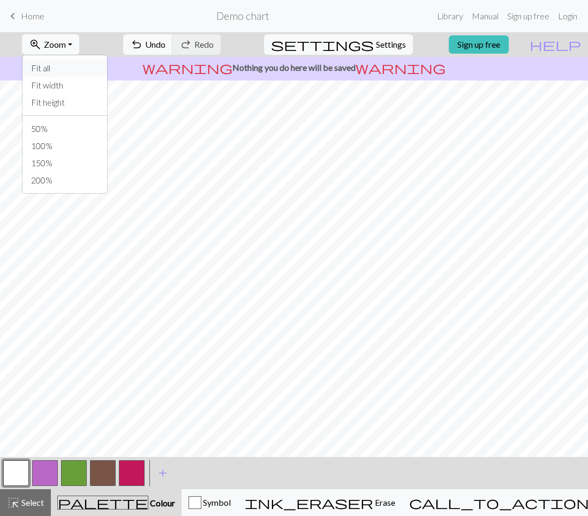
click at [83, 72] on button "Fit all" at bounding box center [65, 67] width 85 height 17
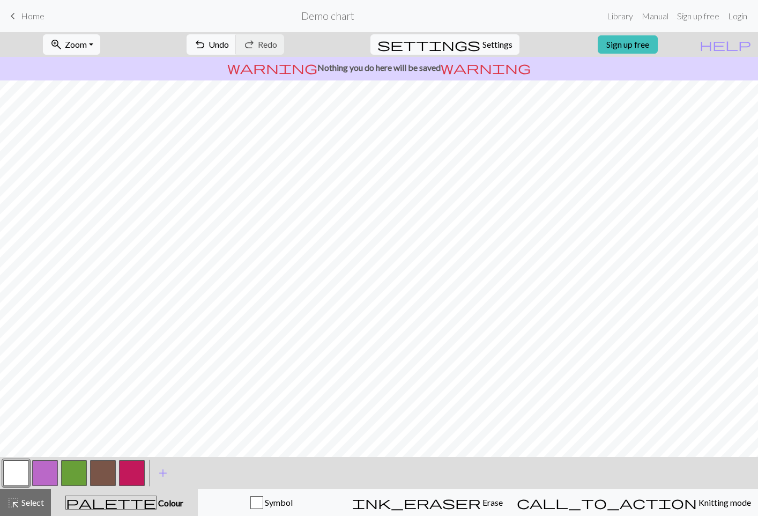
click at [106, 478] on button "button" at bounding box center [103, 473] width 26 height 26
click at [25, 464] on button "button" at bounding box center [16, 473] width 26 height 26
click at [108, 459] on div at bounding box center [102, 472] width 29 height 29
click at [111, 465] on button "button" at bounding box center [103, 473] width 26 height 26
drag, startPoint x: 25, startPoint y: 473, endPoint x: 20, endPoint y: 468, distance: 6.1
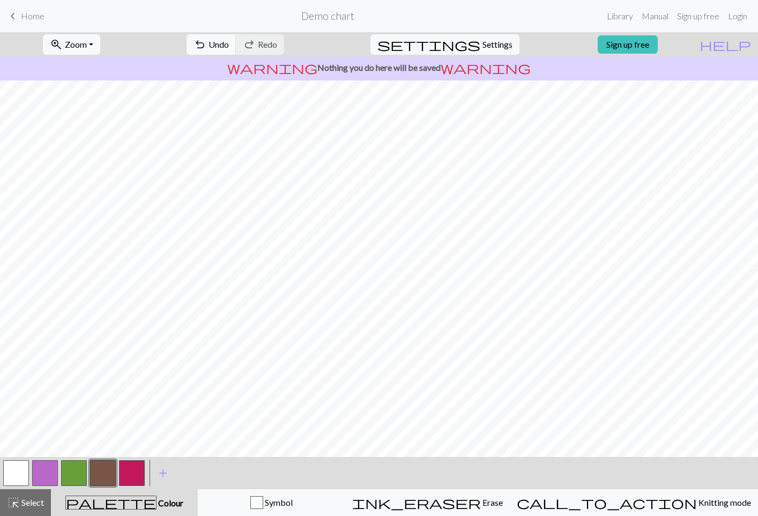
click at [26, 473] on button "button" at bounding box center [16, 473] width 26 height 26
click at [235, 42] on button "undo Undo Undo" at bounding box center [212, 44] width 50 height 20
click at [206, 42] on span "undo" at bounding box center [199, 44] width 13 height 15
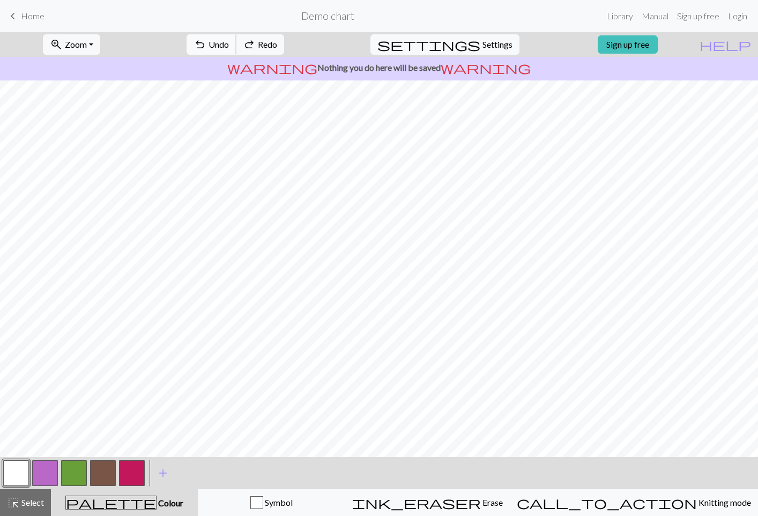
click at [206, 42] on span "undo" at bounding box center [199, 44] width 13 height 15
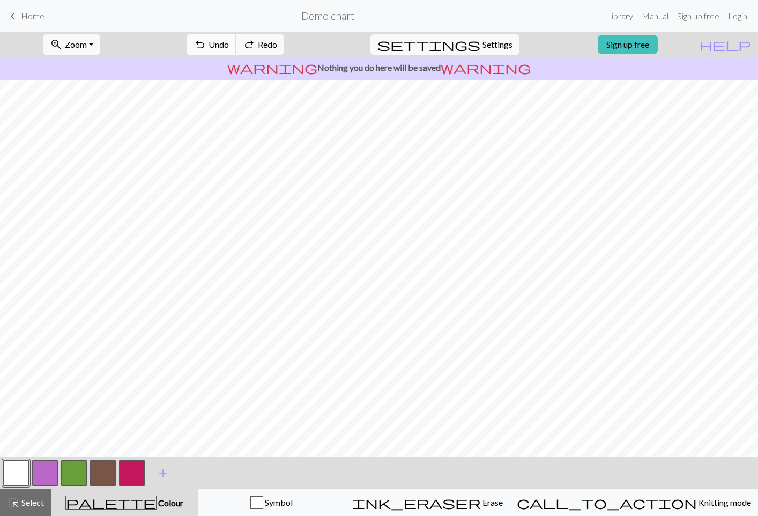
click at [206, 42] on span "undo" at bounding box center [199, 44] width 13 height 15
click at [256, 46] on span "redo" at bounding box center [249, 44] width 13 height 15
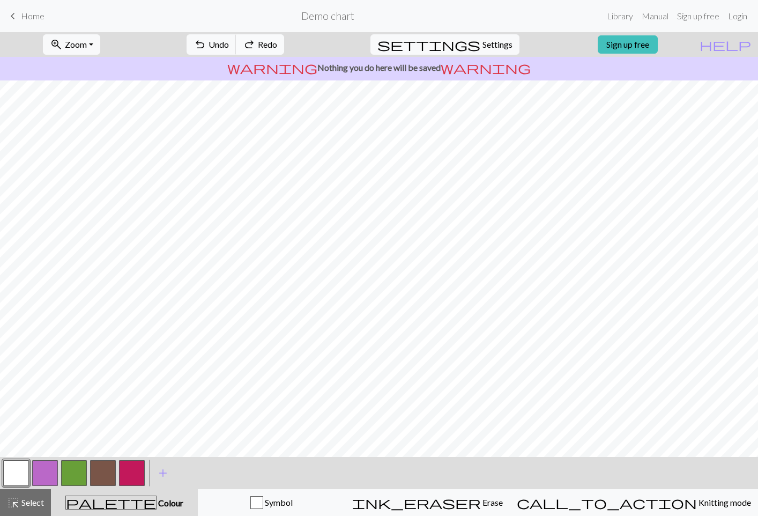
click at [256, 46] on span "redo" at bounding box center [249, 44] width 13 height 15
click at [229, 44] on span "Undo" at bounding box center [218, 44] width 20 height 10
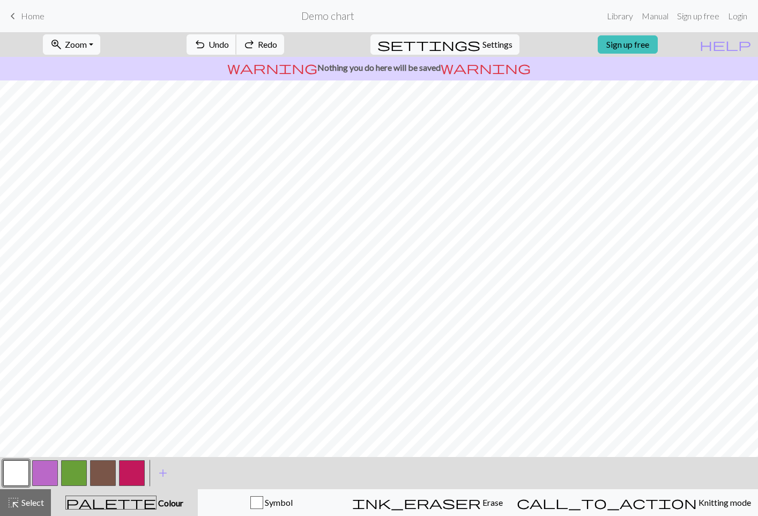
click at [229, 44] on span "Undo" at bounding box center [218, 44] width 20 height 10
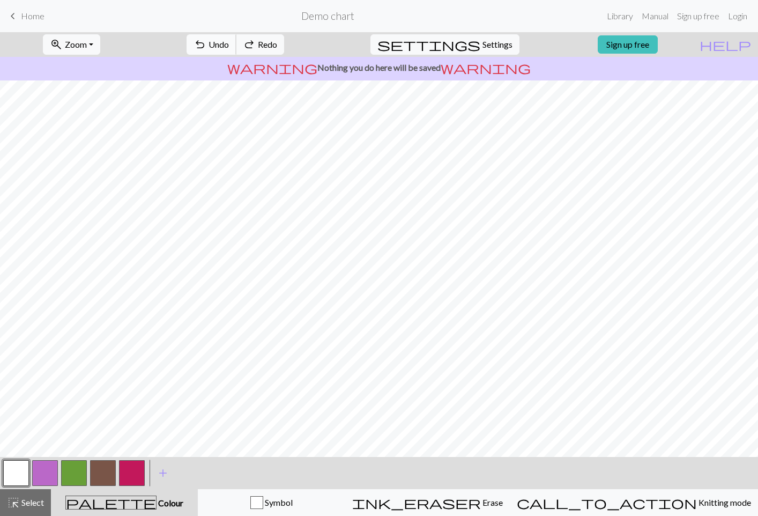
click at [229, 44] on span "Undo" at bounding box center [218, 44] width 20 height 10
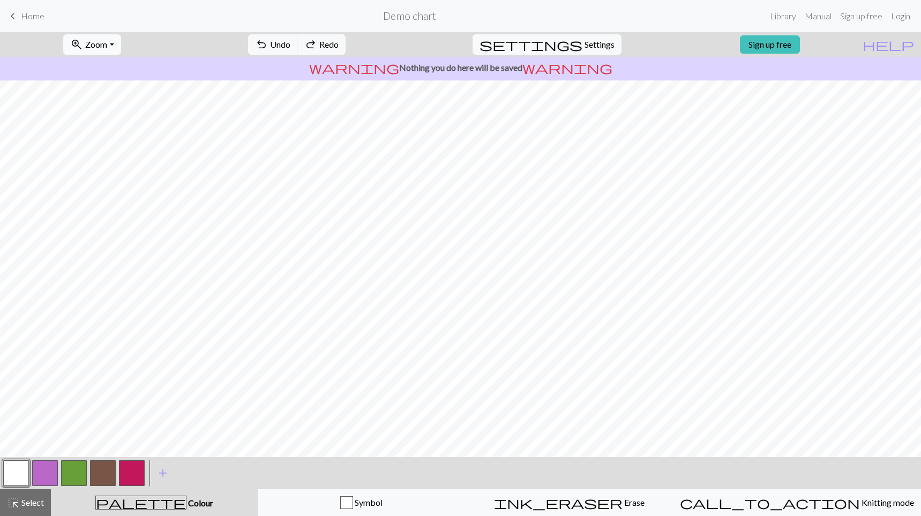
click at [107, 46] on span "Zoom" at bounding box center [96, 44] width 22 height 10
click at [121, 142] on button "100%" at bounding box center [106, 145] width 85 height 17
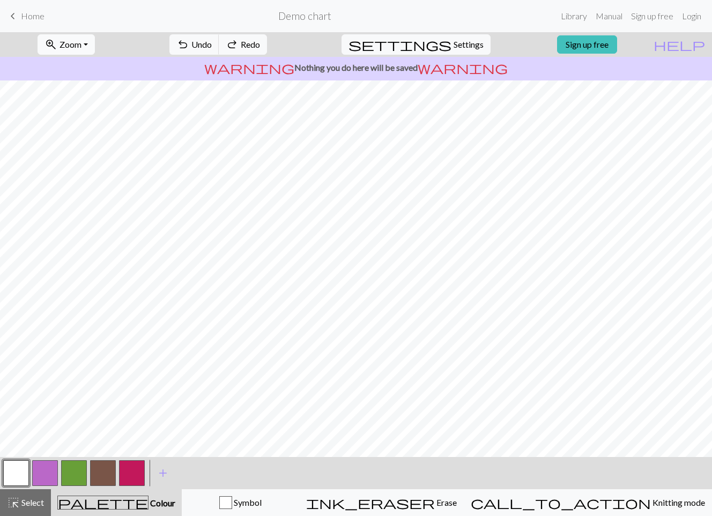
click at [68, 52] on button "zoom_in Zoom Zoom" at bounding box center [66, 44] width 57 height 20
click at [81, 127] on button "50%" at bounding box center [80, 128] width 85 height 17
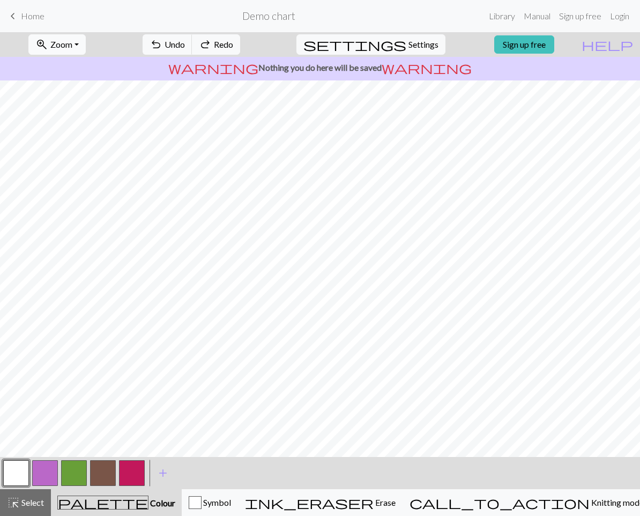
click at [72, 48] on span "Zoom" at bounding box center [61, 44] width 22 height 10
click at [81, 139] on button "100%" at bounding box center [71, 145] width 85 height 17
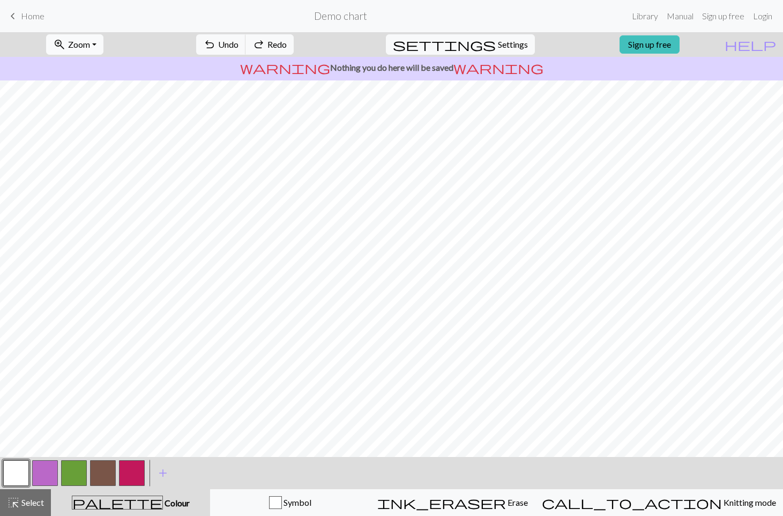
click at [90, 48] on span "Zoom" at bounding box center [79, 44] width 22 height 10
click at [92, 132] on button "50%" at bounding box center [89, 128] width 85 height 17
click at [90, 44] on span "Zoom" at bounding box center [79, 44] width 22 height 10
click at [95, 73] on button "Fit all" at bounding box center [89, 67] width 85 height 17
click at [114, 475] on button "button" at bounding box center [103, 473] width 26 height 26
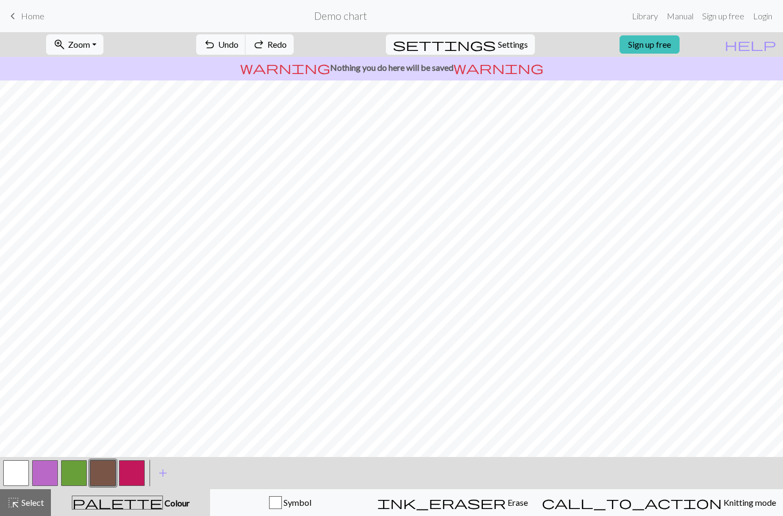
click at [126, 476] on button "button" at bounding box center [132, 473] width 26 height 26
click at [68, 475] on button "button" at bounding box center [74, 473] width 26 height 26
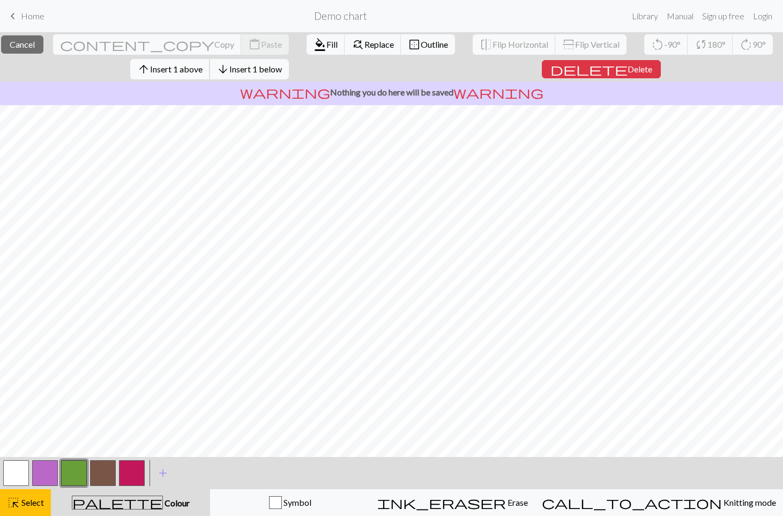
click at [189, 74] on button "arrow_upward Insert 1 above" at bounding box center [170, 69] width 80 height 20
click at [509, 68] on span "delete" at bounding box center [588, 69] width 77 height 15
click at [509, 70] on span "delete" at bounding box center [588, 69] width 77 height 15
click at [509, 69] on span "delete" at bounding box center [588, 69] width 77 height 15
click at [509, 63] on div "close Cancel content_copy Copy content_paste Paste format_color_fill Fill find_…" at bounding box center [391, 56] width 783 height 49
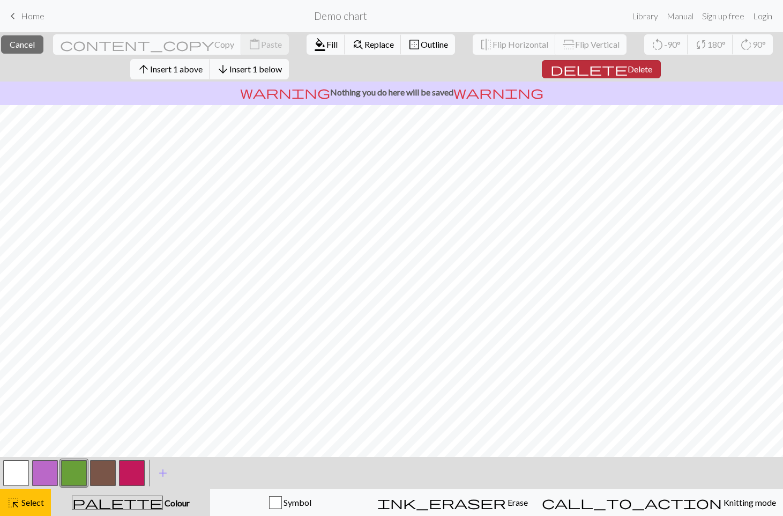
click at [509, 66] on span "delete" at bounding box center [588, 69] width 77 height 15
click at [509, 66] on span "Delete" at bounding box center [640, 69] width 25 height 10
click at [509, 65] on span "delete" at bounding box center [588, 69] width 77 height 15
click at [509, 74] on span "delete" at bounding box center [588, 69] width 77 height 15
click at [509, 71] on span "delete" at bounding box center [588, 69] width 77 height 15
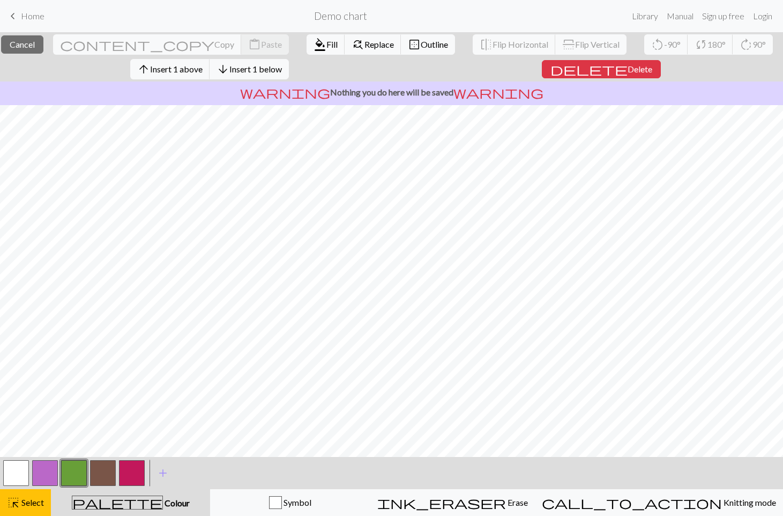
click at [509, 78] on button "delete Delete" at bounding box center [601, 69] width 119 height 18
click at [509, 63] on button "delete Delete" at bounding box center [601, 69] width 119 height 18
click at [509, 73] on span "Delete" at bounding box center [640, 69] width 25 height 10
click at [509, 63] on button "delete Delete" at bounding box center [601, 69] width 119 height 18
click at [509, 66] on span "Delete" at bounding box center [640, 69] width 25 height 10
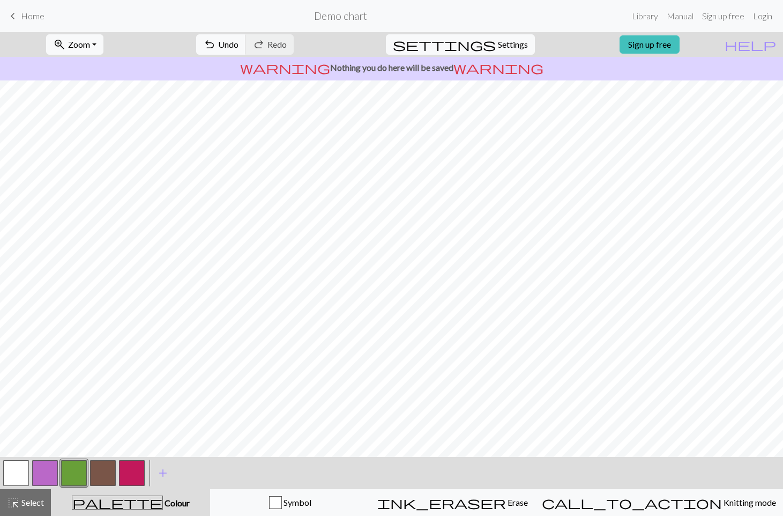
click at [21, 470] on button "button" at bounding box center [16, 473] width 26 height 26
click at [20, 470] on button "button" at bounding box center [16, 473] width 26 height 26
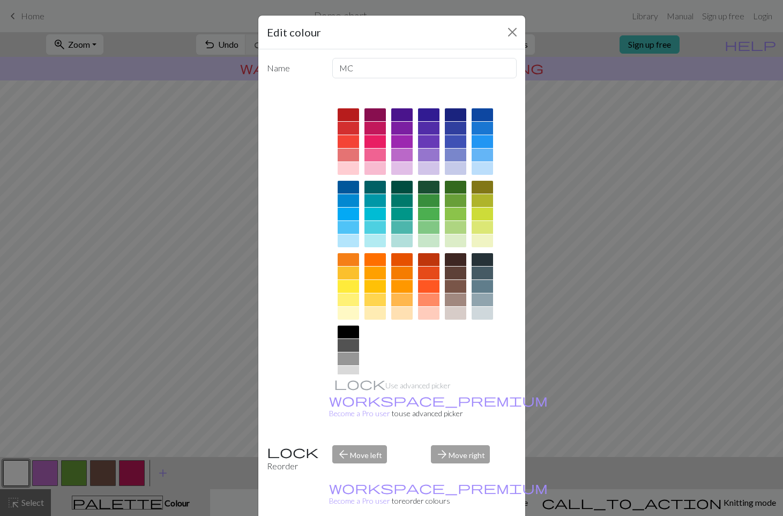
click at [180, 421] on div "Edit colour Name MC Use advanced picker workspace_premium Become a Pro user to …" at bounding box center [391, 258] width 783 height 516
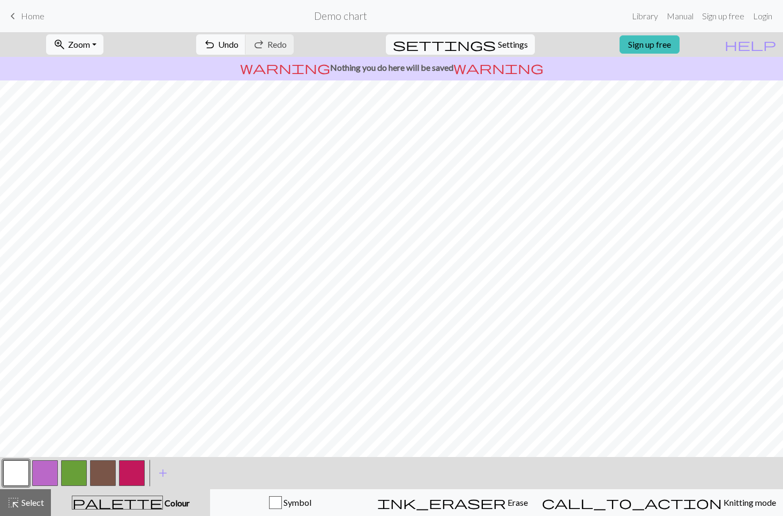
click at [126, 473] on button "button" at bounding box center [132, 473] width 26 height 26
click at [262, 32] on nav "keyboard_arrow_left Home Demo chart Library Manual Sign up free Login" at bounding box center [391, 16] width 783 height 32
click at [246, 44] on button "undo Undo Undo" at bounding box center [221, 44] width 50 height 20
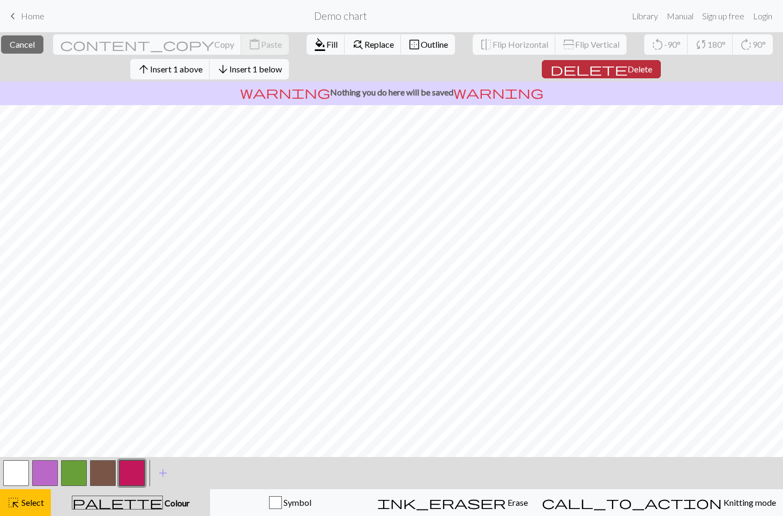
click at [509, 72] on span "Delete" at bounding box center [640, 69] width 25 height 10
click at [509, 62] on button "delete Delete" at bounding box center [601, 69] width 119 height 18
click at [509, 72] on span "delete" at bounding box center [588, 69] width 77 height 15
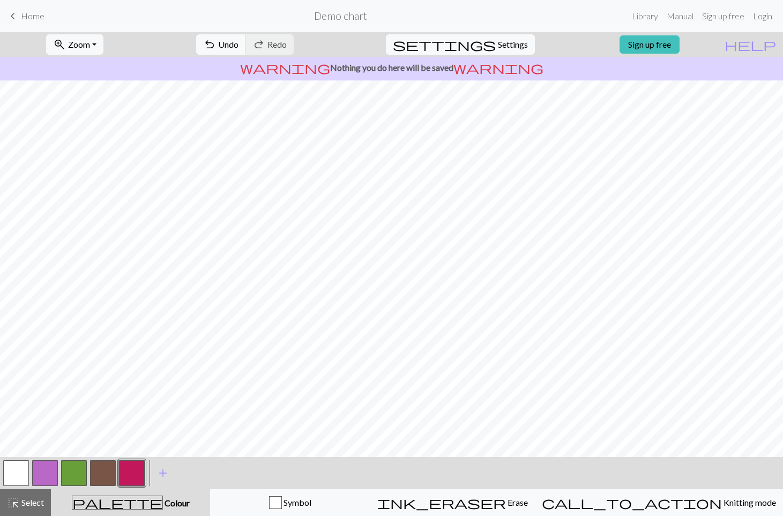
click at [9, 464] on button "button" at bounding box center [16, 473] width 26 height 26
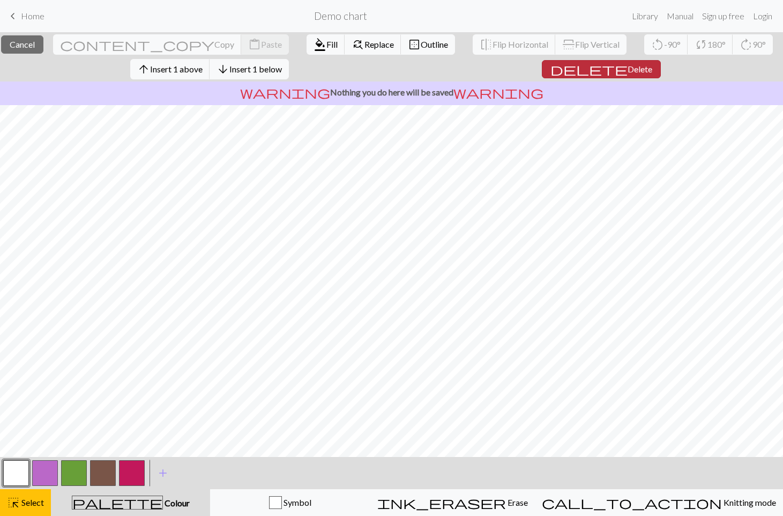
click at [509, 61] on button "delete Delete" at bounding box center [601, 69] width 119 height 18
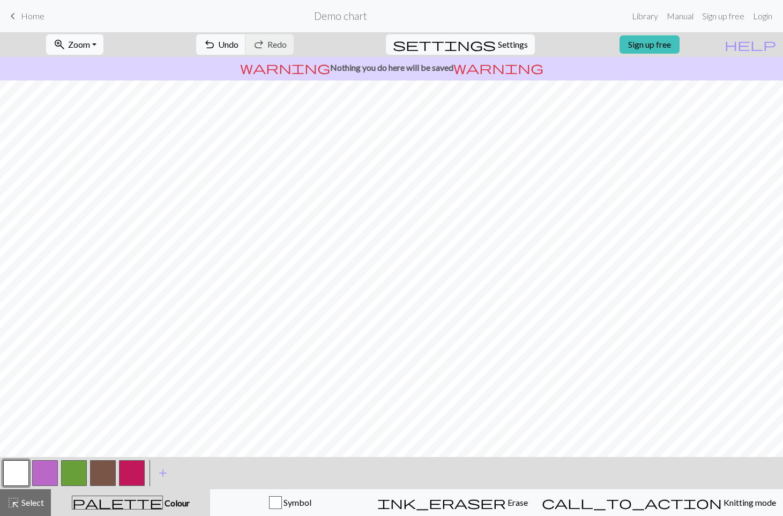
click at [66, 48] on span "zoom_in" at bounding box center [59, 44] width 13 height 15
click at [106, 144] on button "100%" at bounding box center [89, 145] width 85 height 17
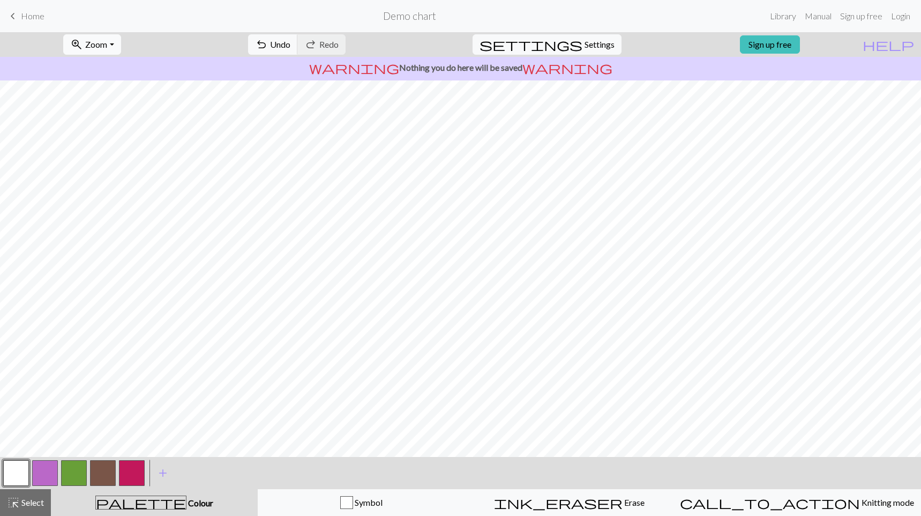
click at [107, 42] on span "Zoom" at bounding box center [96, 44] width 22 height 10
click at [109, 73] on button "Fit all" at bounding box center [106, 67] width 85 height 17
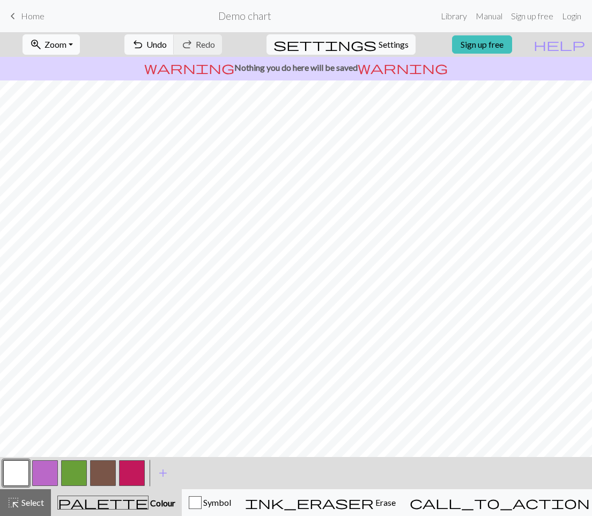
click at [66, 44] on span "Zoom" at bounding box center [55, 44] width 22 height 10
click at [80, 138] on button "100%" at bounding box center [65, 145] width 85 height 17
click at [39, 490] on button "highlight_alt Select Select" at bounding box center [25, 502] width 51 height 27
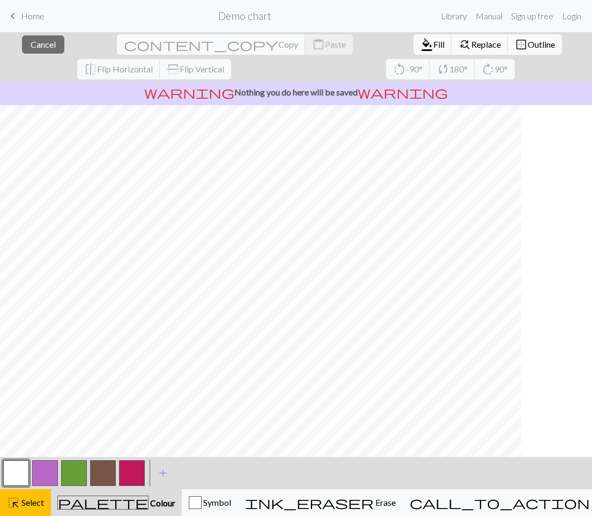
scroll to position [0, 0]
click at [273, 477] on div "< > add Add a colour" at bounding box center [296, 473] width 592 height 32
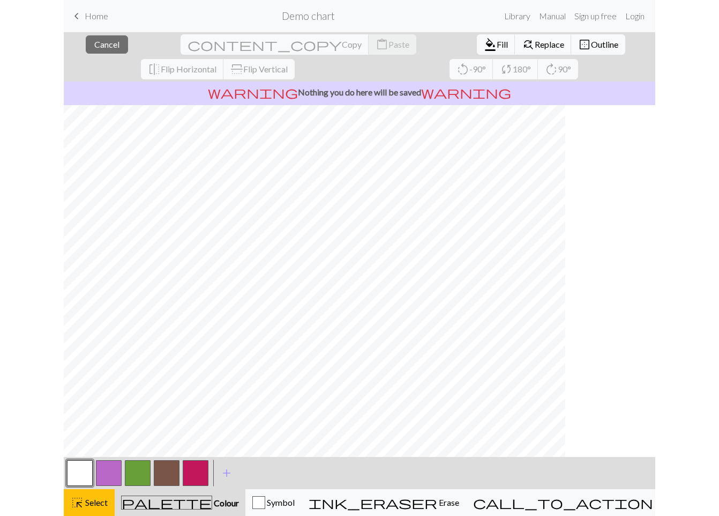
scroll to position [0, 317]
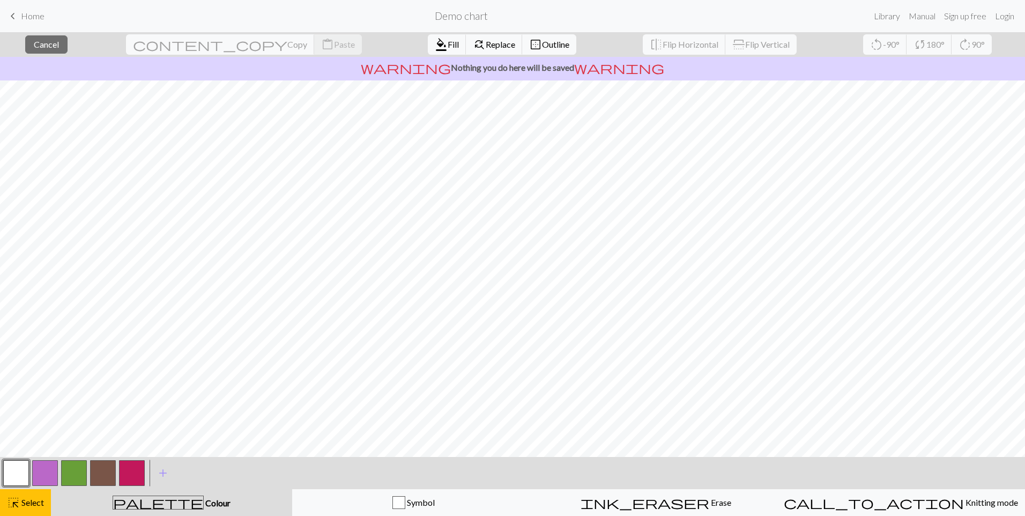
click at [509, 3] on nav "keyboard_arrow_left Home Demo chart Library Manual Sign up free Login" at bounding box center [512, 16] width 1025 height 32
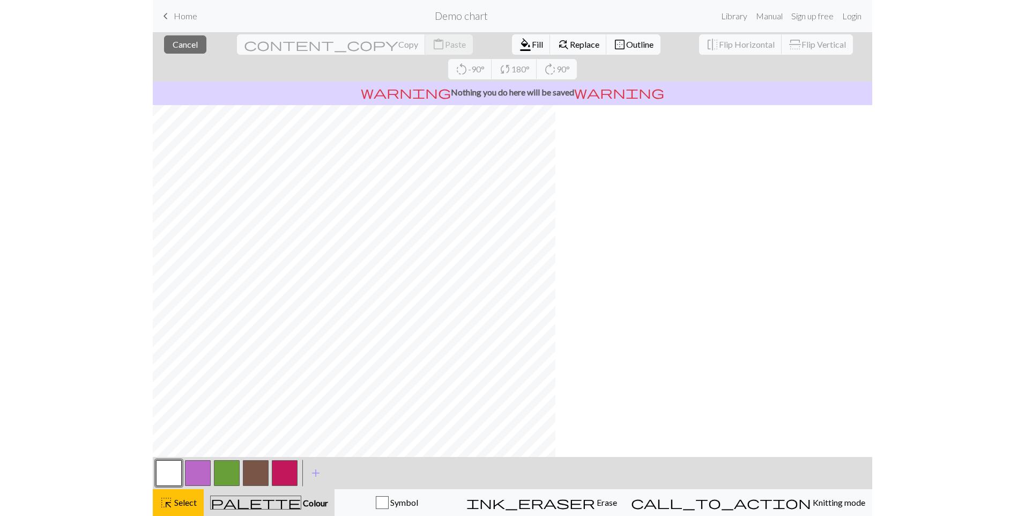
scroll to position [0, 0]
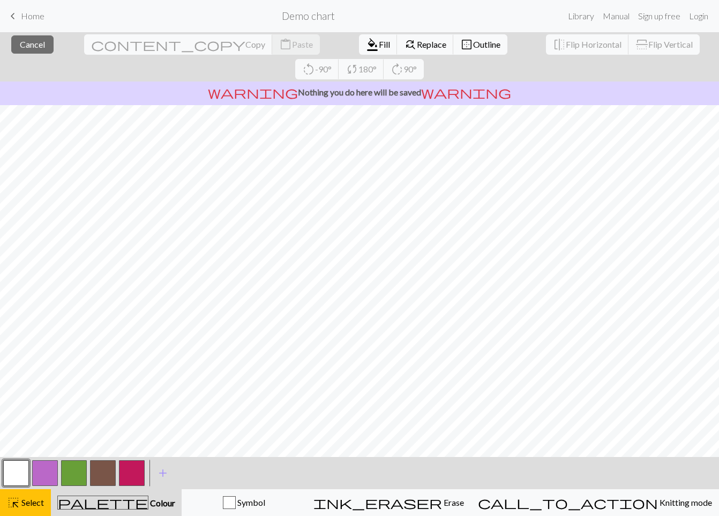
drag, startPoint x: 19, startPoint y: 504, endPoint x: 36, endPoint y: 482, distance: 27.5
click at [20, 504] on div "highlight_alt Select Select" at bounding box center [25, 502] width 37 height 13
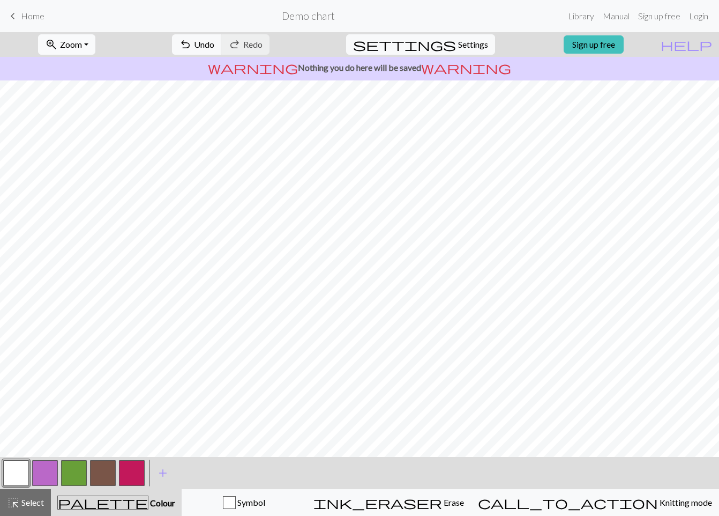
click at [103, 50] on div "zoom_in Zoom Zoom Fit all Fit width Fit height 50% 100% 150% 200%" at bounding box center [66, 44] width 73 height 25
click at [95, 46] on button "zoom_in Zoom Zoom" at bounding box center [66, 44] width 57 height 20
click at [99, 77] on button "Fit width" at bounding box center [81, 85] width 85 height 17
click at [82, 46] on span "Zoom" at bounding box center [71, 44] width 22 height 10
click at [103, 70] on button "Fit all" at bounding box center [81, 67] width 85 height 17
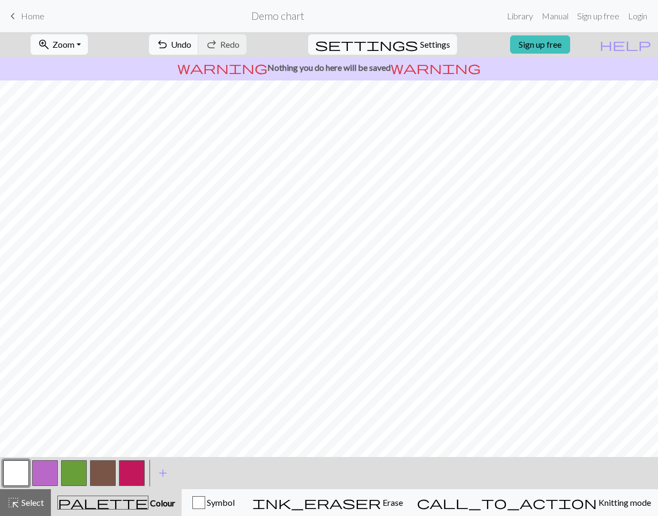
click at [88, 41] on button "zoom_in Zoom Zoom" at bounding box center [59, 44] width 57 height 20
click at [98, 62] on button "Fit all" at bounding box center [73, 67] width 85 height 17
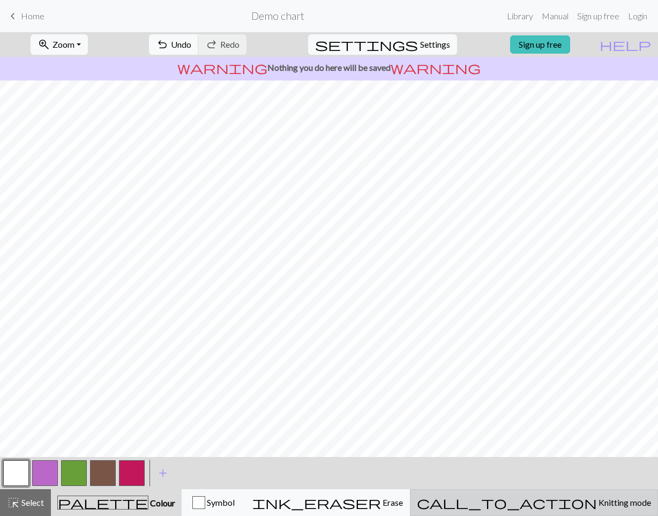
click at [509, 494] on button "call_to_action Knitting mode Knitting mode" at bounding box center [534, 502] width 248 height 27
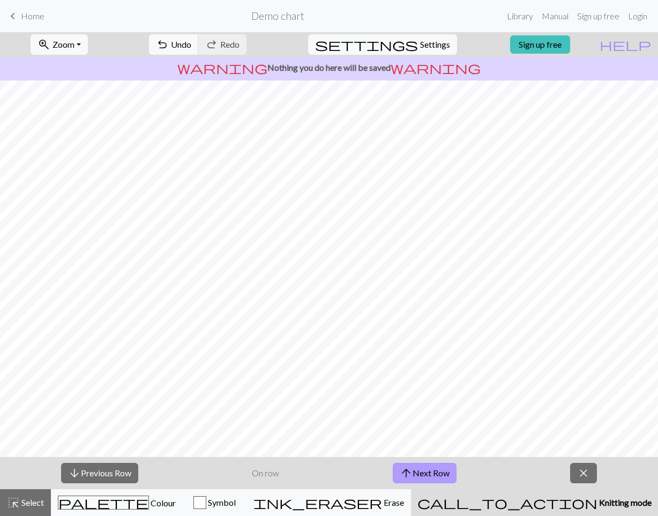
click at [452, 468] on button "arrow_upward Next Row" at bounding box center [425, 473] width 64 height 20
click at [451, 468] on button "arrow_upward Next Row" at bounding box center [425, 473] width 64 height 20
click at [450, 468] on button "arrow_upward Next Row" at bounding box center [425, 473] width 64 height 20
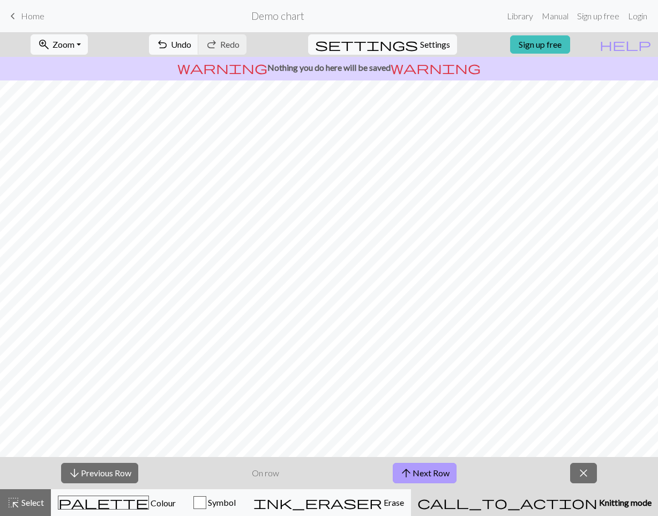
click at [450, 468] on button "arrow_upward Next Row" at bounding box center [425, 473] width 64 height 20
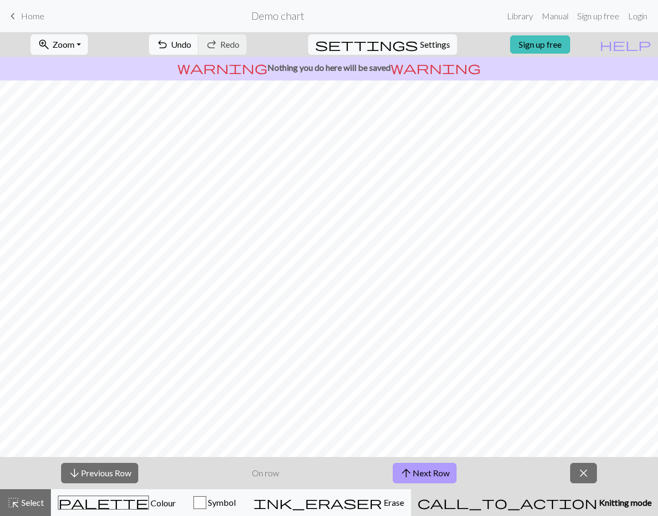
click at [450, 468] on button "arrow_upward Next Row" at bounding box center [425, 473] width 64 height 20
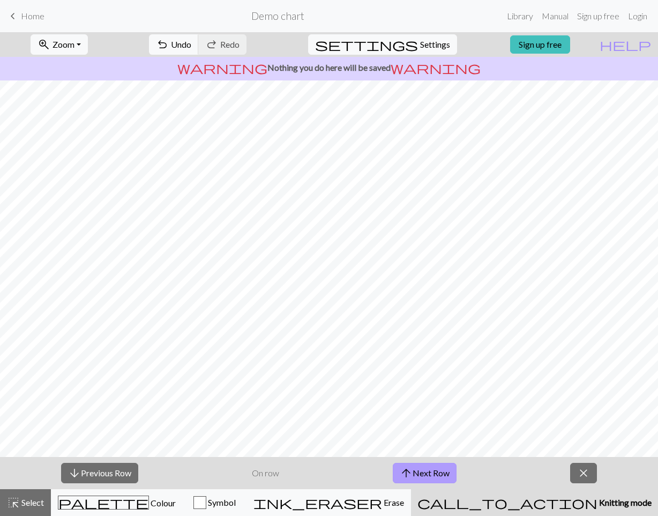
click at [450, 468] on button "arrow_upward Next Row" at bounding box center [425, 473] width 64 height 20
click at [450, 468] on button "arrow_upward Next Row" at bounding box center [426, 473] width 64 height 20
click at [128, 472] on button "arrow_downward Previous Row" at bounding box center [99, 473] width 77 height 20
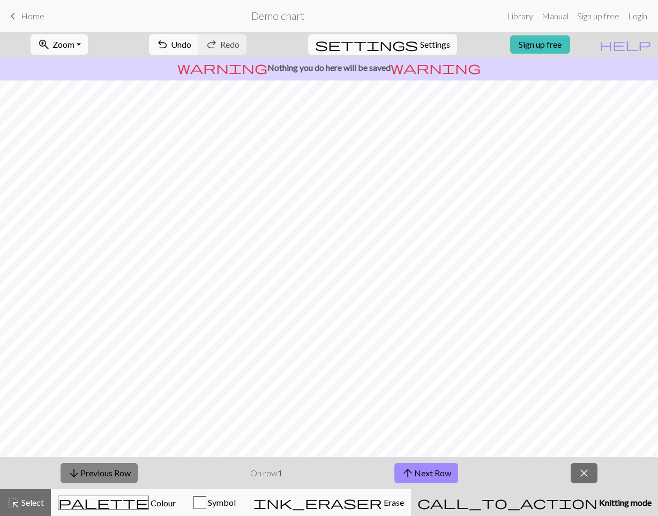
click at [106, 472] on button "arrow_downward Previous Row" at bounding box center [99, 473] width 77 height 20
click at [109, 472] on button "arrow_downward Previous Row" at bounding box center [99, 473] width 77 height 20
click at [509, 469] on span "close" at bounding box center [584, 472] width 13 height 15
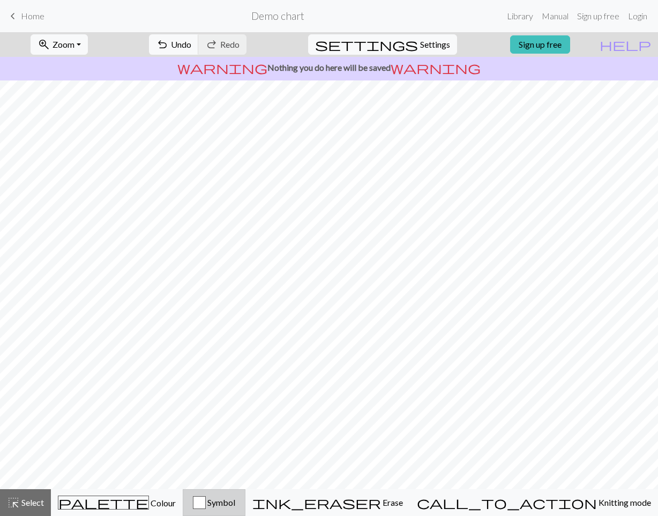
click at [206, 499] on div "button" at bounding box center [199, 502] width 13 height 13
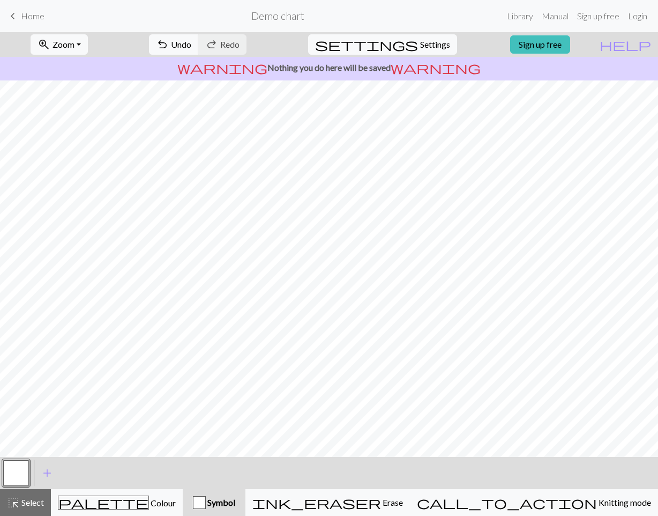
click at [245, 495] on button "Symbol" at bounding box center [214, 502] width 63 height 27
click at [206, 506] on div "button" at bounding box center [199, 502] width 13 height 13
click at [206, 504] on div "button" at bounding box center [199, 502] width 13 height 13
click at [206, 500] on div "button" at bounding box center [199, 502] width 13 height 13
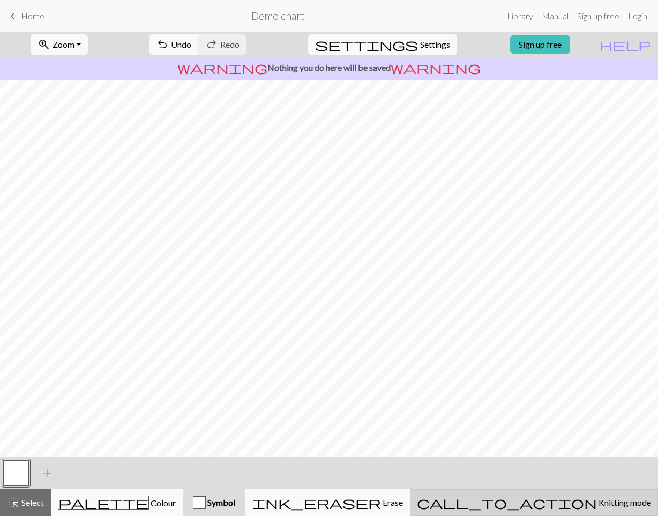
click at [509, 506] on span "Knitting mode" at bounding box center [624, 502] width 54 height 10
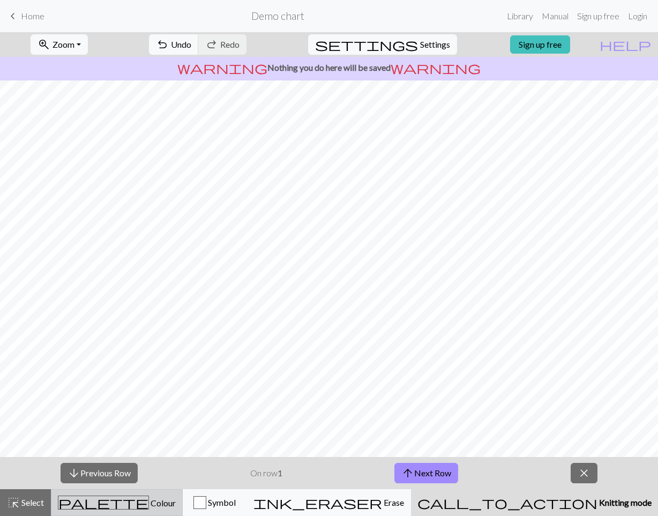
click at [179, 494] on button "palette Colour Colour" at bounding box center [117, 502] width 132 height 27
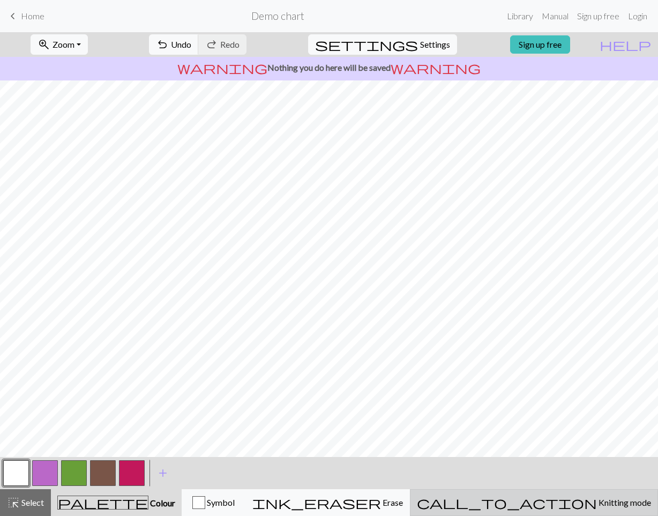
click at [509, 504] on div "call_to_action Knitting mode Knitting mode" at bounding box center [534, 502] width 234 height 13
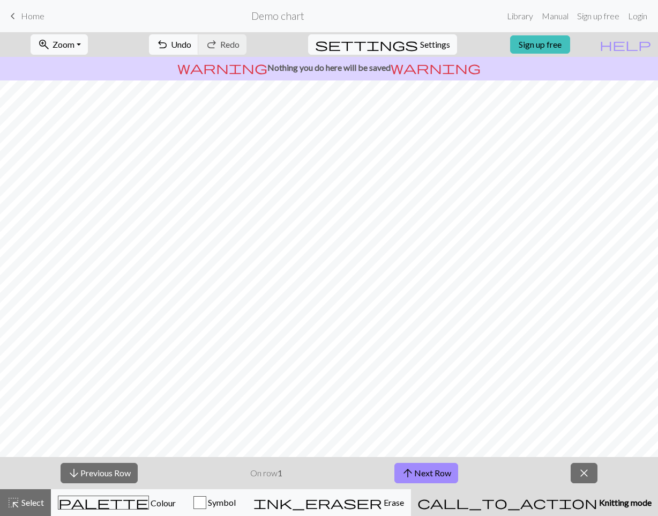
drag, startPoint x: 553, startPoint y: 0, endPoint x: 411, endPoint y: 20, distance: 143.9
click at [411, 20] on form "Demo chart" at bounding box center [278, 15] width 450 height 21
drag, startPoint x: 473, startPoint y: 1, endPoint x: 493, endPoint y: 2, distance: 20.4
click at [493, 2] on nav "keyboard_arrow_left Home Demo chart Library Manual Sign up free Login" at bounding box center [329, 16] width 658 height 32
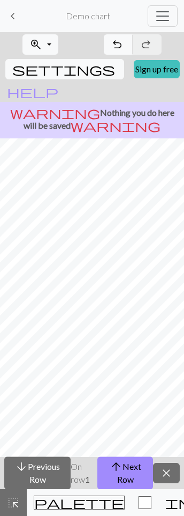
drag, startPoint x: 184, startPoint y: 10, endPoint x: 131, endPoint y: 13, distance: 53.2
click at [131, 13] on form "Demo chart" at bounding box center [87, 15] width 103 height 19
drag, startPoint x: 184, startPoint y: 33, endPoint x: 138, endPoint y: 63, distance: 55.0
click at [138, 63] on form "zoom_in Zoom Zoom Fit all Fit width Fit height 50% 100% 150% 200% undo Undo Und…" at bounding box center [92, 85] width 184 height 106
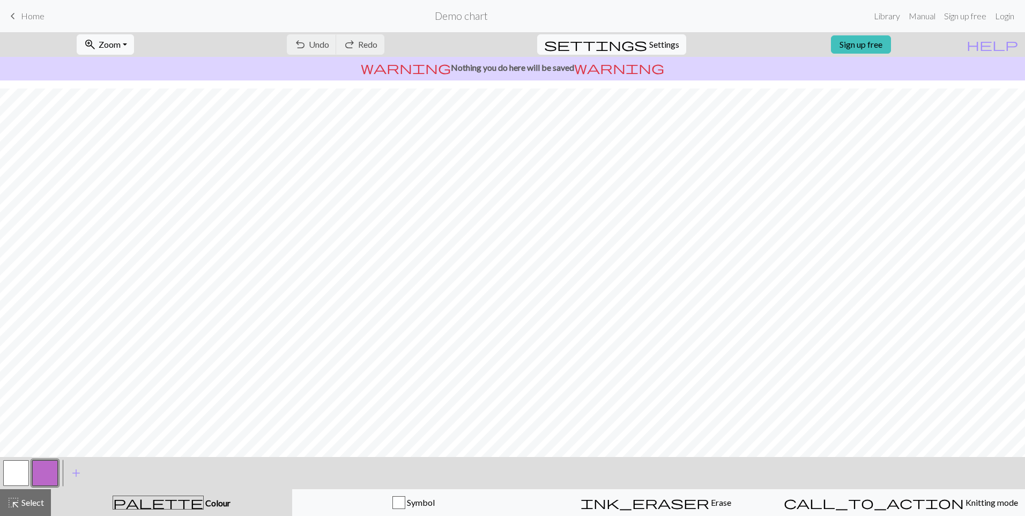
scroll to position [23, 0]
click at [696, 504] on div "ink_eraser Erase Erase" at bounding box center [655, 502] width 228 height 13
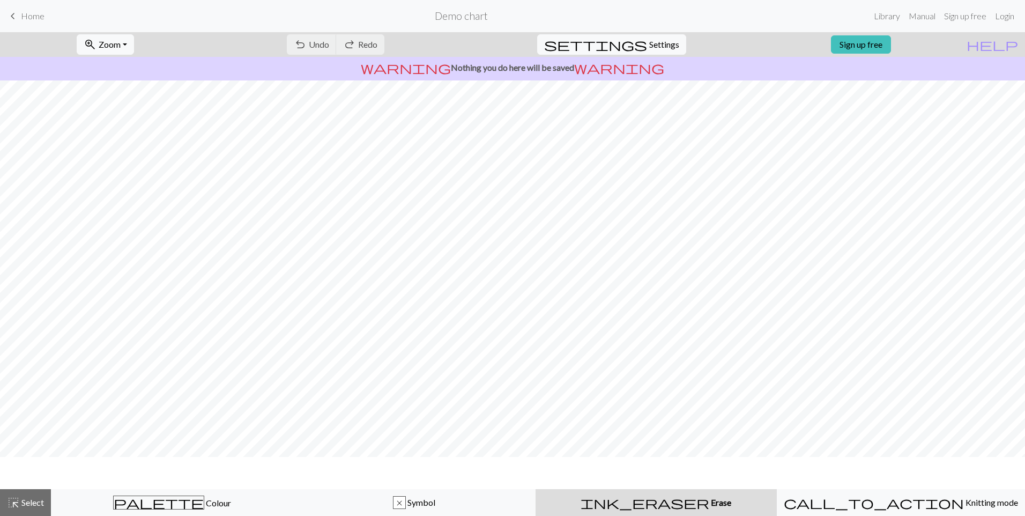
scroll to position [0, 0]
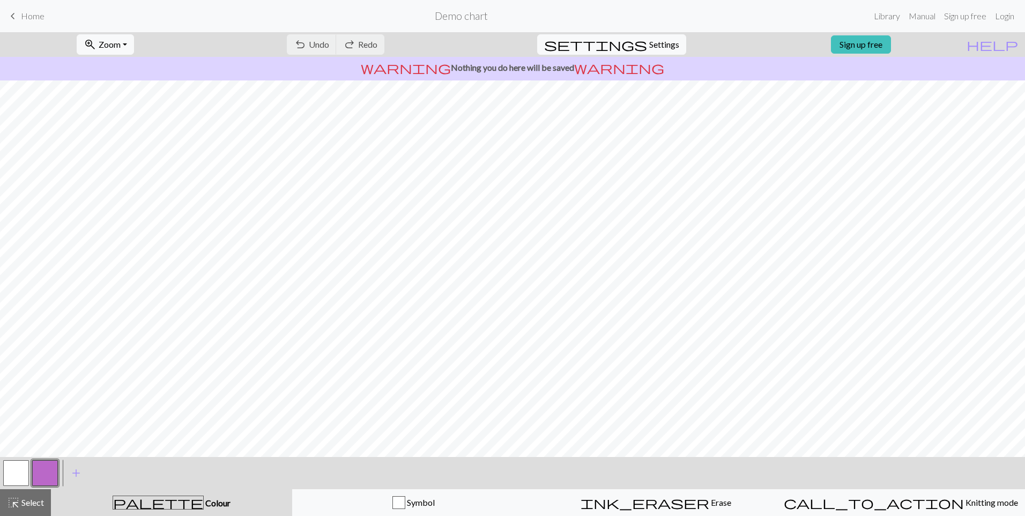
click at [627, 56] on div "settings Settings" at bounding box center [611, 44] width 165 height 25
click at [629, 43] on span "settings" at bounding box center [595, 44] width 103 height 15
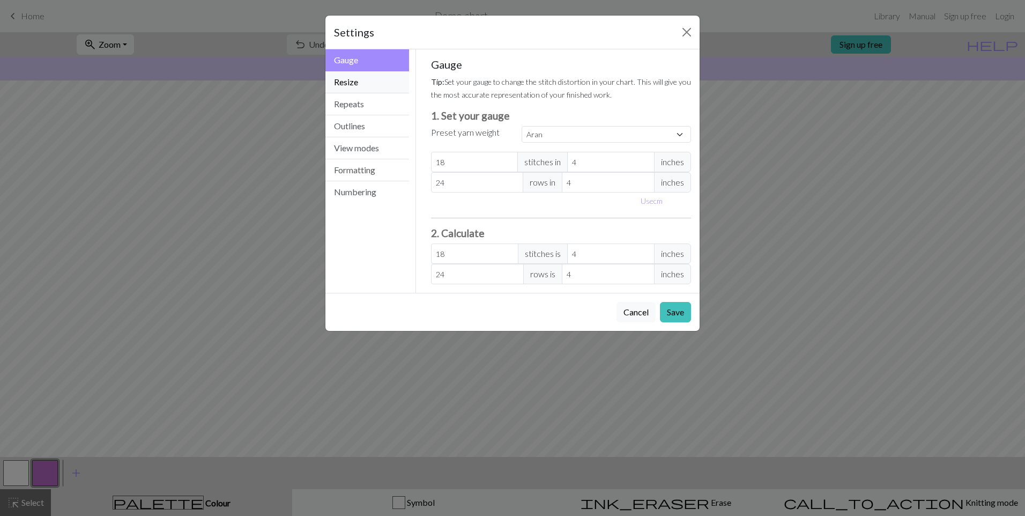
click at [390, 90] on button "Resize" at bounding box center [367, 82] width 84 height 22
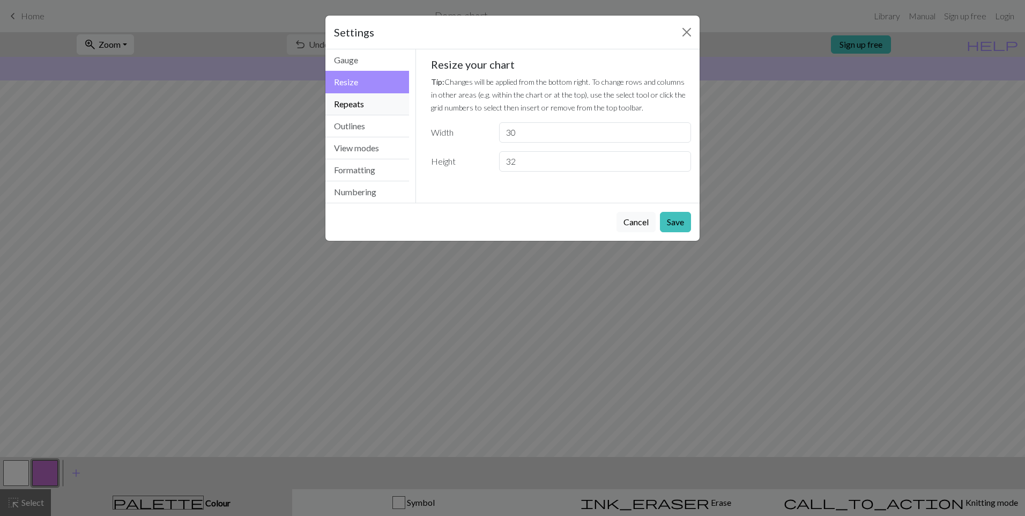
click at [390, 98] on button "Repeats" at bounding box center [367, 104] width 84 height 22
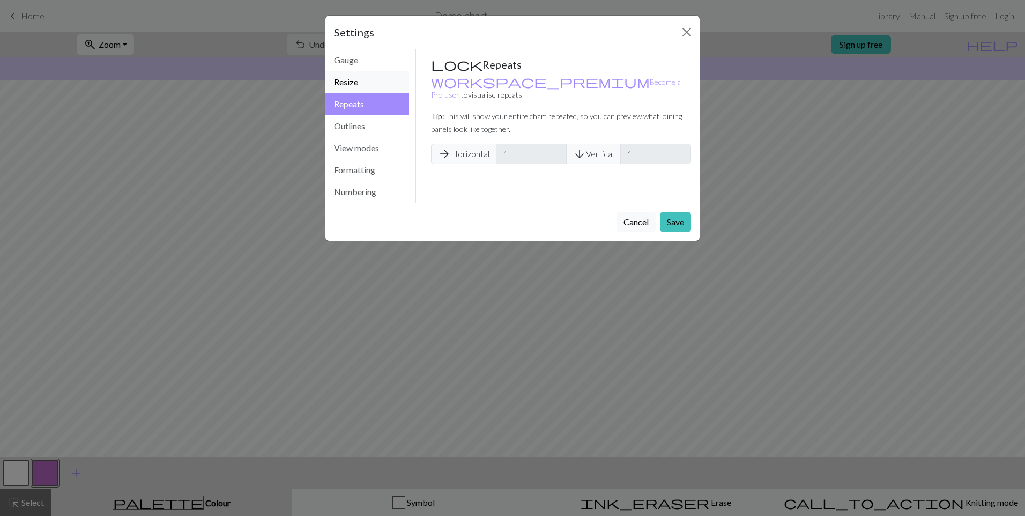
click at [379, 76] on button "Resize" at bounding box center [367, 82] width 84 height 22
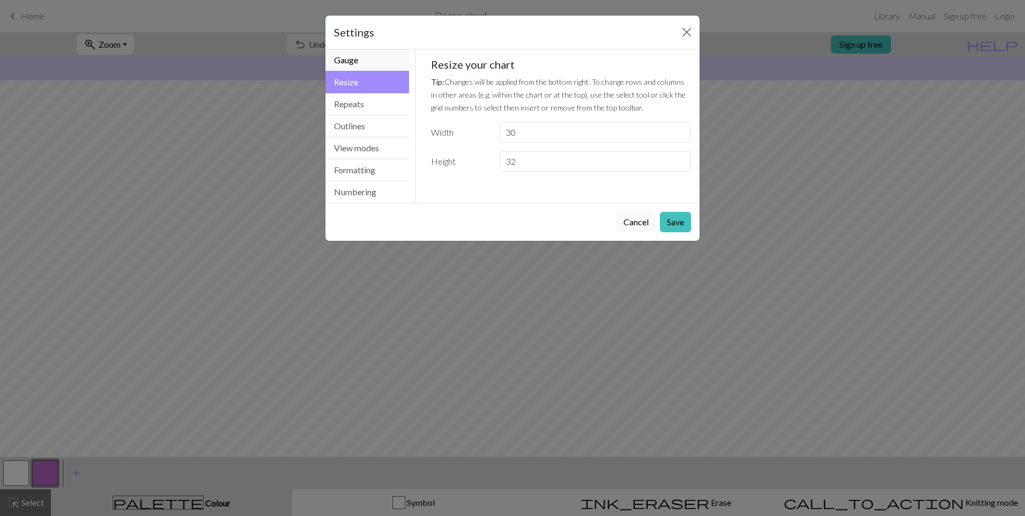
click at [345, 56] on button "Gauge" at bounding box center [367, 60] width 84 height 22
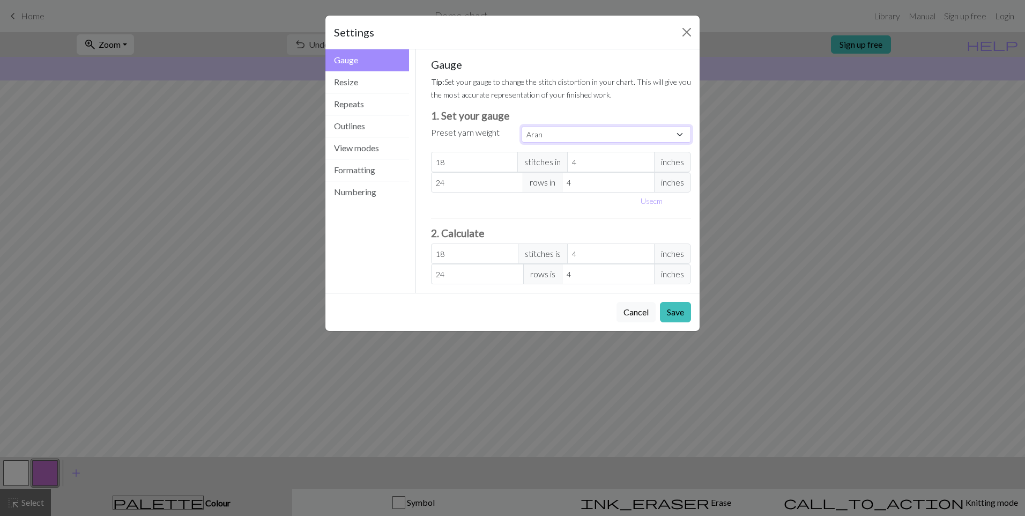
click at [591, 133] on select "Custom Square Lace Light Fingering Fingering Sport Double knit Worsted Aran Bul…" at bounding box center [605, 134] width 169 height 17
select select "bulky"
click at [521, 126] on select "Custom Square Lace Light Fingering Fingering Sport Double knit Worsted Aran Bul…" at bounding box center [605, 134] width 169 height 17
type input "14"
type input "19"
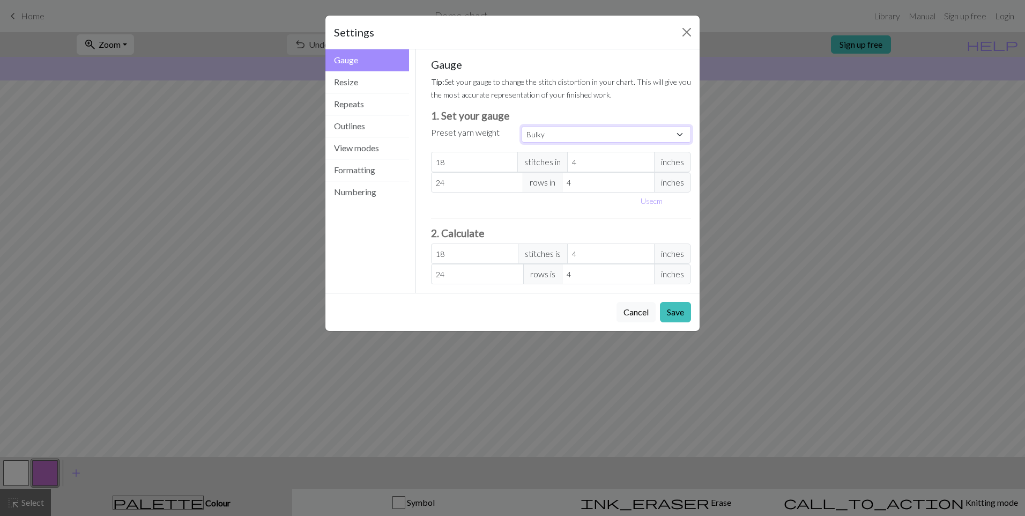
type input "14"
type input "19"
click at [679, 305] on button "Save" at bounding box center [675, 312] width 31 height 20
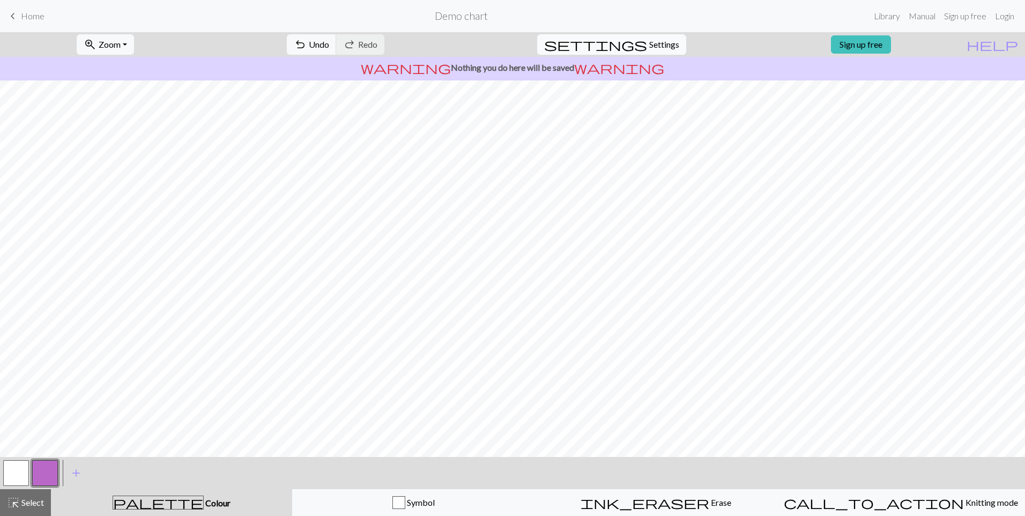
click at [627, 50] on span "settings" at bounding box center [595, 44] width 103 height 15
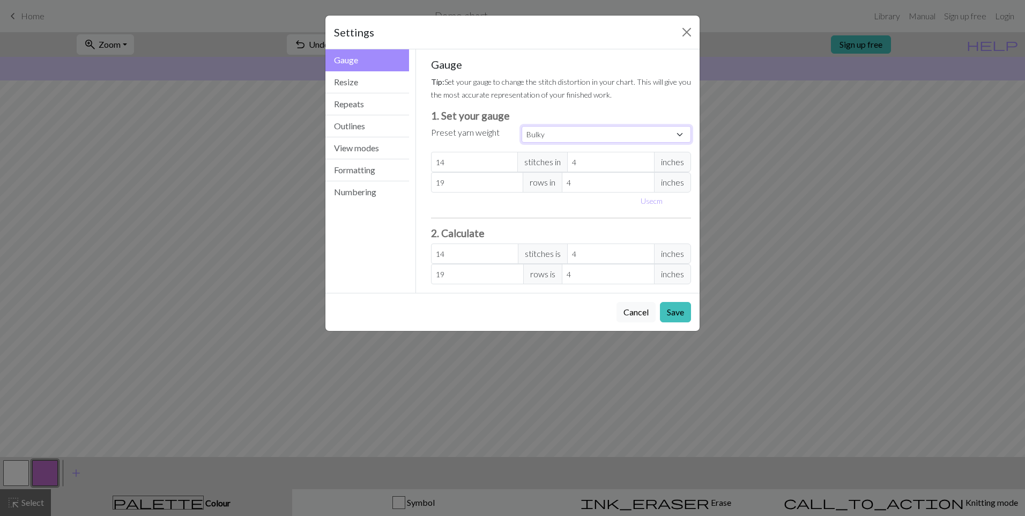
click at [586, 133] on select "Custom Square Lace Light Fingering Fingering Sport Double knit Worsted Aran Bul…" at bounding box center [605, 134] width 169 height 17
select select "square"
click at [521, 126] on select "Custom Square Lace Light Fingering Fingering Sport Double knit Worsted Aran Bul…" at bounding box center [605, 134] width 169 height 17
type input "32"
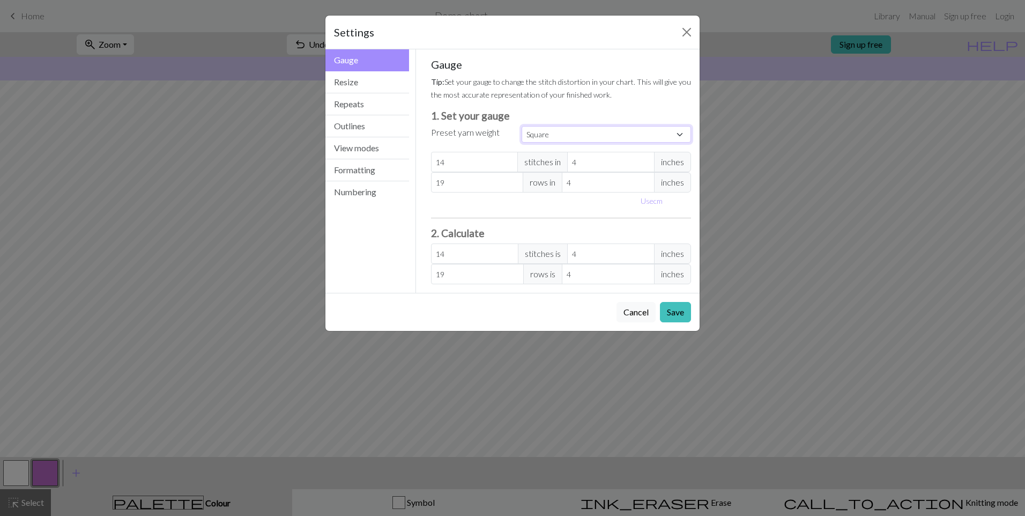
type input "32"
click at [672, 312] on button "Save" at bounding box center [675, 312] width 31 height 20
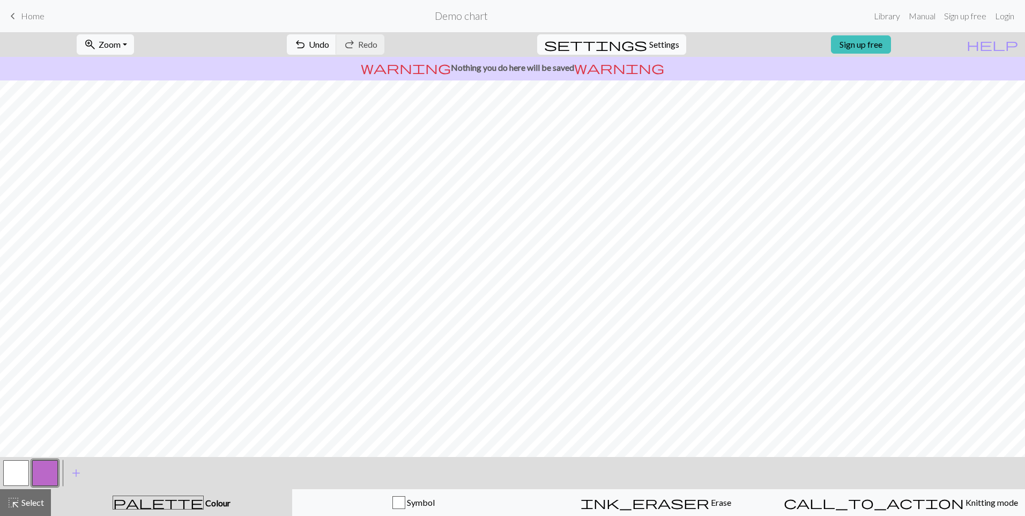
click at [649, 39] on span "Settings" at bounding box center [664, 44] width 30 height 13
select select "square"
select select "flat"
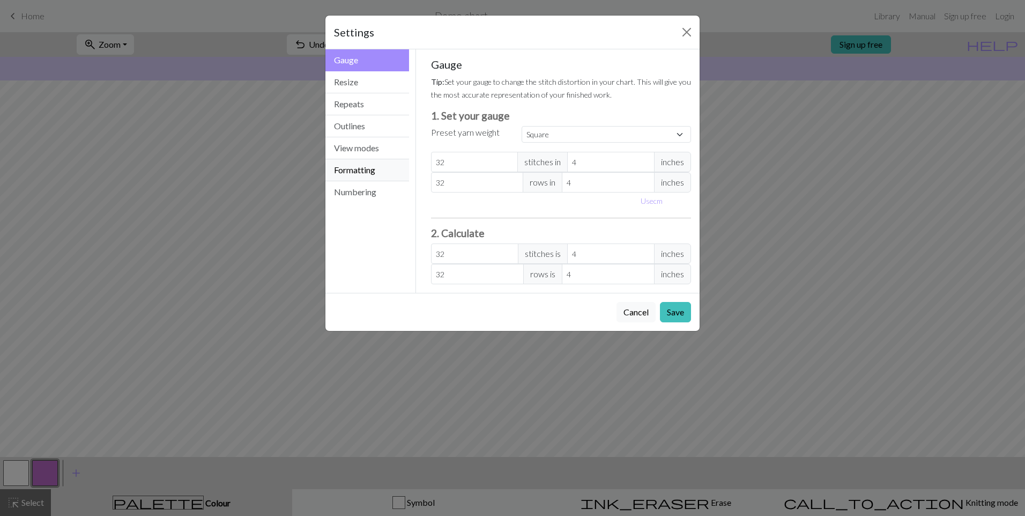
click at [382, 169] on button "Formatting" at bounding box center [367, 170] width 84 height 22
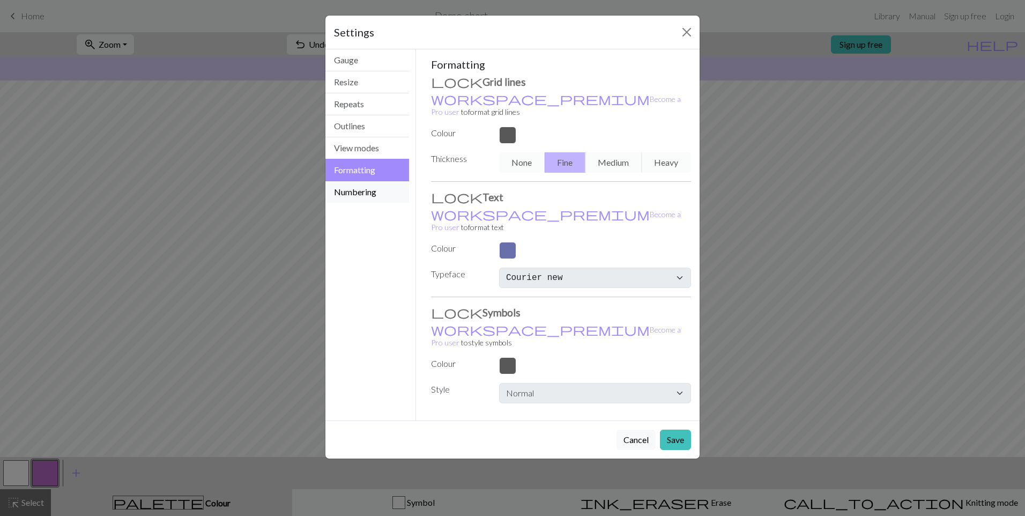
click at [378, 185] on button "Numbering" at bounding box center [367, 191] width 84 height 21
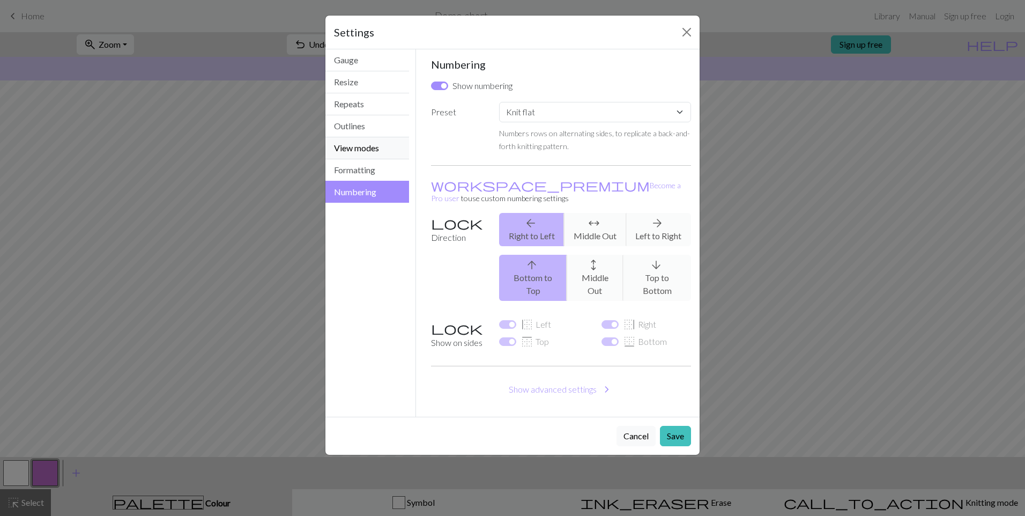
click at [373, 153] on button "View modes" at bounding box center [367, 148] width 84 height 22
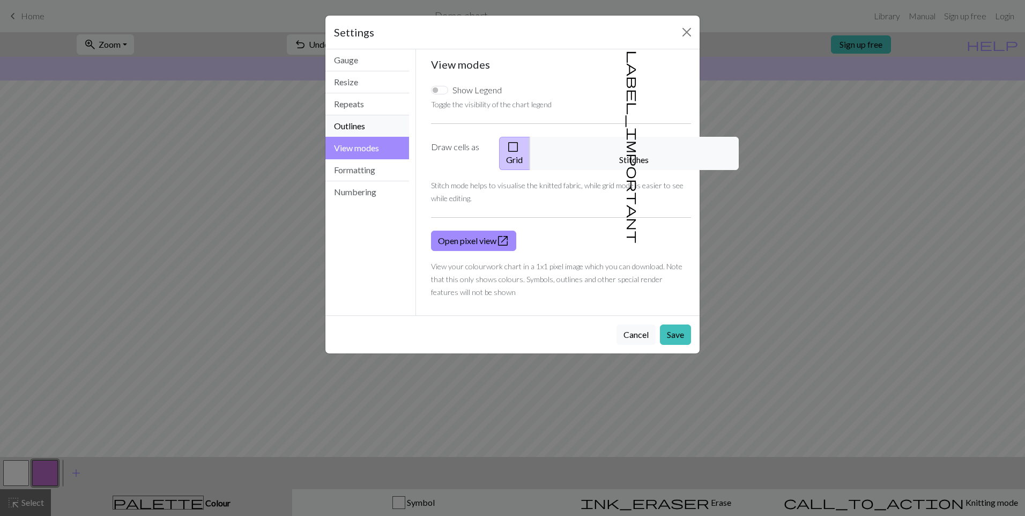
click at [376, 131] on button "Outlines" at bounding box center [367, 126] width 84 height 22
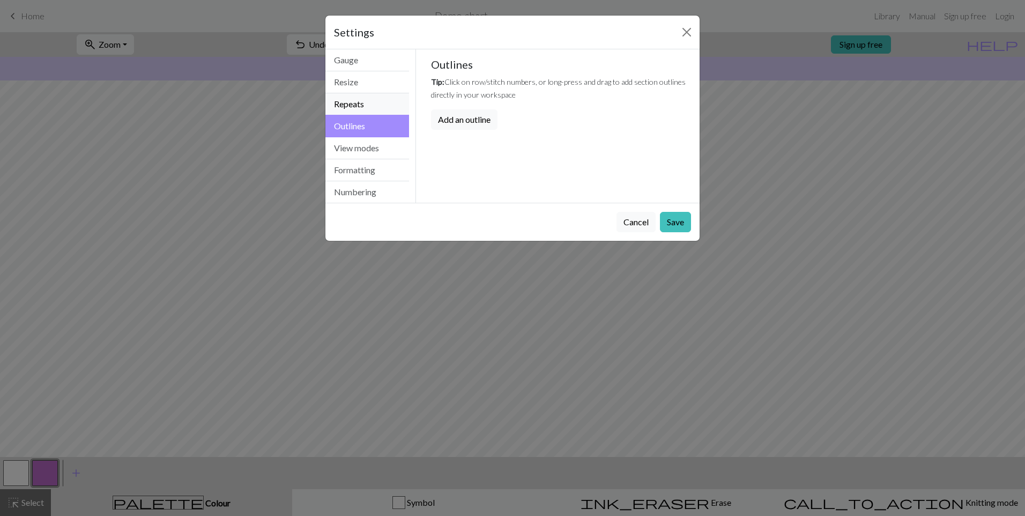
click at [376, 113] on button "Repeats" at bounding box center [367, 104] width 84 height 22
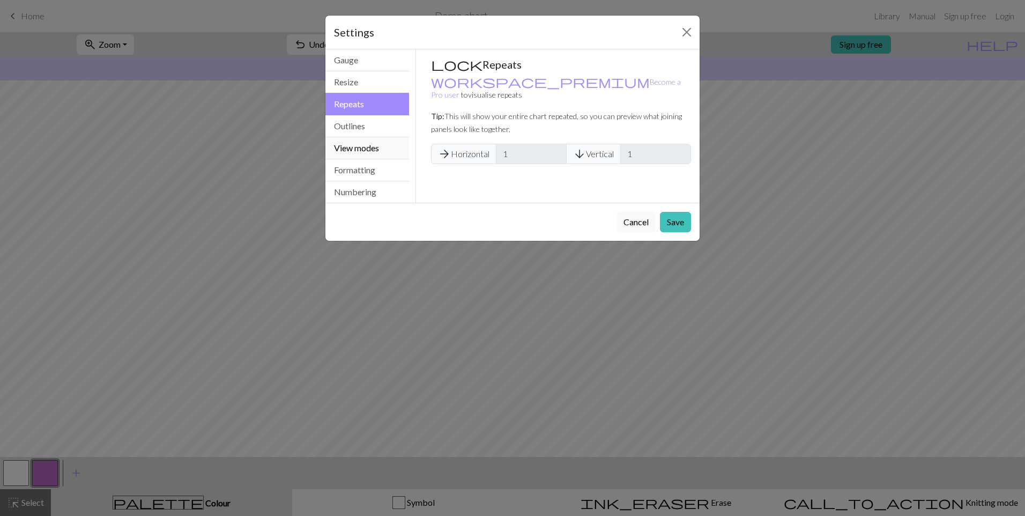
click at [384, 150] on button "View modes" at bounding box center [367, 148] width 84 height 22
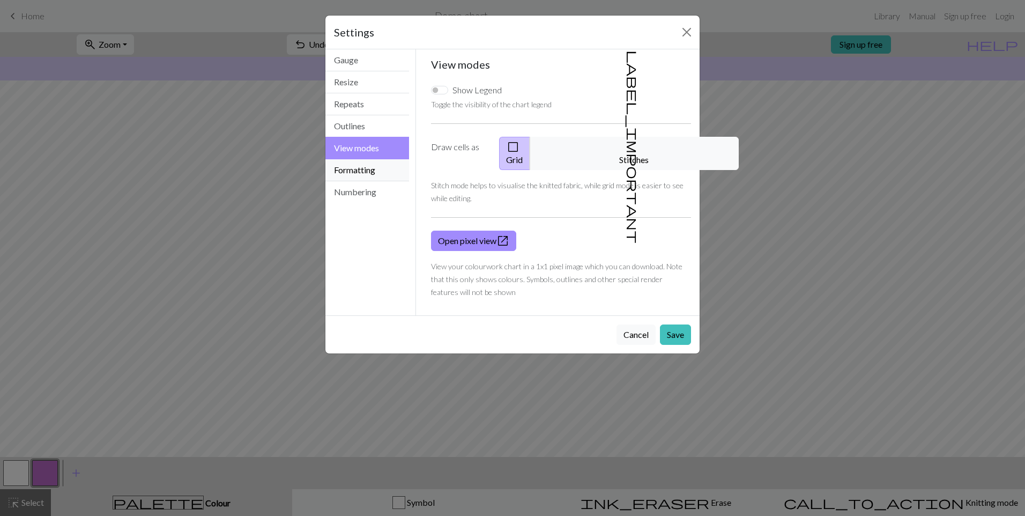
click at [392, 166] on button "Formatting" at bounding box center [367, 170] width 84 height 22
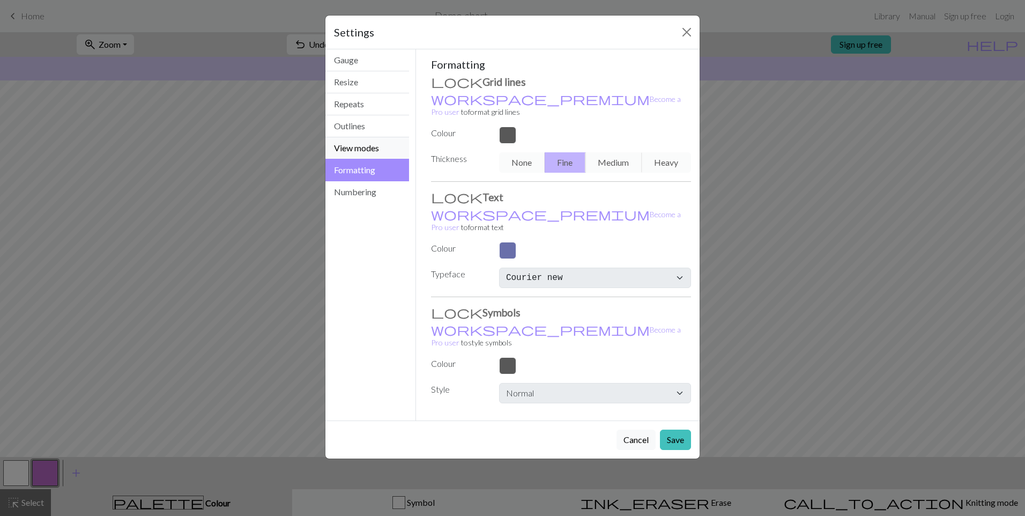
click at [373, 146] on button "View modes" at bounding box center [367, 148] width 84 height 22
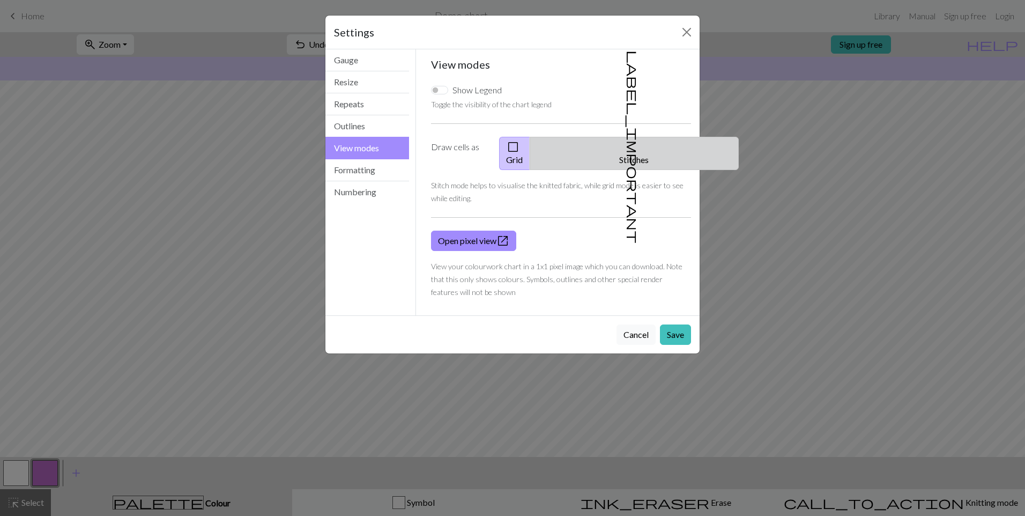
click at [649, 147] on button "label_important Stitches" at bounding box center [634, 153] width 209 height 33
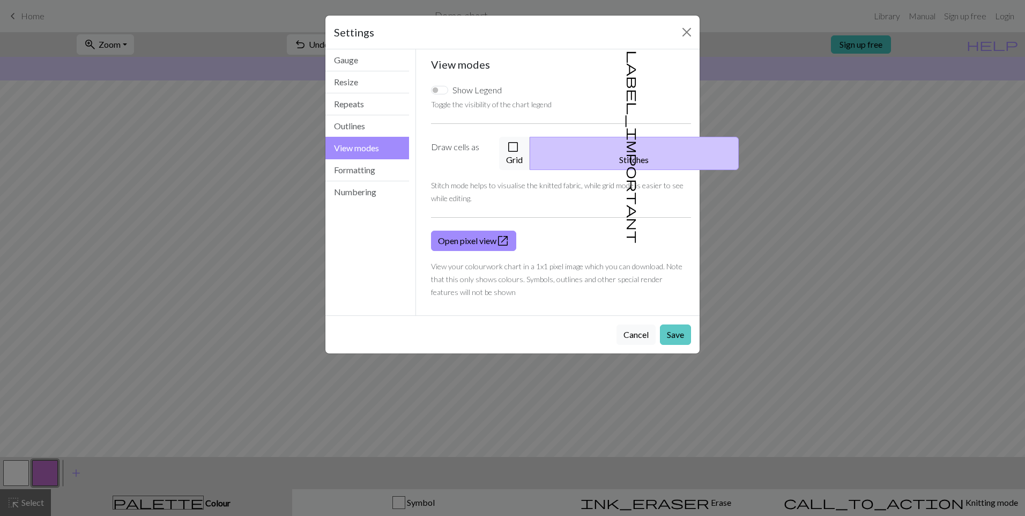
click at [672, 324] on button "Save" at bounding box center [675, 334] width 31 height 20
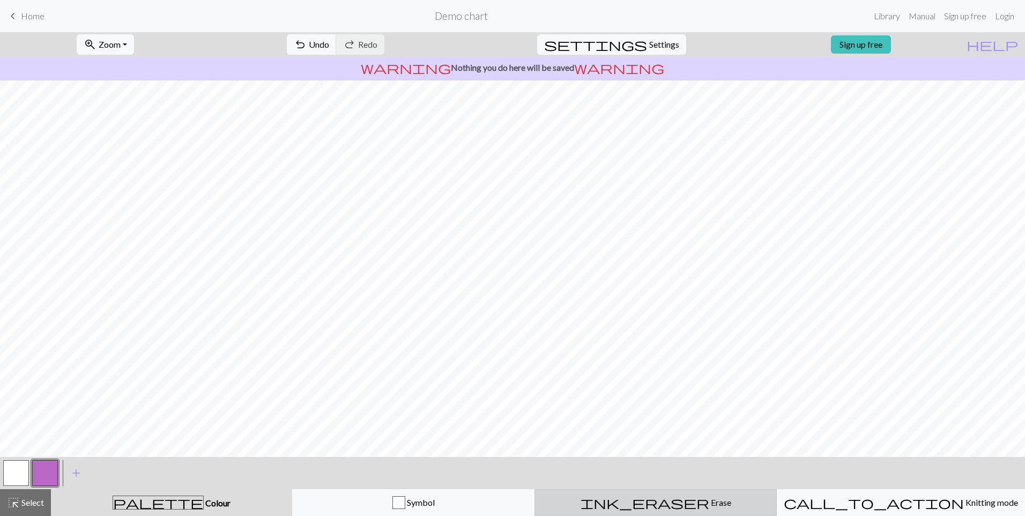
click at [644, 498] on span "ink_eraser" at bounding box center [644, 502] width 129 height 15
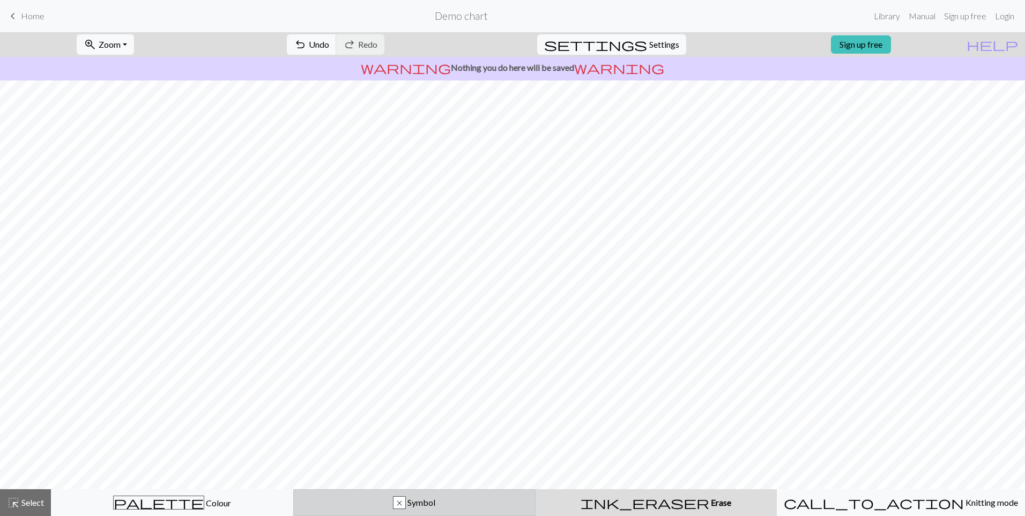
click at [446, 494] on button "x Symbol" at bounding box center [414, 502] width 242 height 27
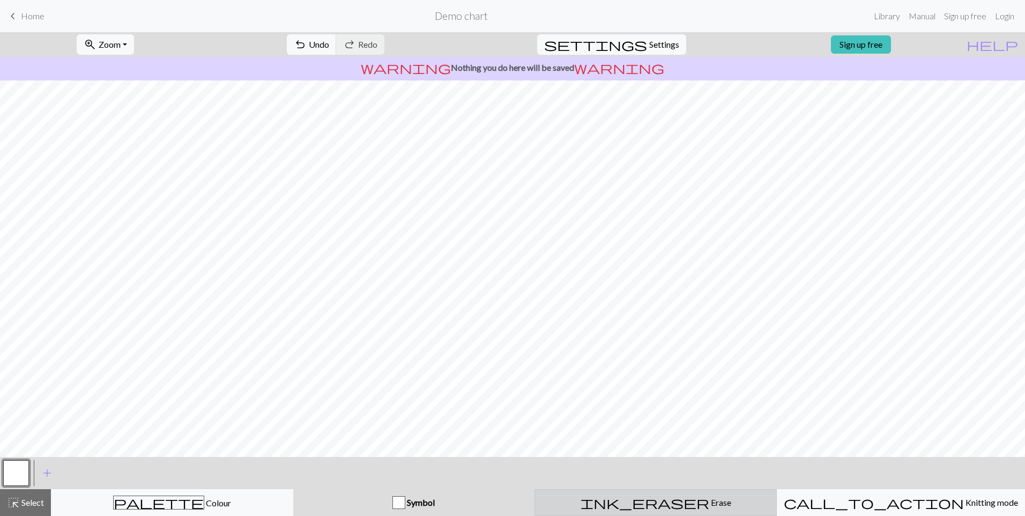
click at [669, 495] on button "ink_eraser Erase Erase" at bounding box center [655, 502] width 242 height 27
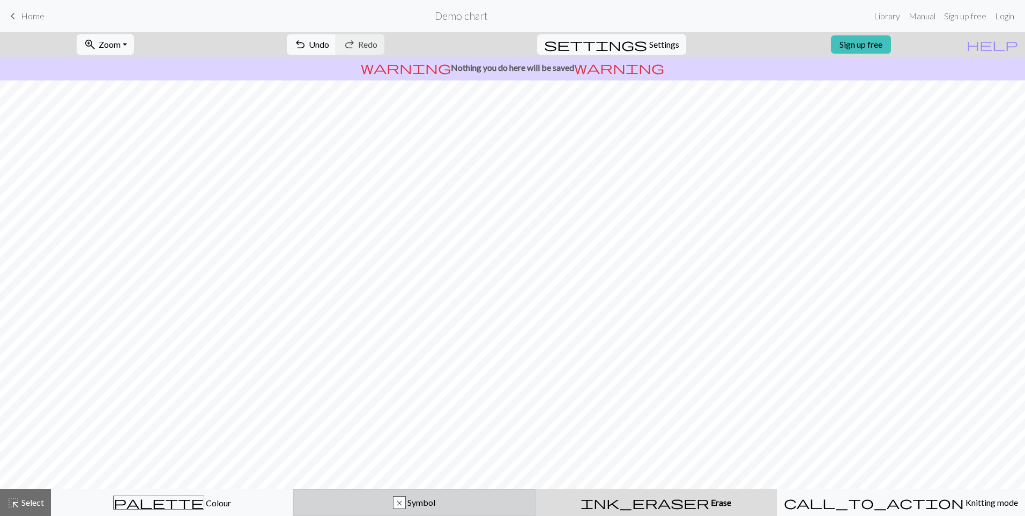
click at [404, 501] on div "x" at bounding box center [399, 502] width 12 height 13
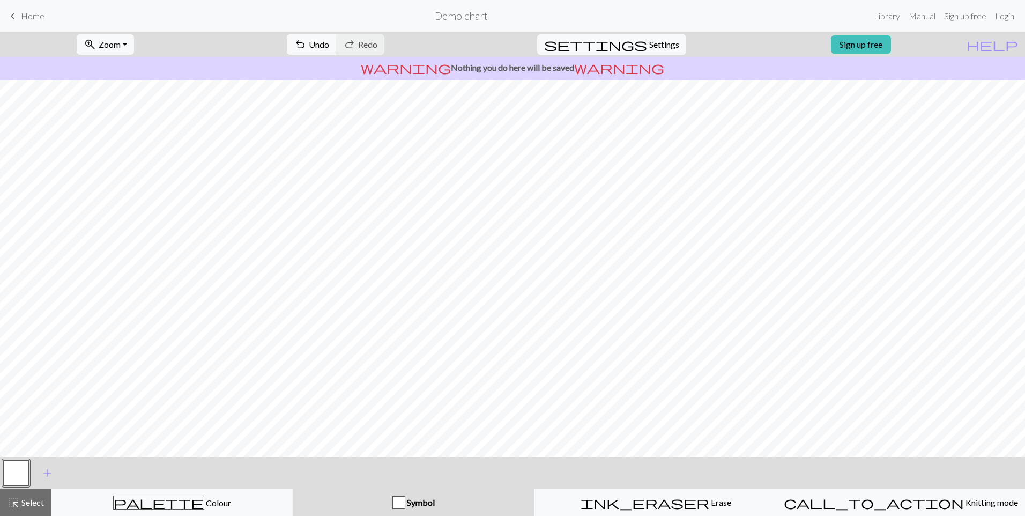
click at [408, 496] on div "Symbol" at bounding box center [414, 502] width 228 height 13
drag, startPoint x: 652, startPoint y: 506, endPoint x: 629, endPoint y: 508, distance: 23.1
click at [651, 506] on span "ink_eraser" at bounding box center [644, 502] width 129 height 15
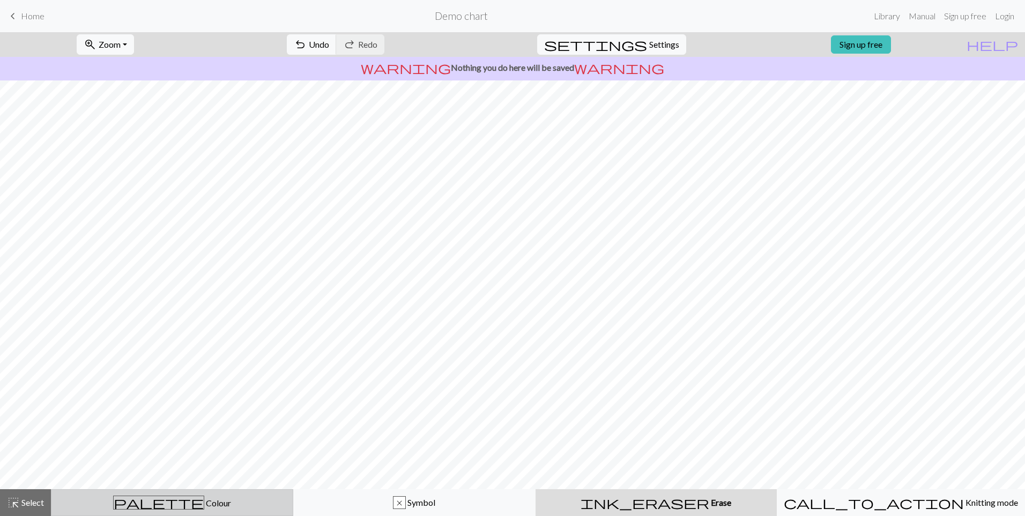
click at [262, 513] on button "palette Colour Colour" at bounding box center [172, 502] width 242 height 27
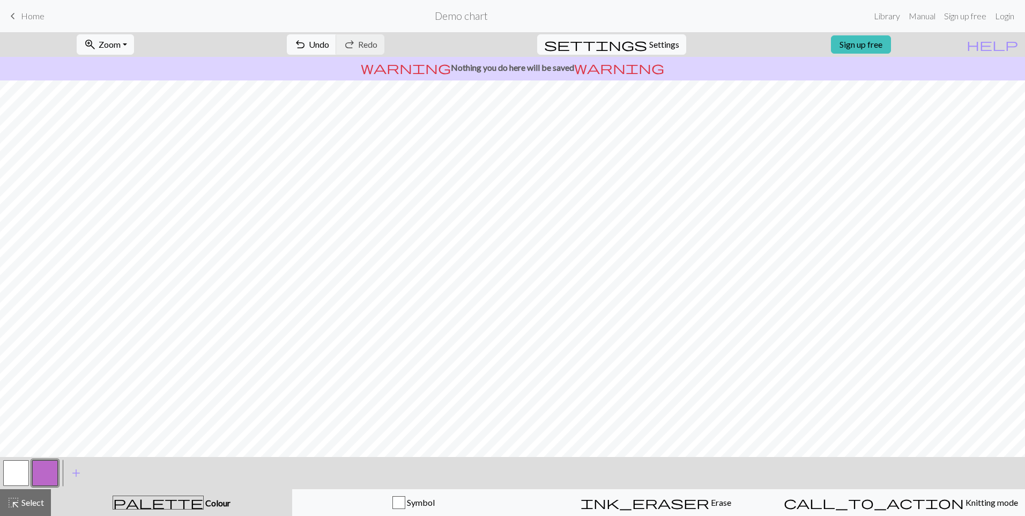
click at [29, 467] on div at bounding box center [16, 472] width 29 height 29
click at [27, 467] on button "button" at bounding box center [16, 473] width 26 height 26
click at [134, 49] on button "zoom_in Zoom Zoom" at bounding box center [105, 44] width 57 height 20
click at [136, 126] on button "50%" at bounding box center [119, 128] width 85 height 17
click at [141, 55] on div "zoom_in Zoom Zoom Fit all Fit width Fit height 50% 100% 150% 200%" at bounding box center [105, 44] width 73 height 25
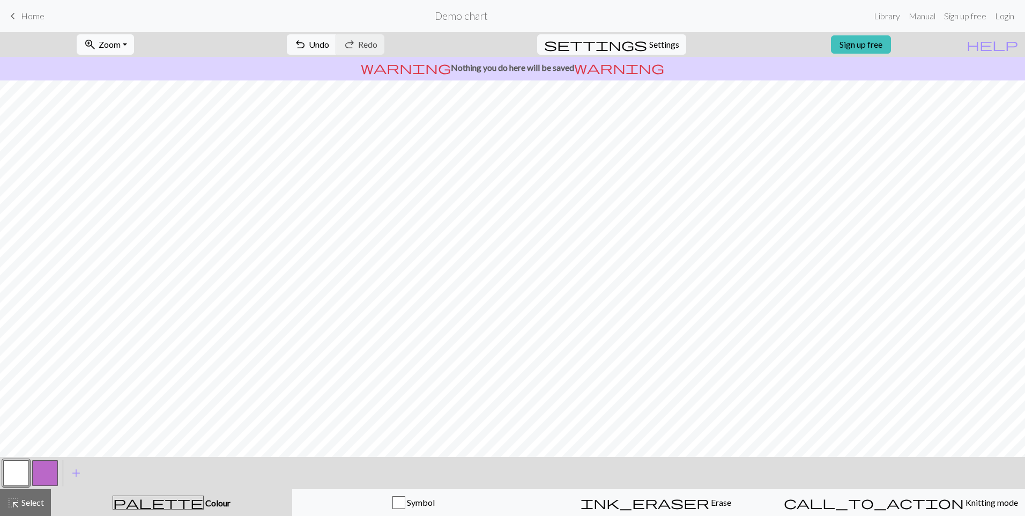
click at [134, 53] on button "zoom_in Zoom Zoom" at bounding box center [105, 44] width 57 height 20
click at [141, 140] on button "100%" at bounding box center [119, 145] width 85 height 17
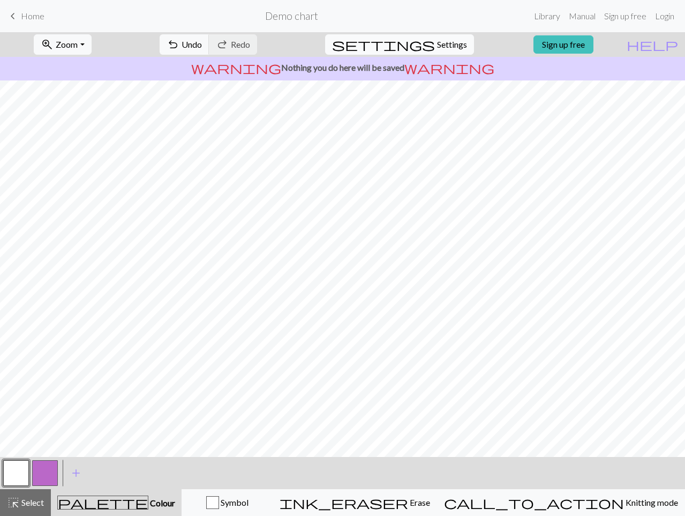
click at [440, 46] on span "Settings" at bounding box center [452, 44] width 30 height 13
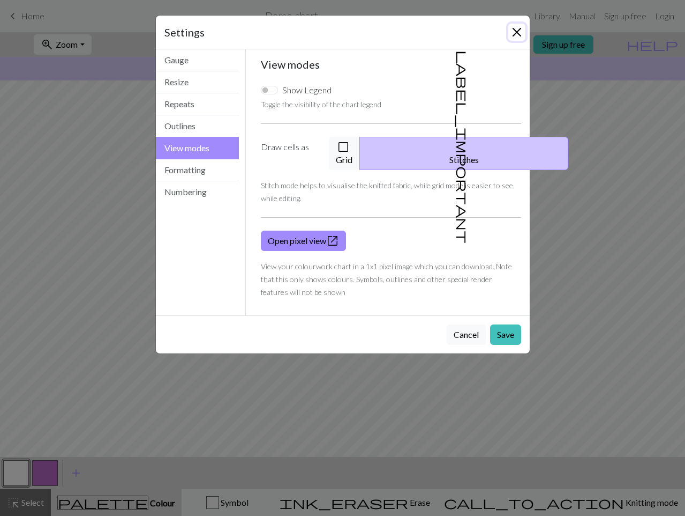
click at [518, 34] on button "Close" at bounding box center [517, 32] width 17 height 17
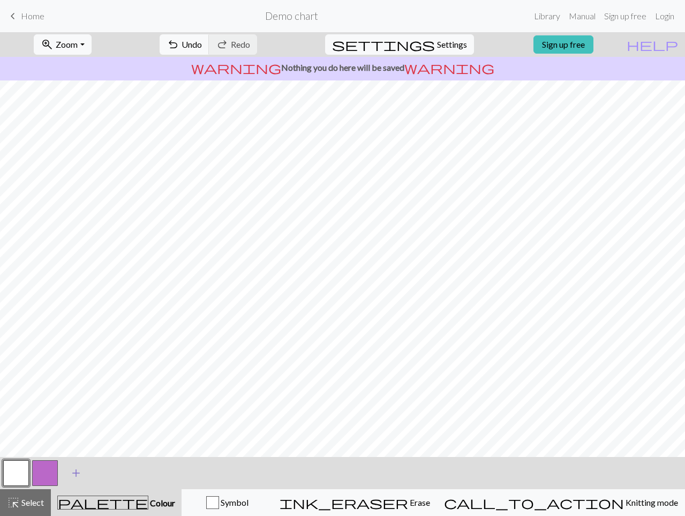
click at [71, 475] on span "add" at bounding box center [76, 472] width 13 height 15
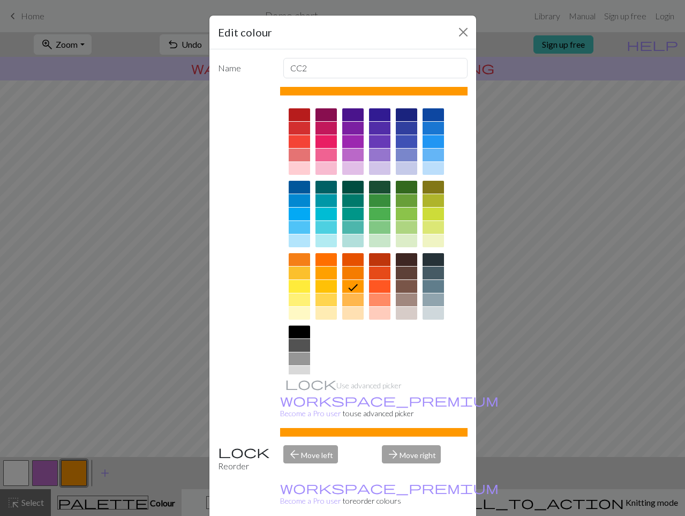
click at [347, 318] on div at bounding box center [352, 313] width 21 height 13
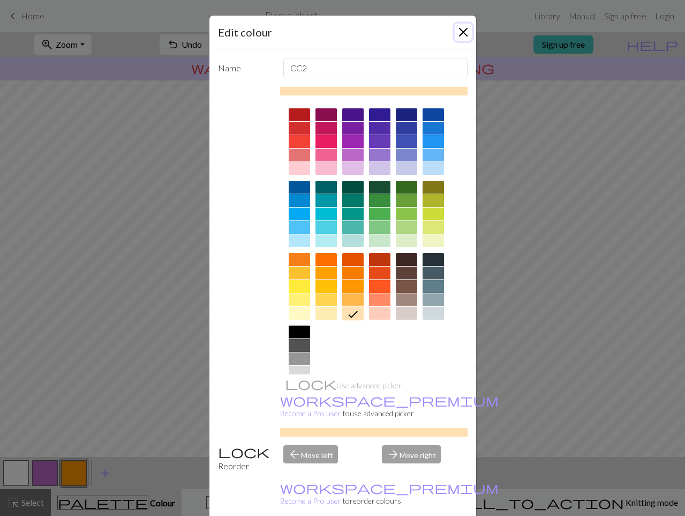
click at [464, 35] on button "Close" at bounding box center [463, 32] width 17 height 17
